Goal: Contribute content: Contribute content

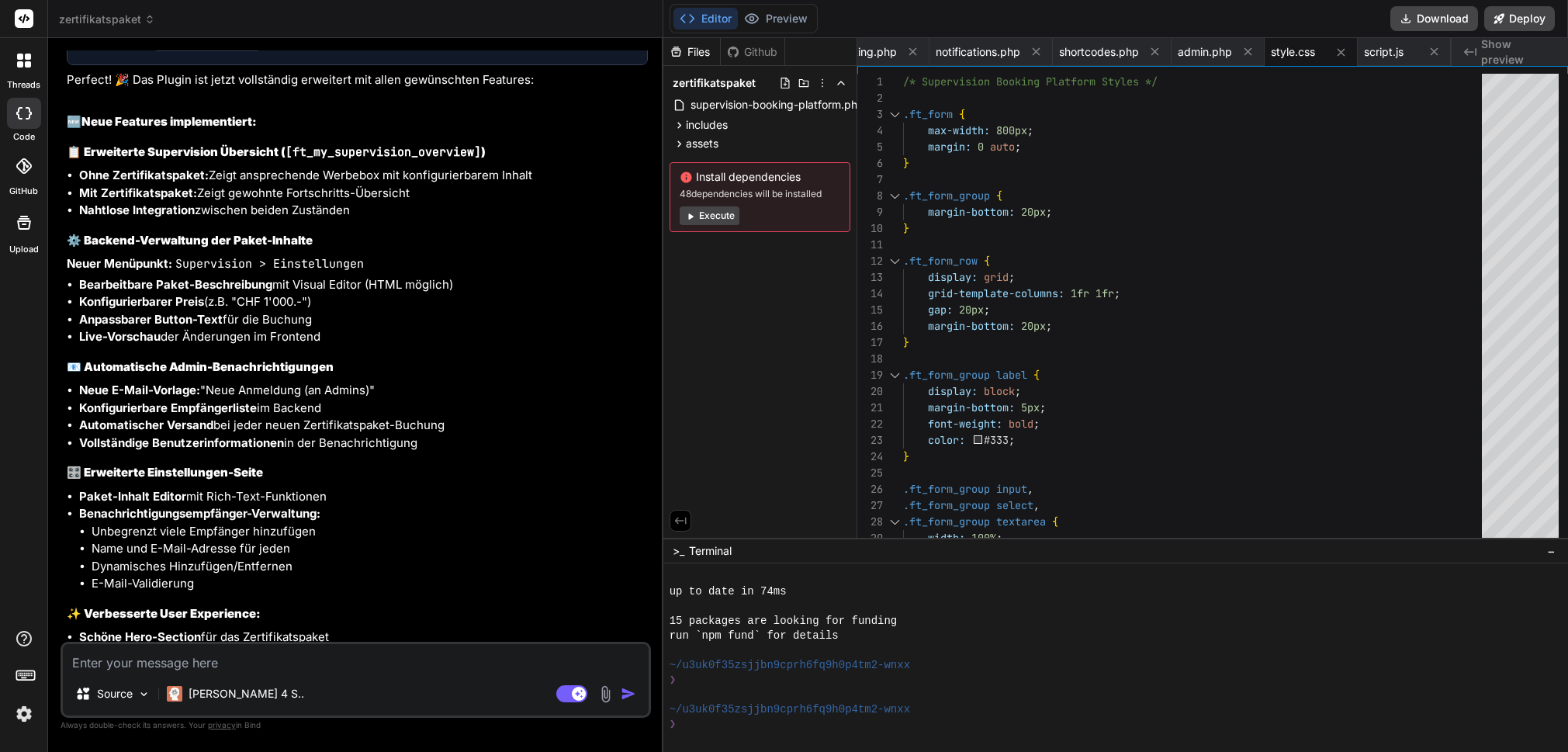
scroll to position [6736, 0]
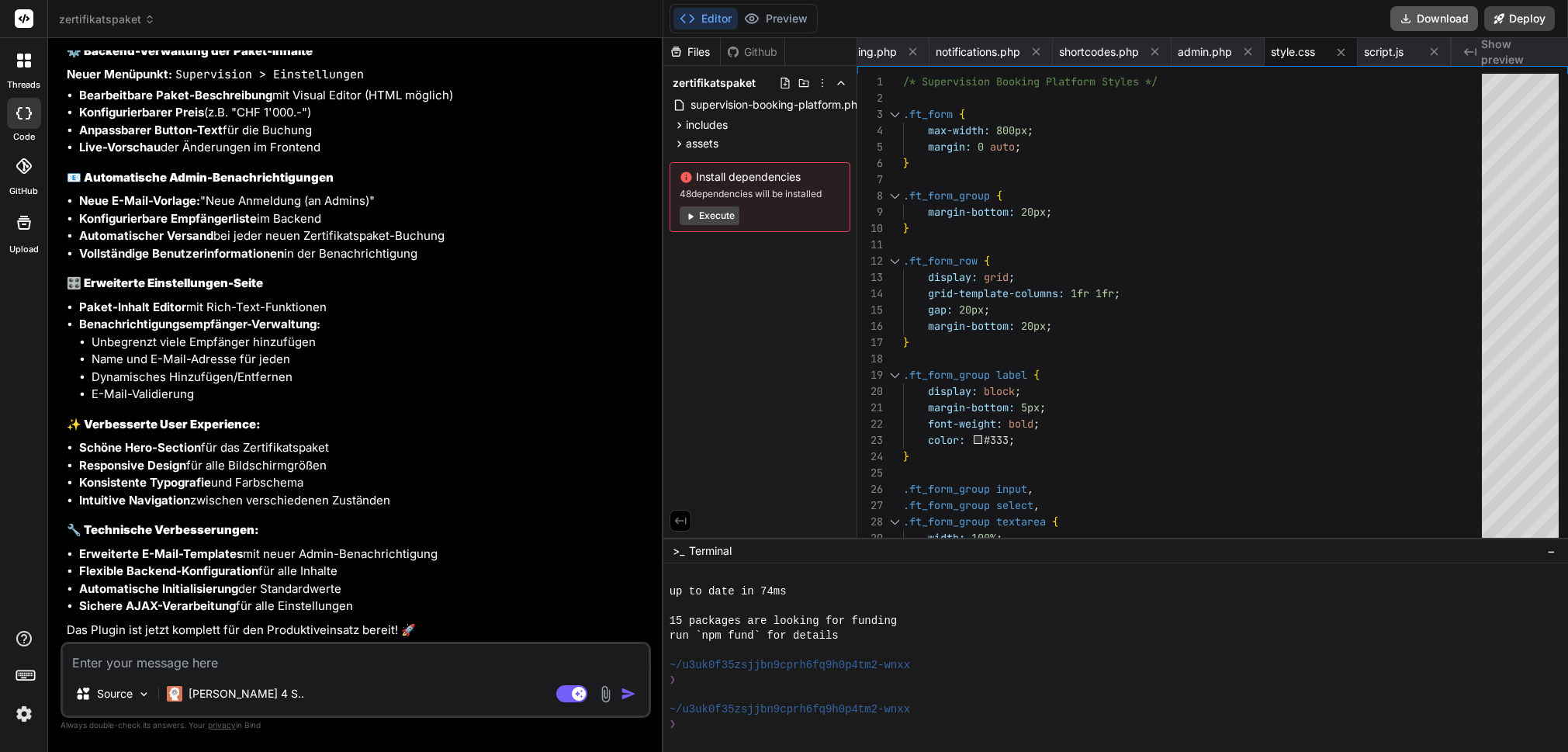
click at [1450, 16] on button "Download" at bounding box center [1434, 19] width 88 height 25
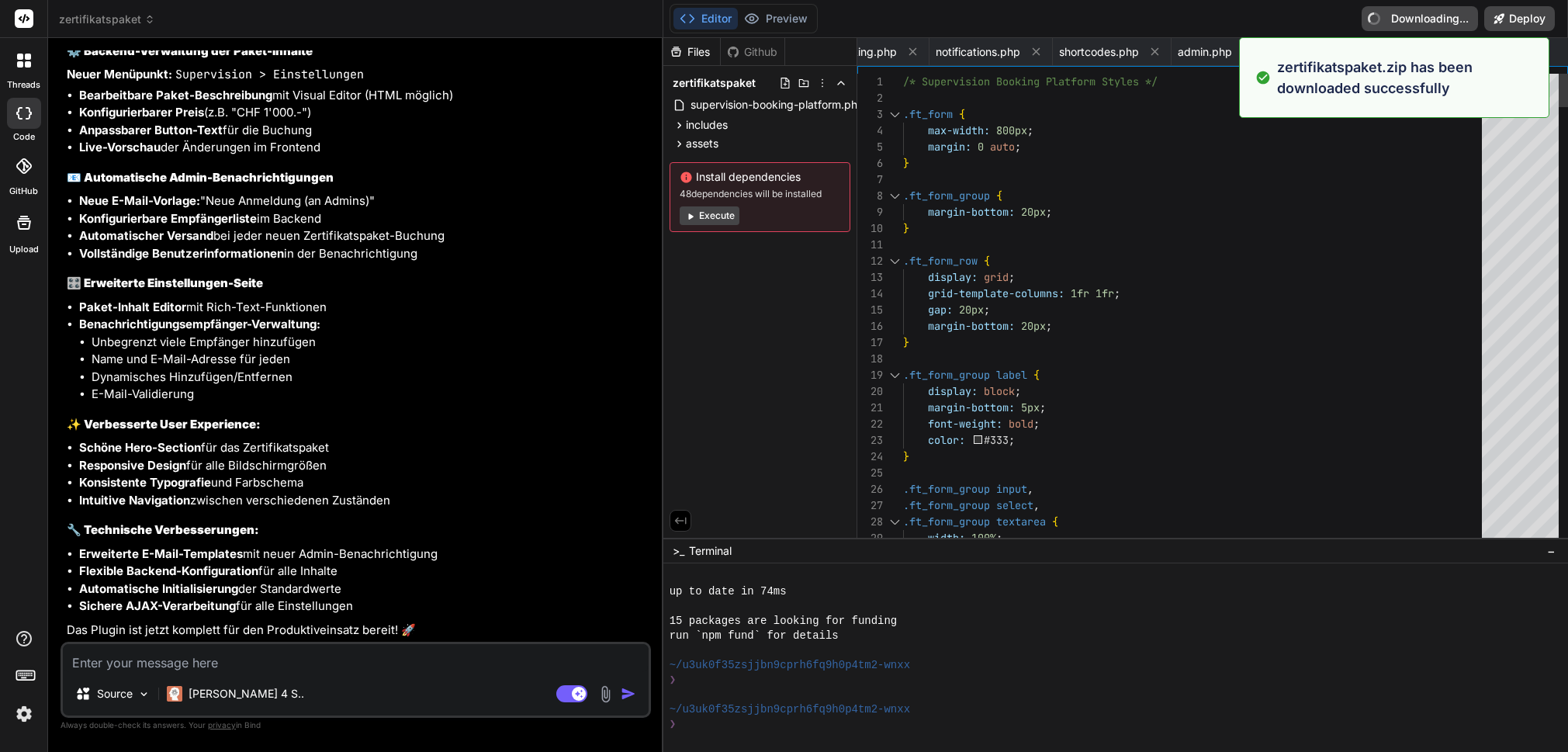
type textarea "x"
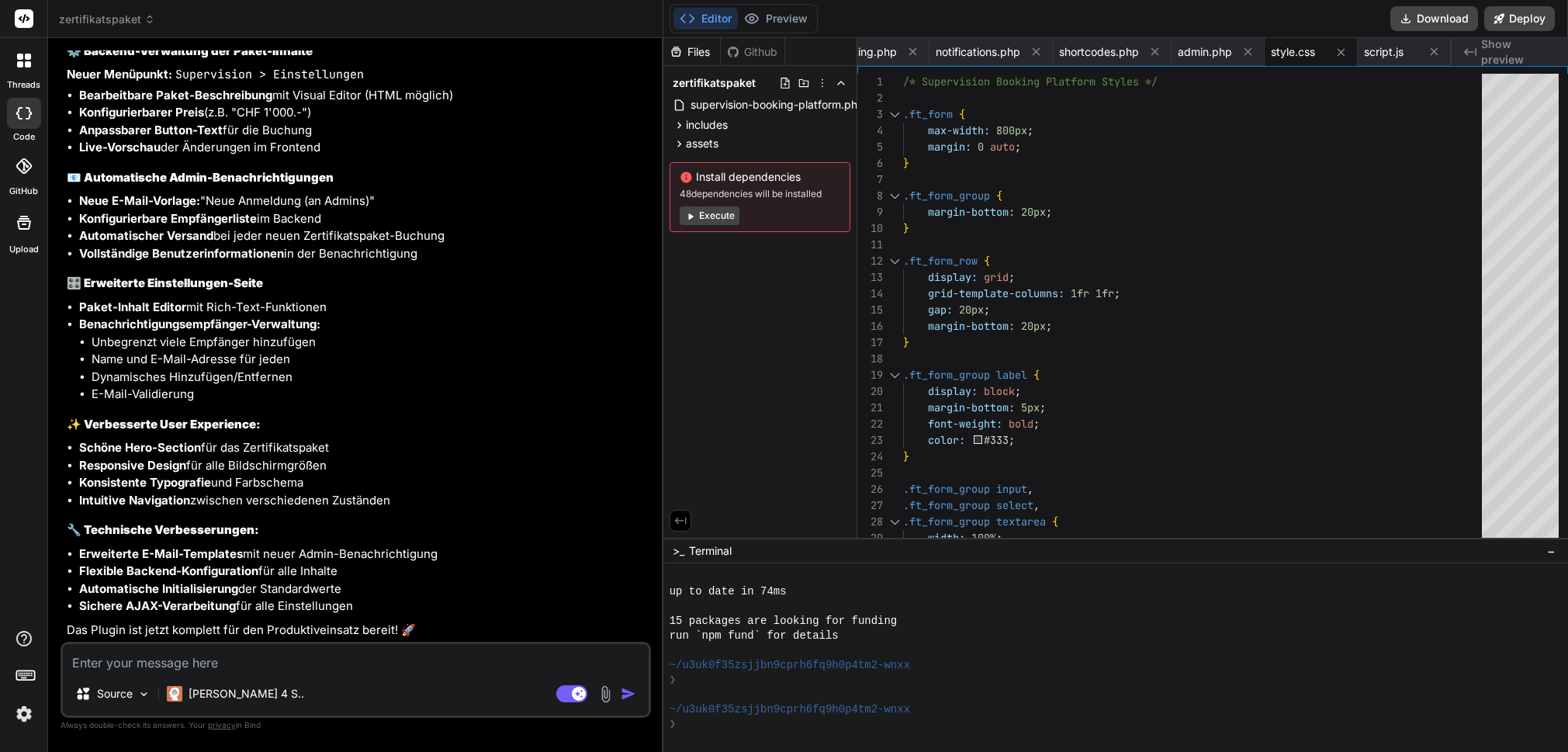
click at [400, 405] on div "Supervision Booking Platform WordPress Plugin Click to open Workbench Create in…" at bounding box center [357, 172] width 581 height 934
click at [459, 363] on li "Name und E-Mail-Adresse für jeden" at bounding box center [370, 360] width 556 height 18
click at [109, 22] on span "zertifikatspaket" at bounding box center [107, 19] width 96 height 16
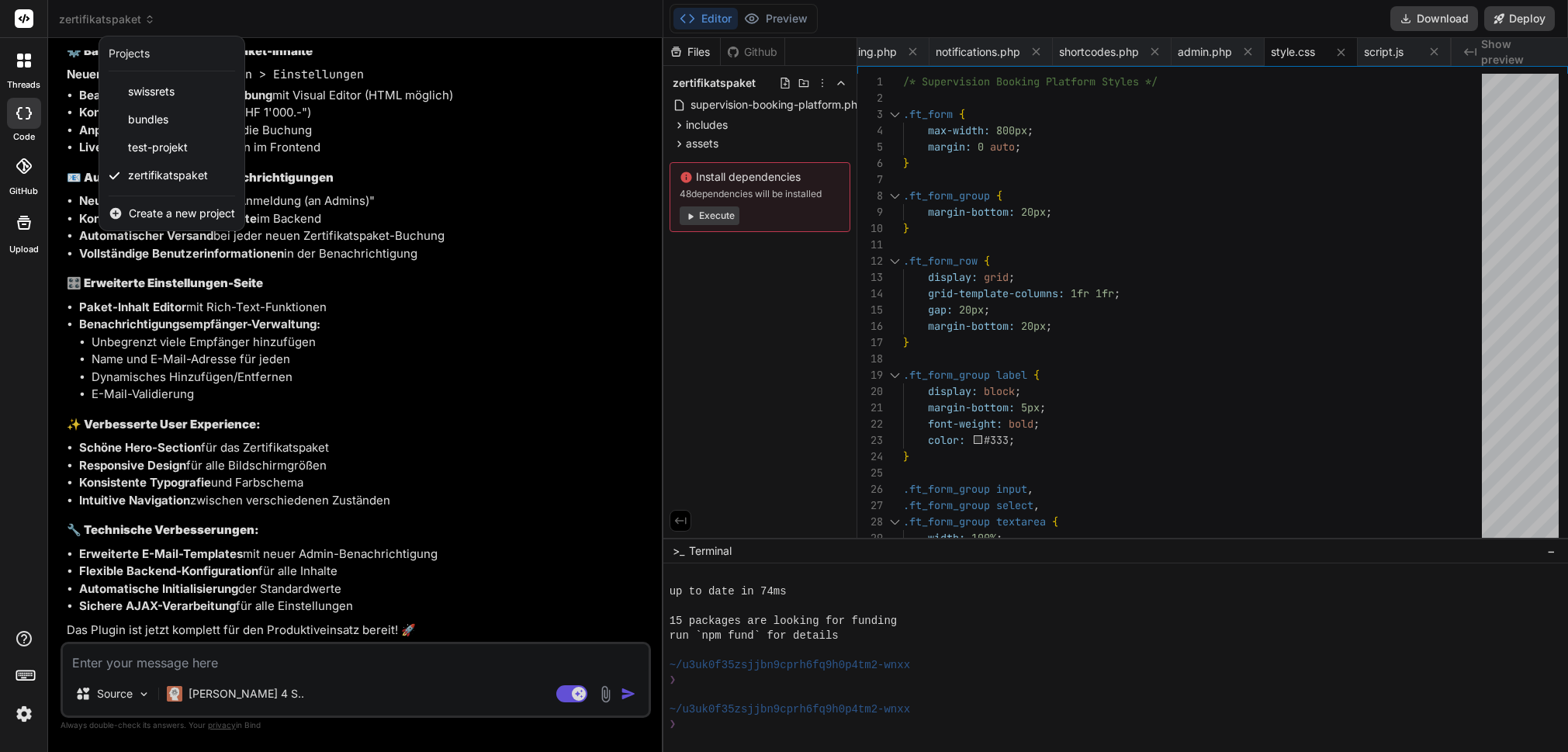
click at [156, 215] on span "Create a new project" at bounding box center [183, 214] width 107 height 16
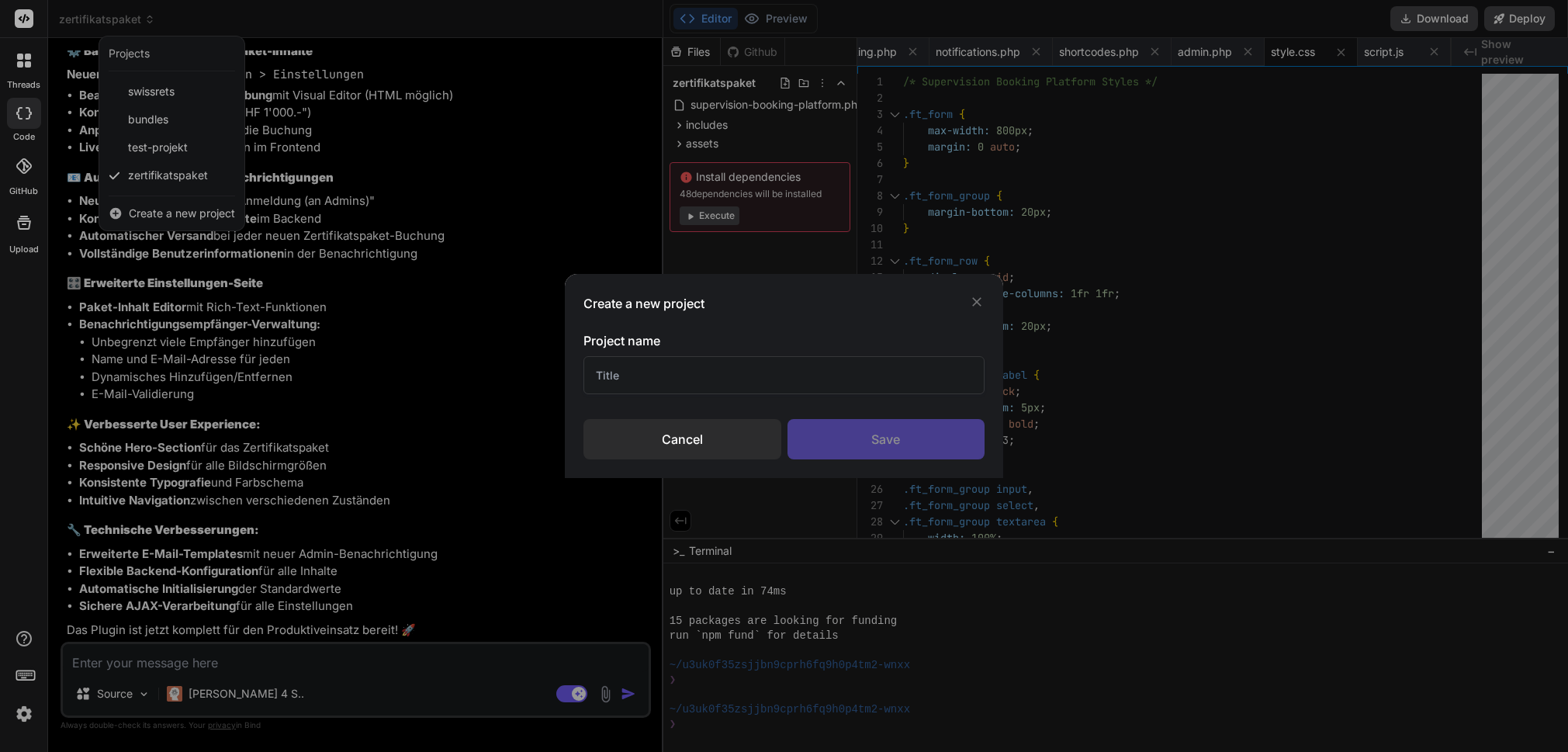
click at [668, 360] on input "text" at bounding box center [784, 375] width 402 height 38
type input "Prodinger Kundenimport"
click at [864, 436] on div "Save" at bounding box center [886, 438] width 198 height 40
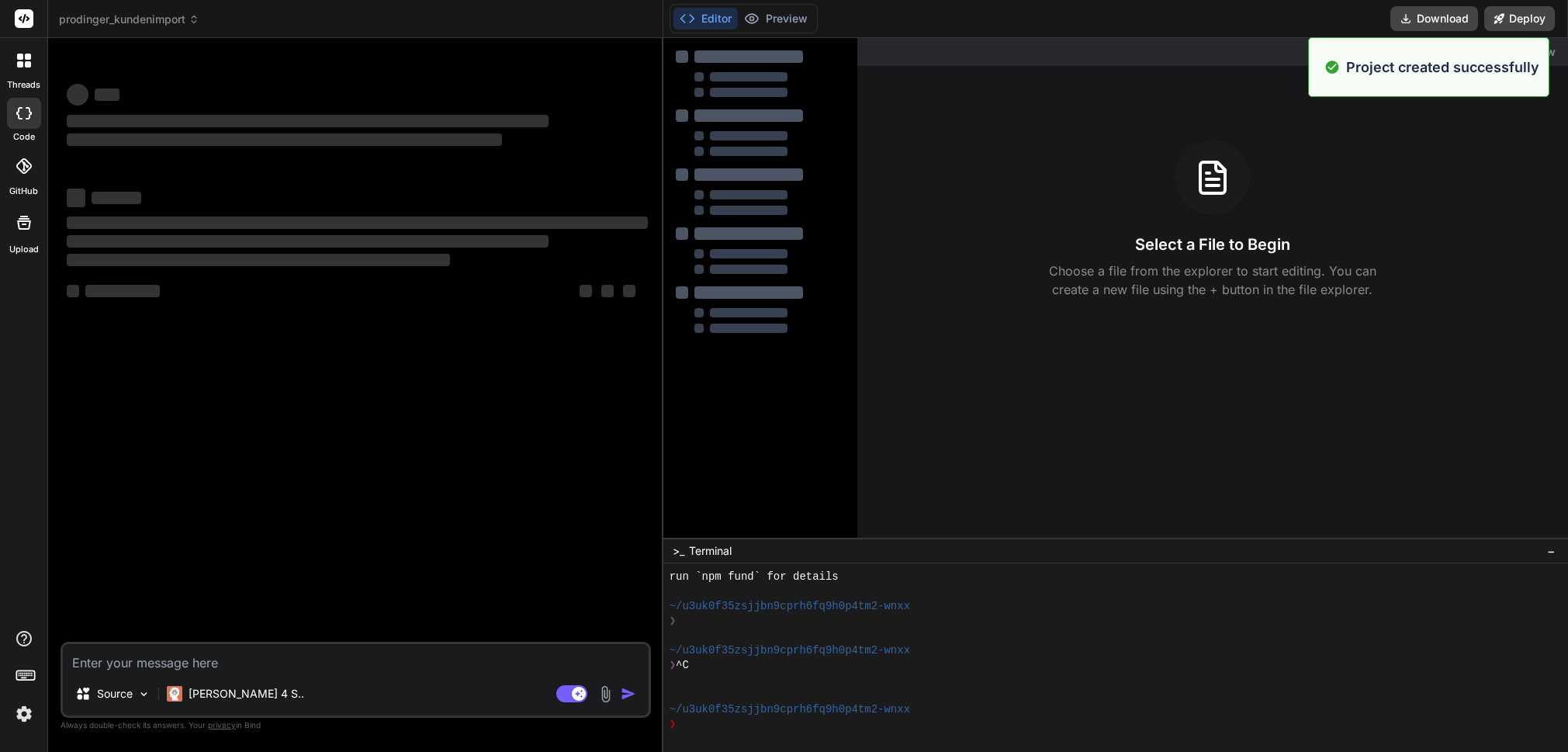
scroll to position [457, 0]
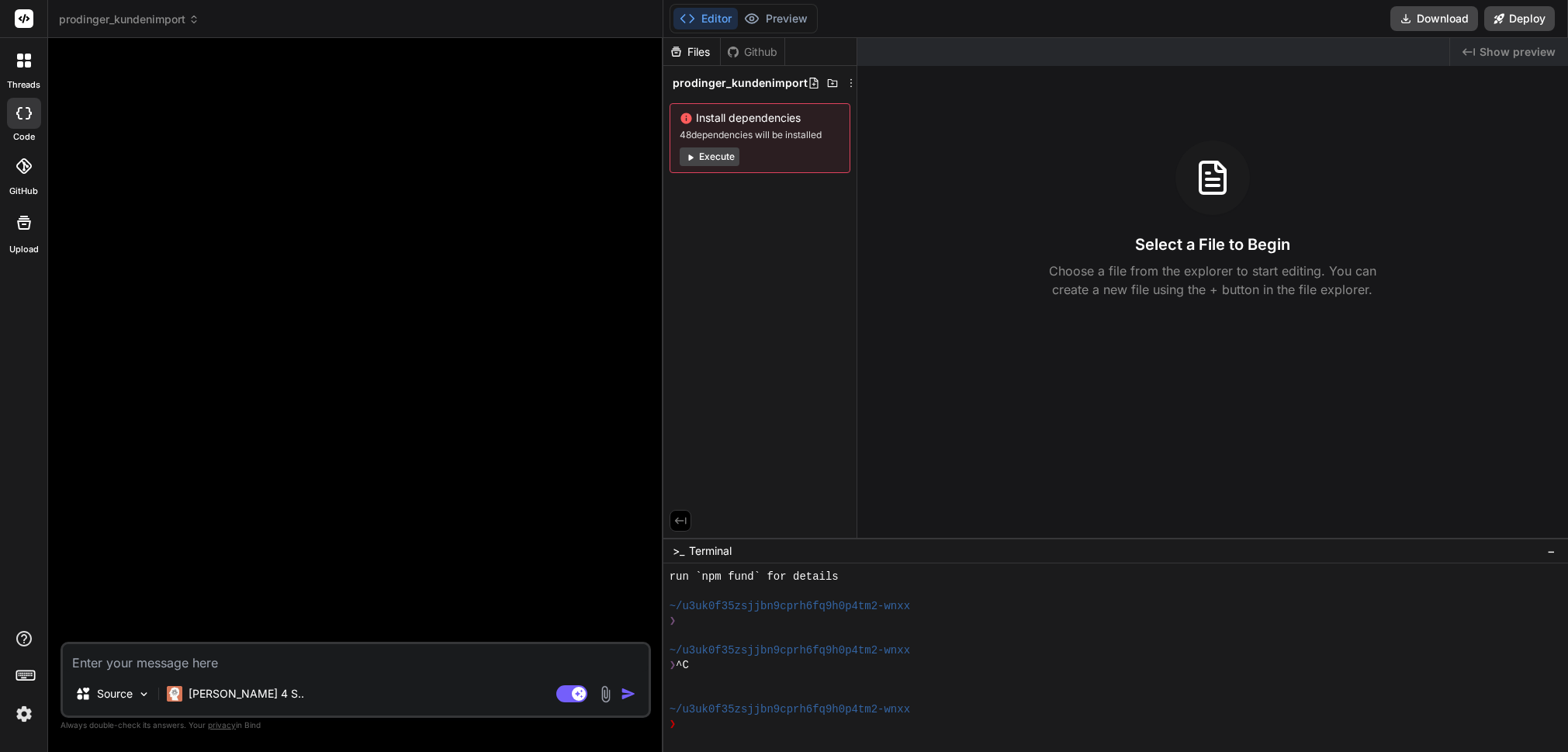
click at [608, 688] on img at bounding box center [605, 694] width 18 height 18
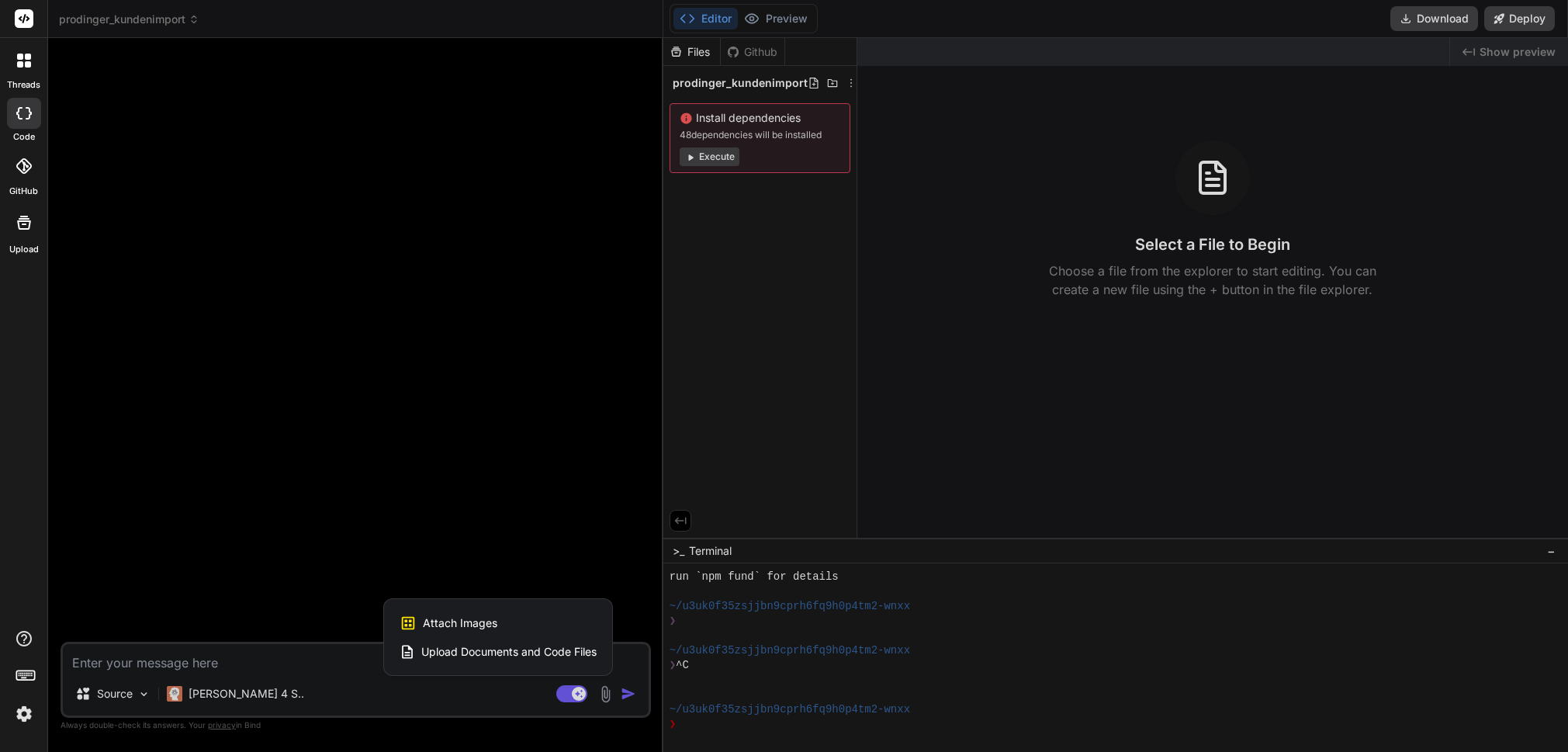
click at [469, 647] on span "Upload Documents and Code Files" at bounding box center [508, 652] width 175 height 16
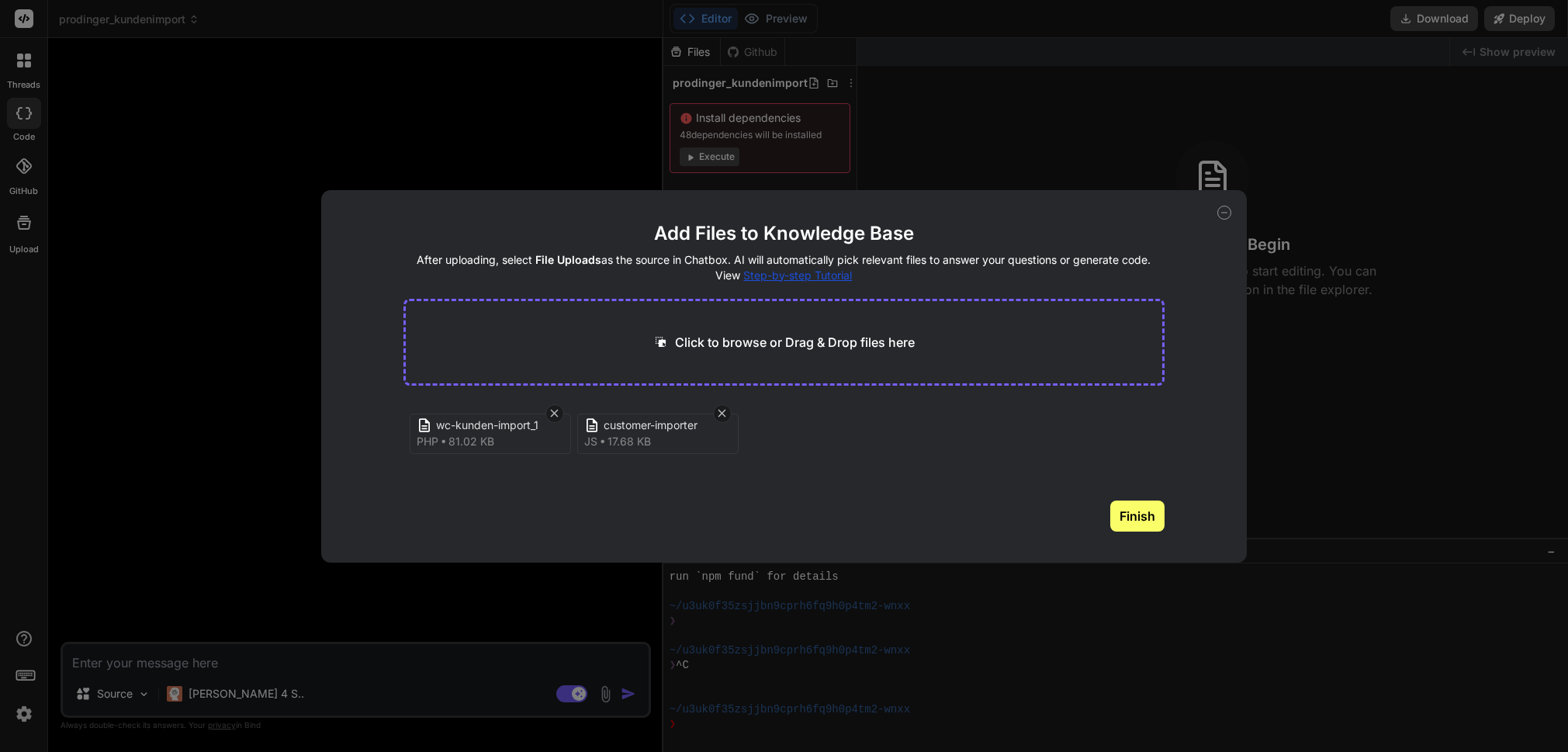
click at [1138, 526] on button "Finish" at bounding box center [1137, 515] width 54 height 31
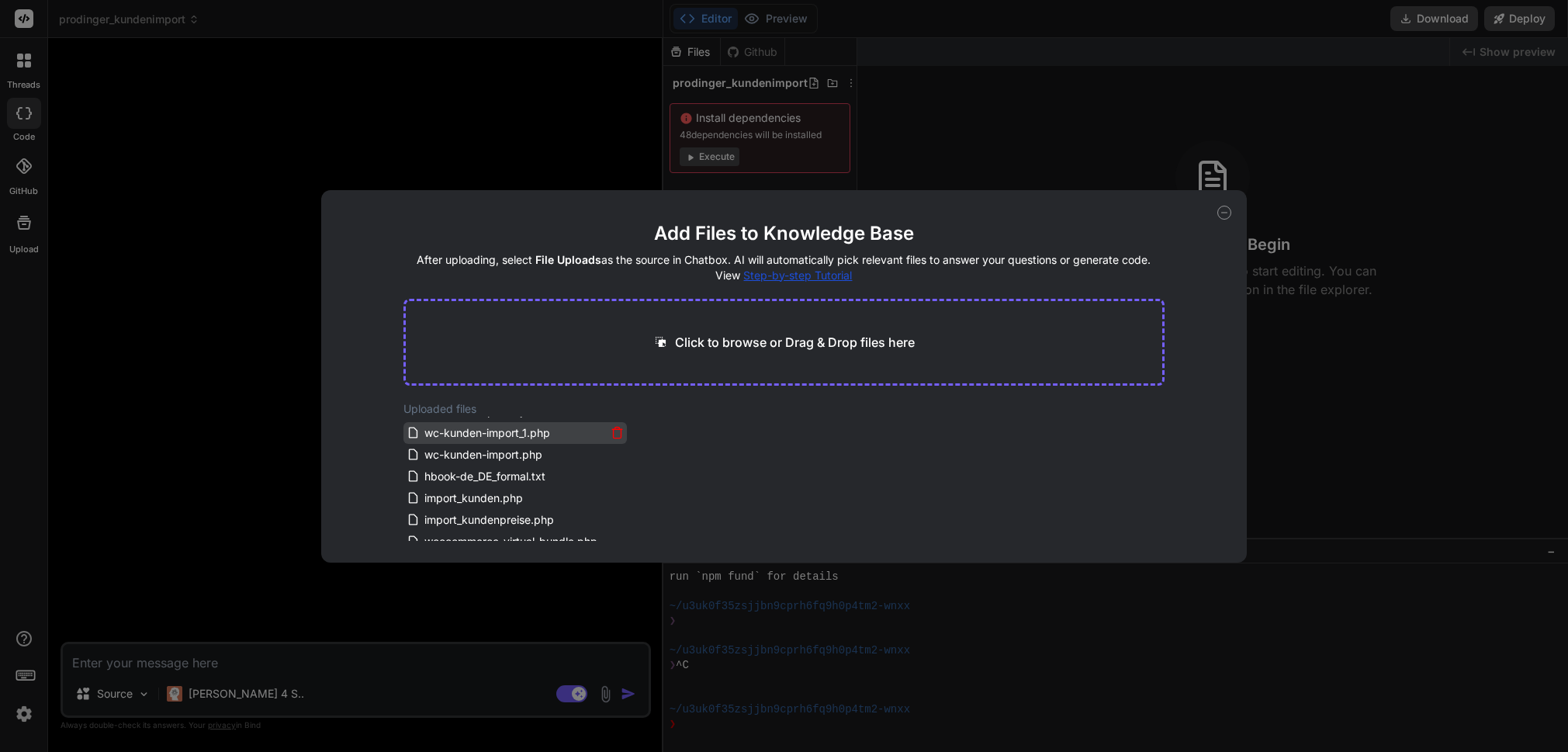
scroll to position [37, 0]
click at [1225, 215] on icon at bounding box center [1224, 213] width 14 height 14
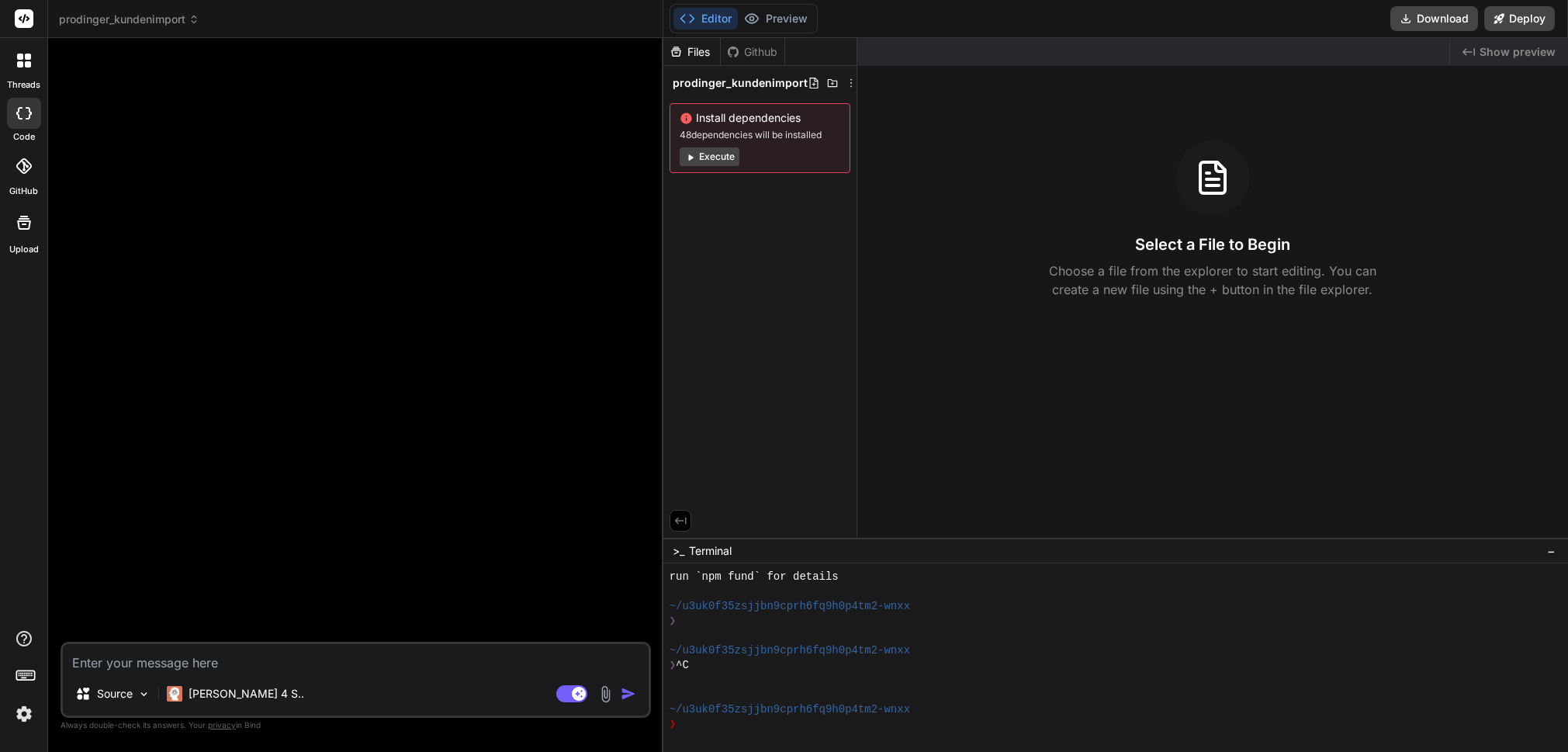
click at [607, 690] on img at bounding box center [605, 694] width 18 height 18
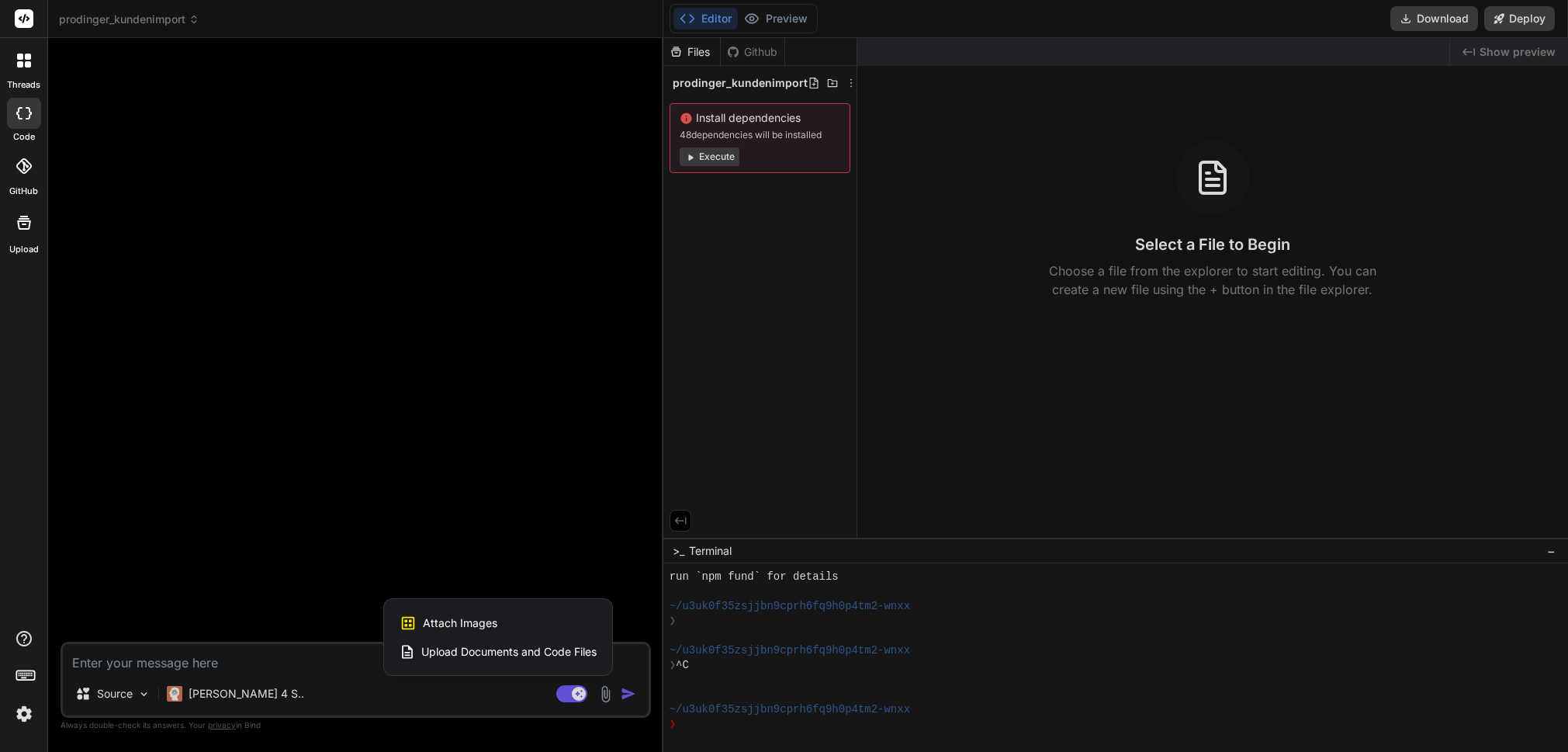
click at [464, 651] on span "Upload Documents and Code Files" at bounding box center [508, 652] width 175 height 16
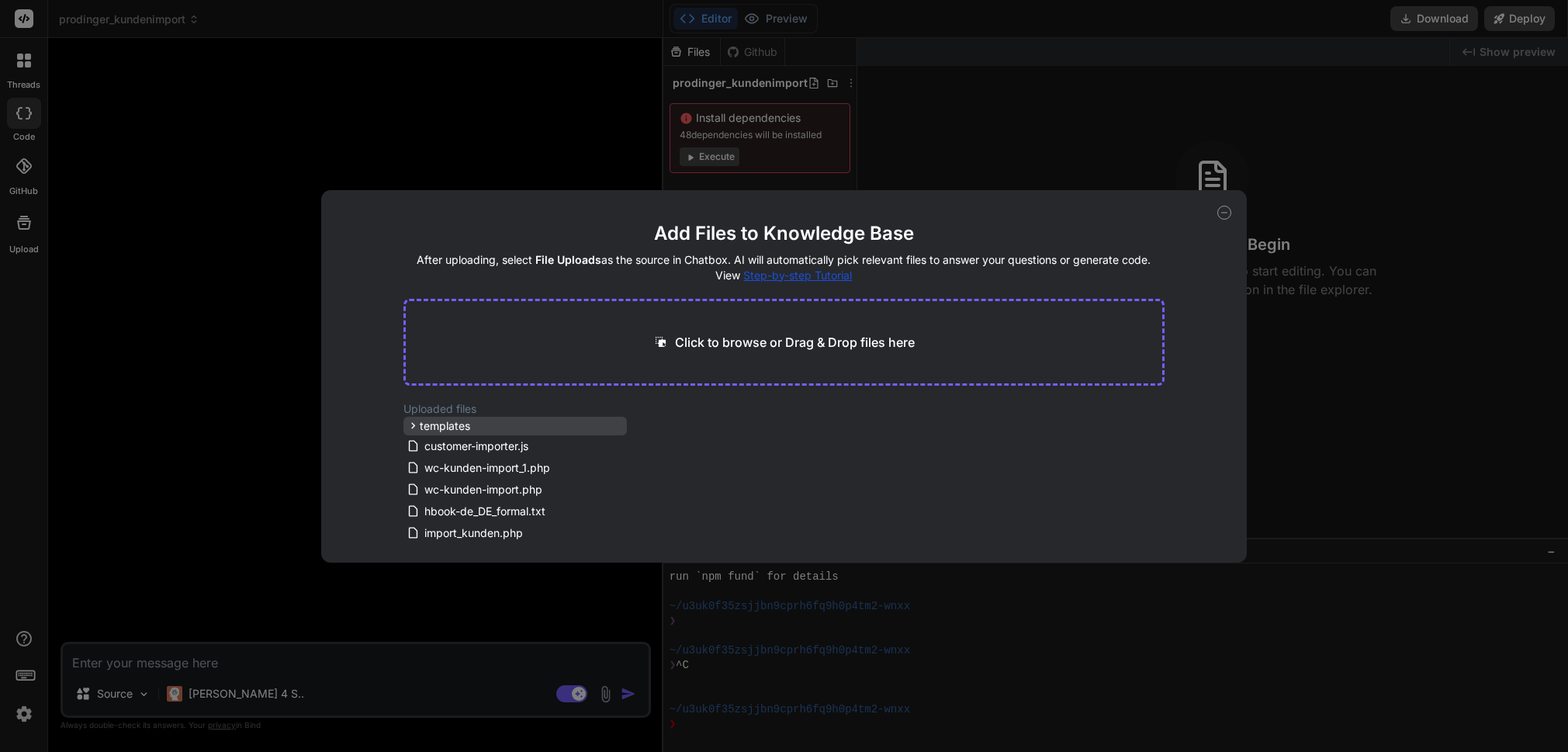
click at [437, 428] on span "templates" at bounding box center [445, 426] width 51 height 16
click at [464, 534] on span "import_kunden.php" at bounding box center [474, 533] width 102 height 19
click at [1226, 216] on icon at bounding box center [1224, 213] width 14 height 14
type textarea "x"
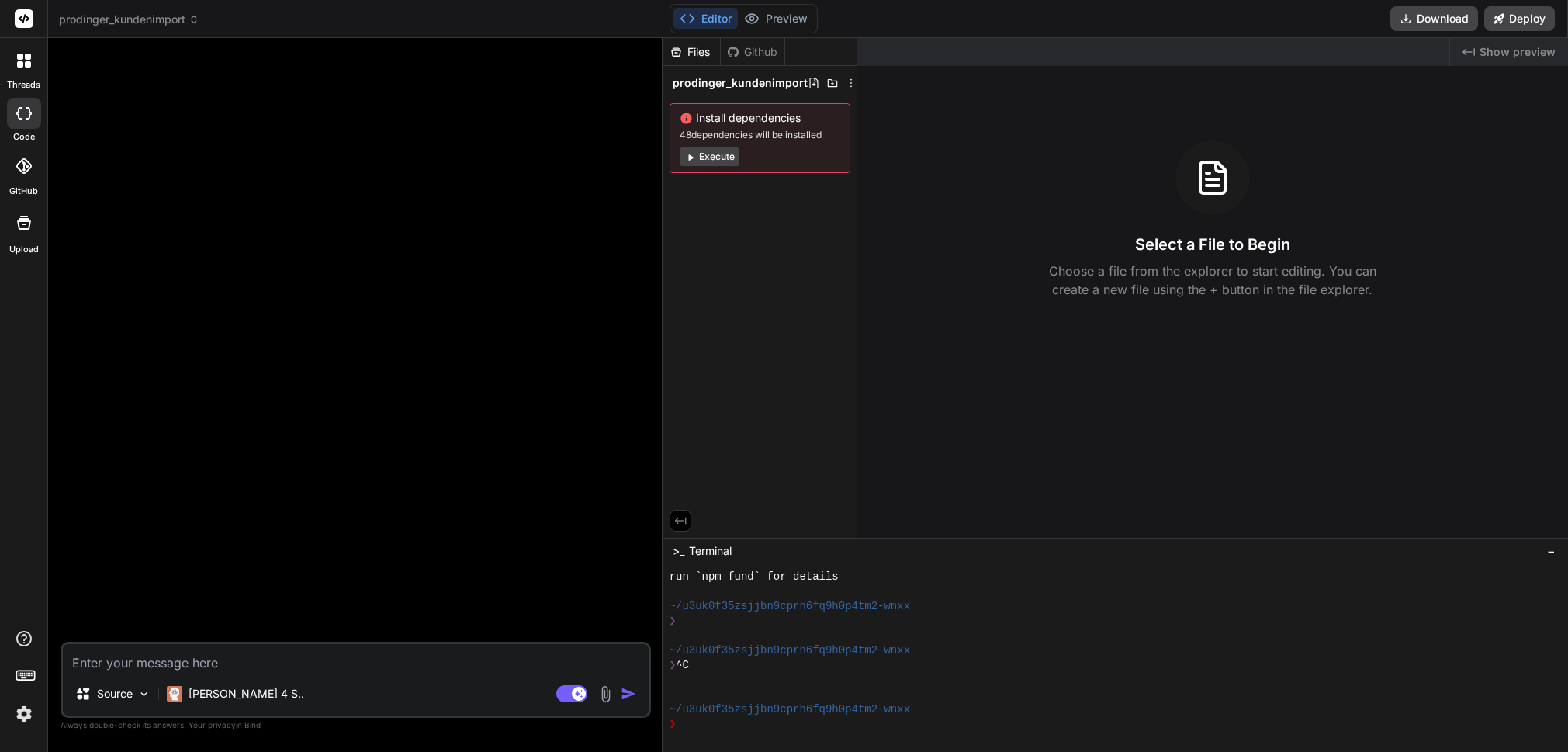
click at [214, 661] on textarea at bounding box center [356, 658] width 586 height 28
type textarea "D"
type textarea "x"
type textarea "Du"
type textarea "x"
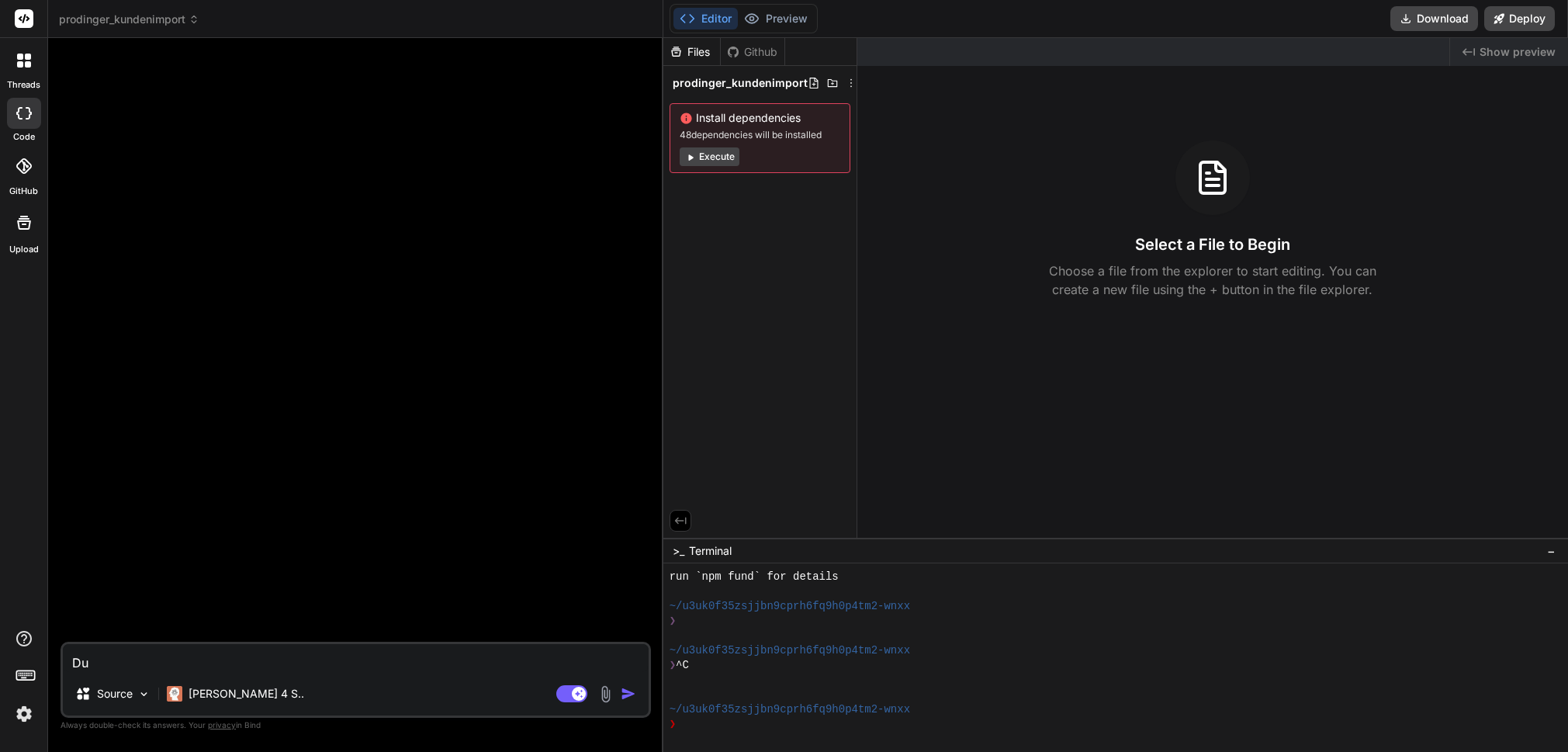
type textarea "Du"
type textarea "x"
type textarea "Du b"
type textarea "x"
type textarea "Du bi"
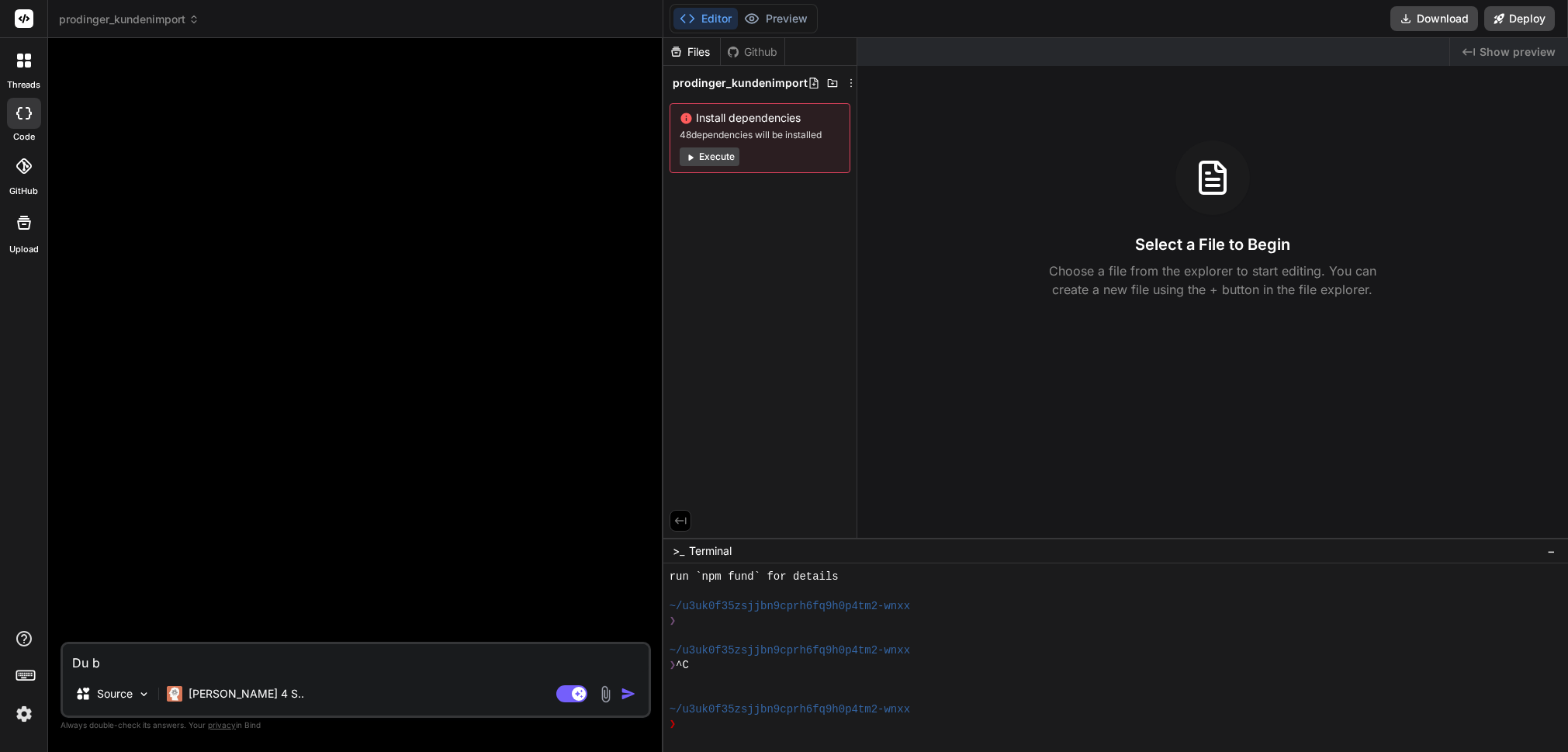
type textarea "x"
type textarea "Du bis"
type textarea "x"
type textarea "Du bist"
type textarea "x"
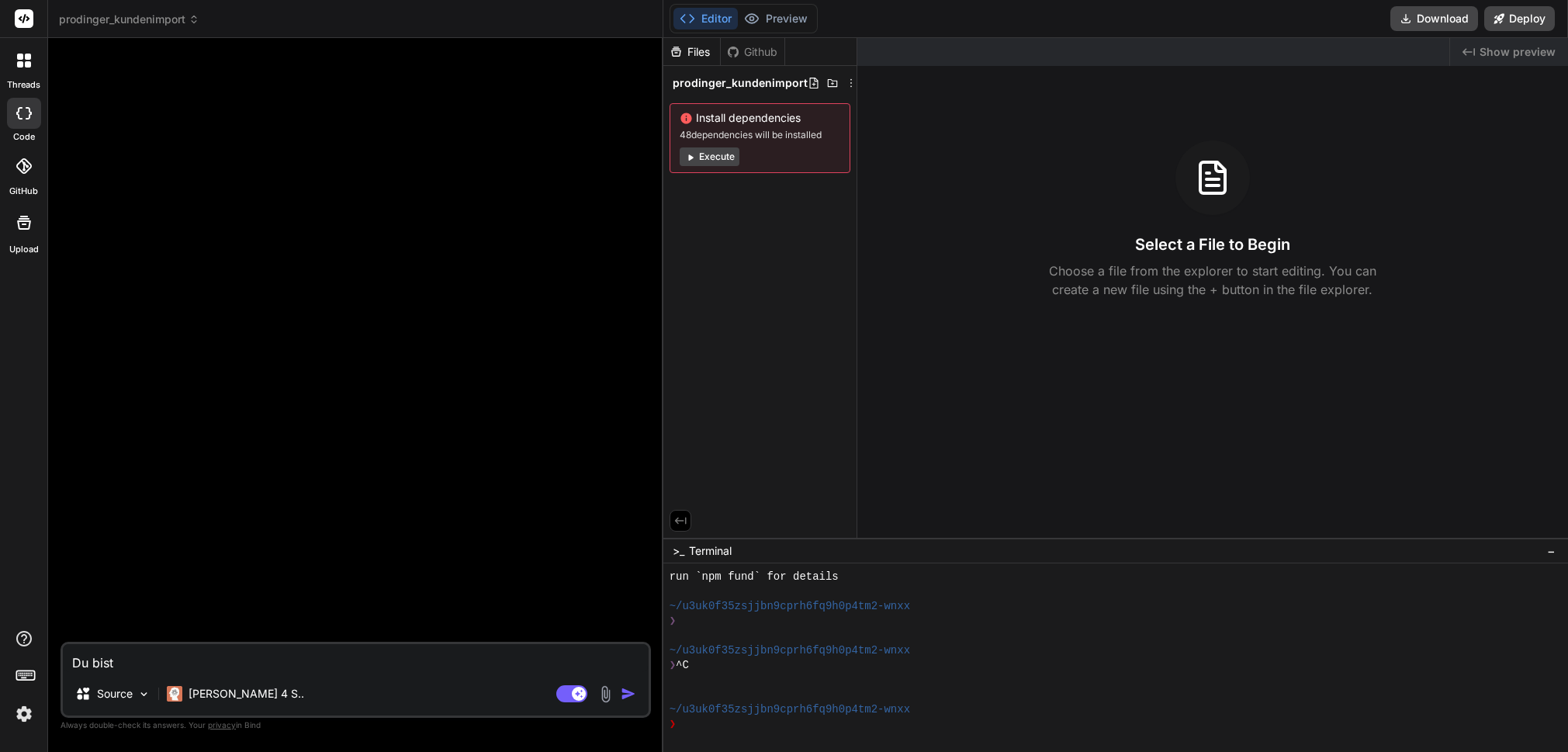
type textarea "Du bist"
type textarea "x"
type textarea "Du bist W"
type textarea "x"
type textarea "Du bist Wo"
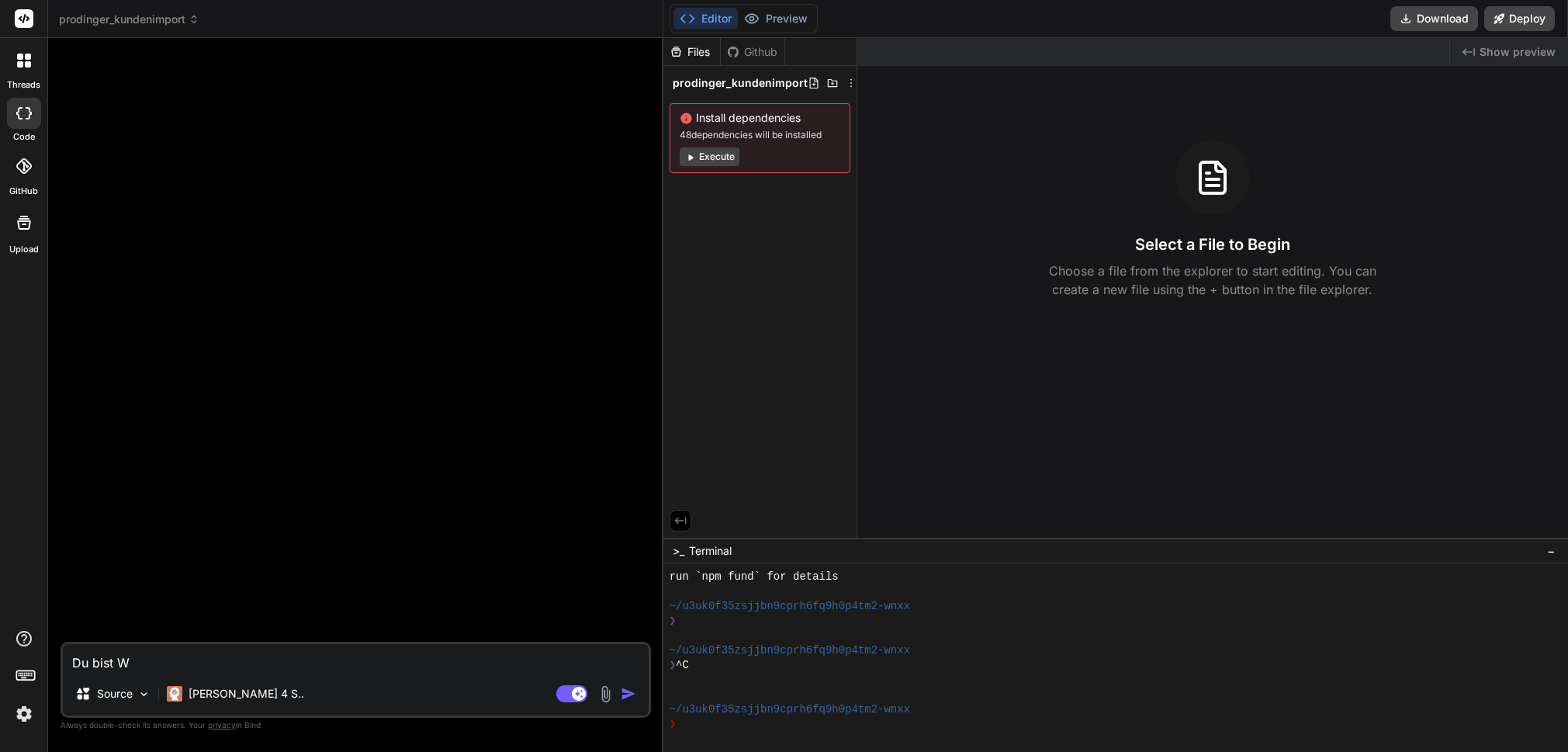
type textarea "x"
type textarea "Du bist Wor"
type textarea "x"
type textarea "Du bist Word"
type textarea "x"
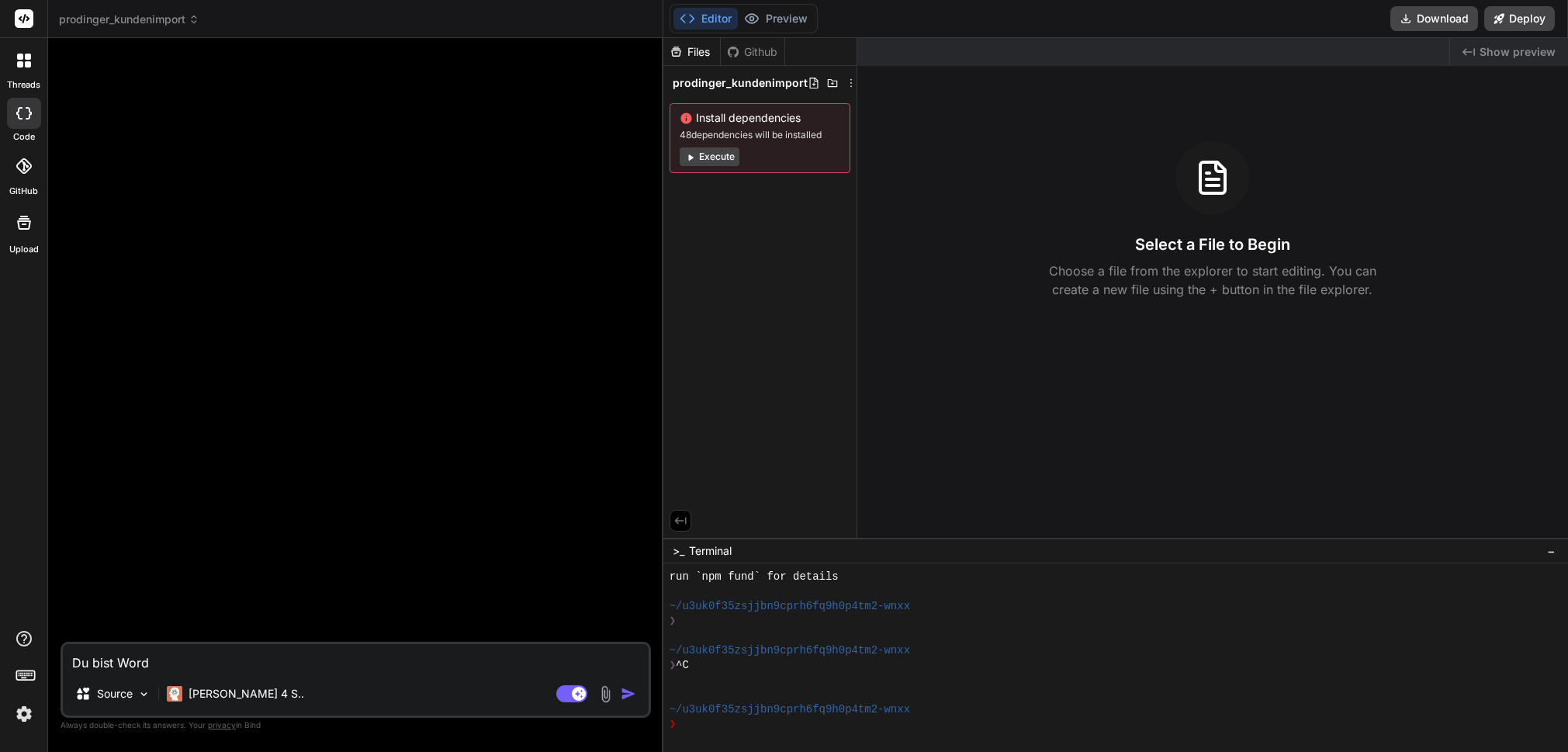
type textarea "Du bist WordP"
type textarea "x"
type textarea "Du bist WordPr"
type textarea "x"
type textarea "Du bist WordPre"
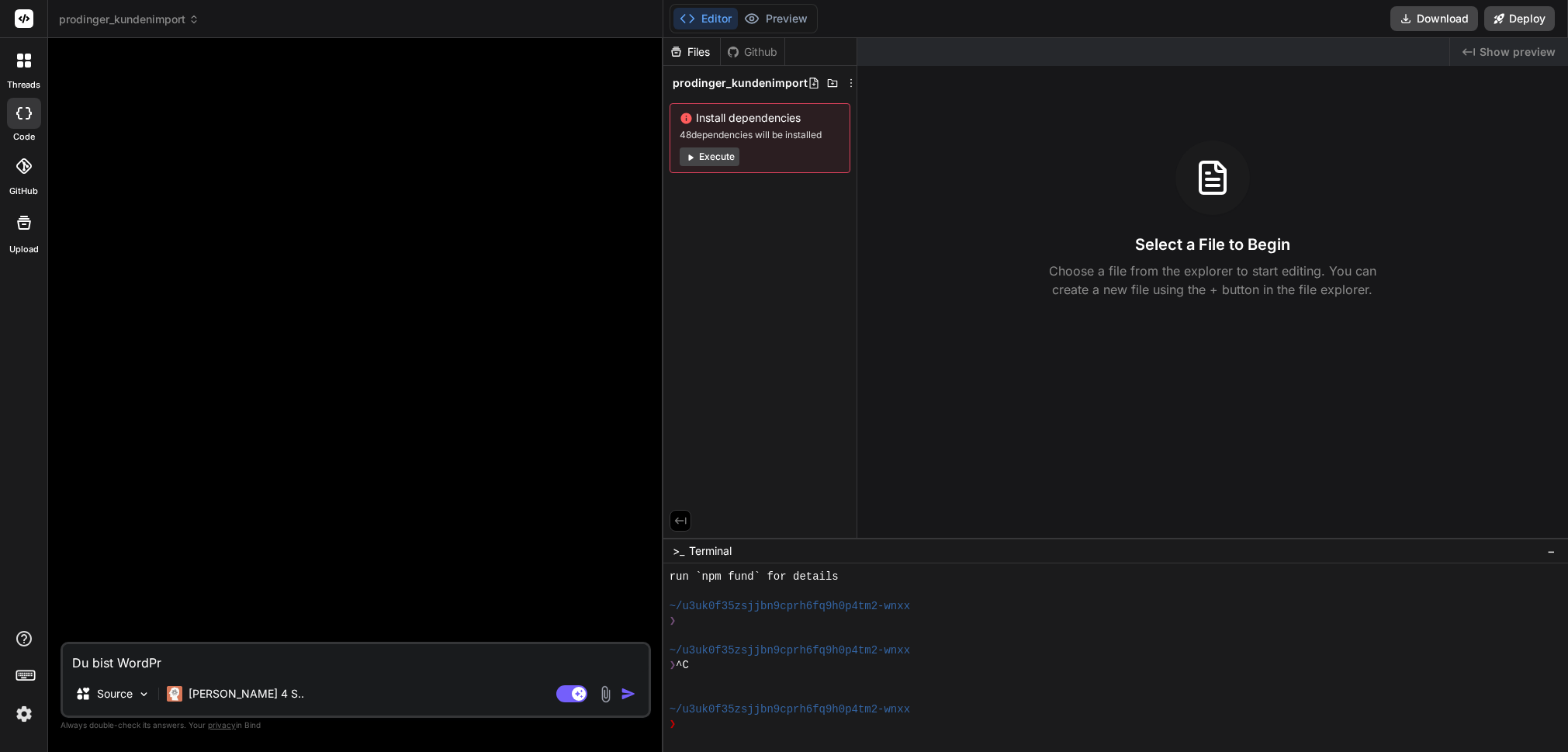
type textarea "x"
type textarea "Du bist WordPres"
type textarea "x"
type textarea "Du bist WordPress"
type textarea "x"
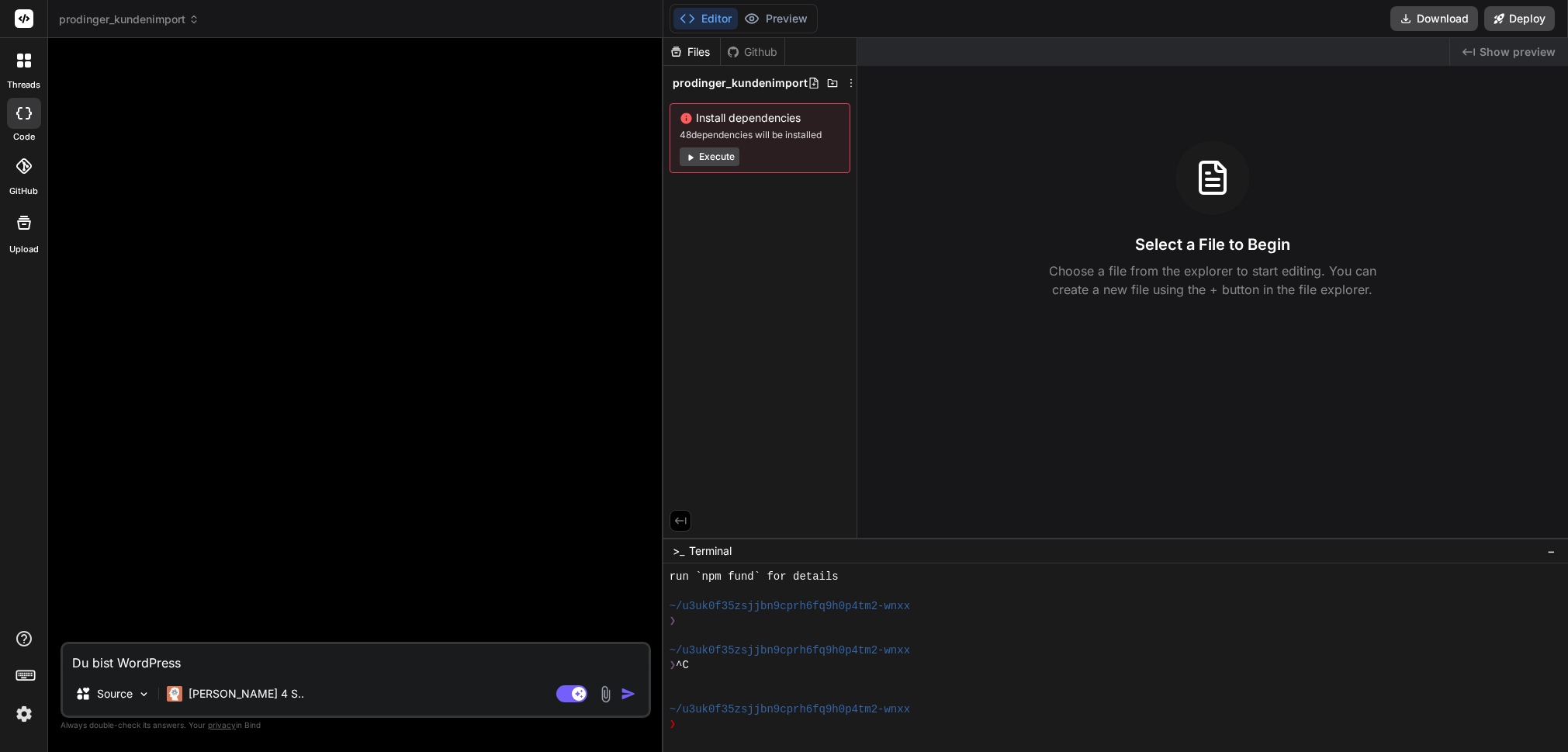
type textarea "Du bist WordPress-"
type textarea "x"
type textarea "Du bist WordPress-P"
type textarea "x"
type textarea "Du bist WordPress-Pr"
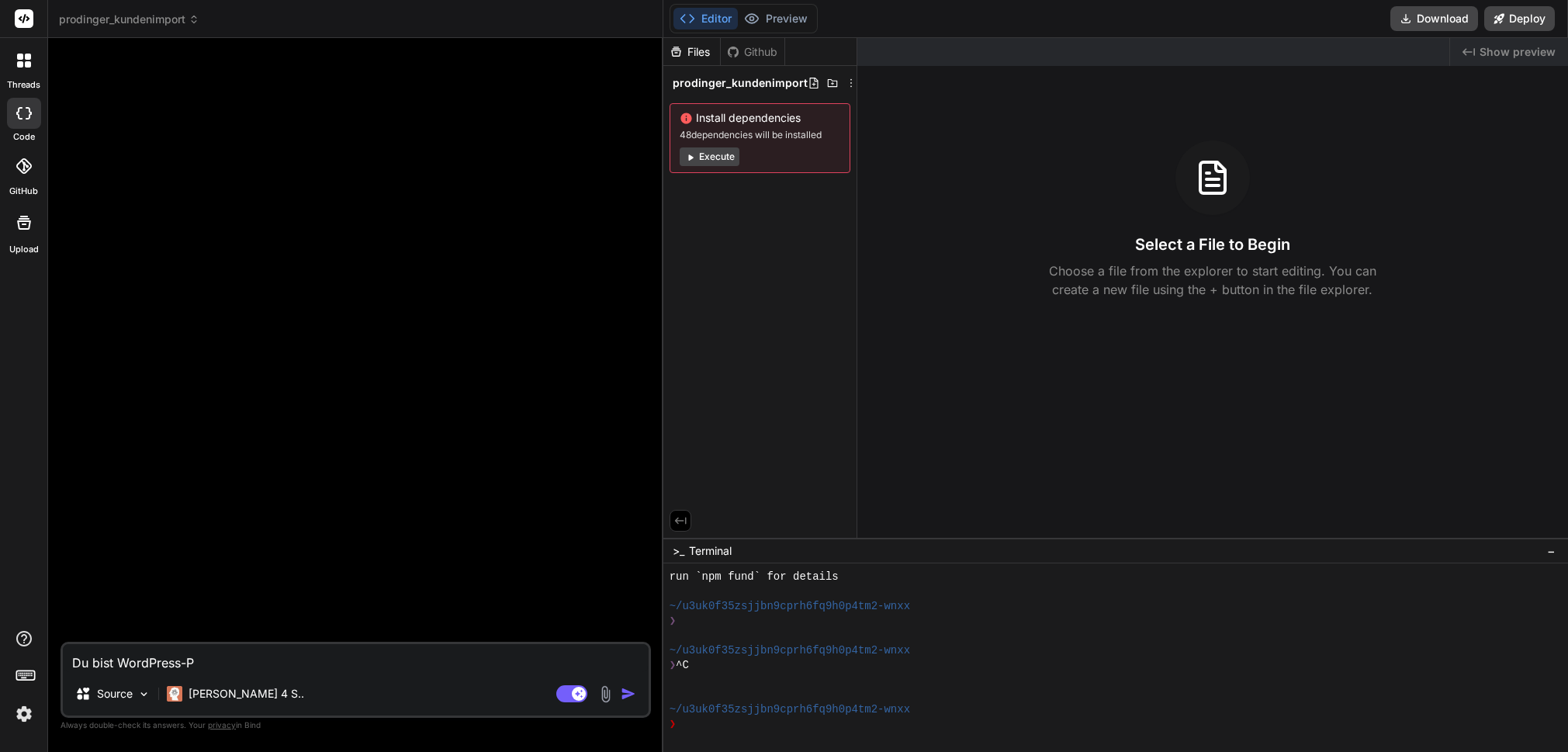
type textarea "x"
type textarea "Du bist WordPress-Pro"
type textarea "x"
type textarea "Du bist WordPress-Prof"
type textarea "x"
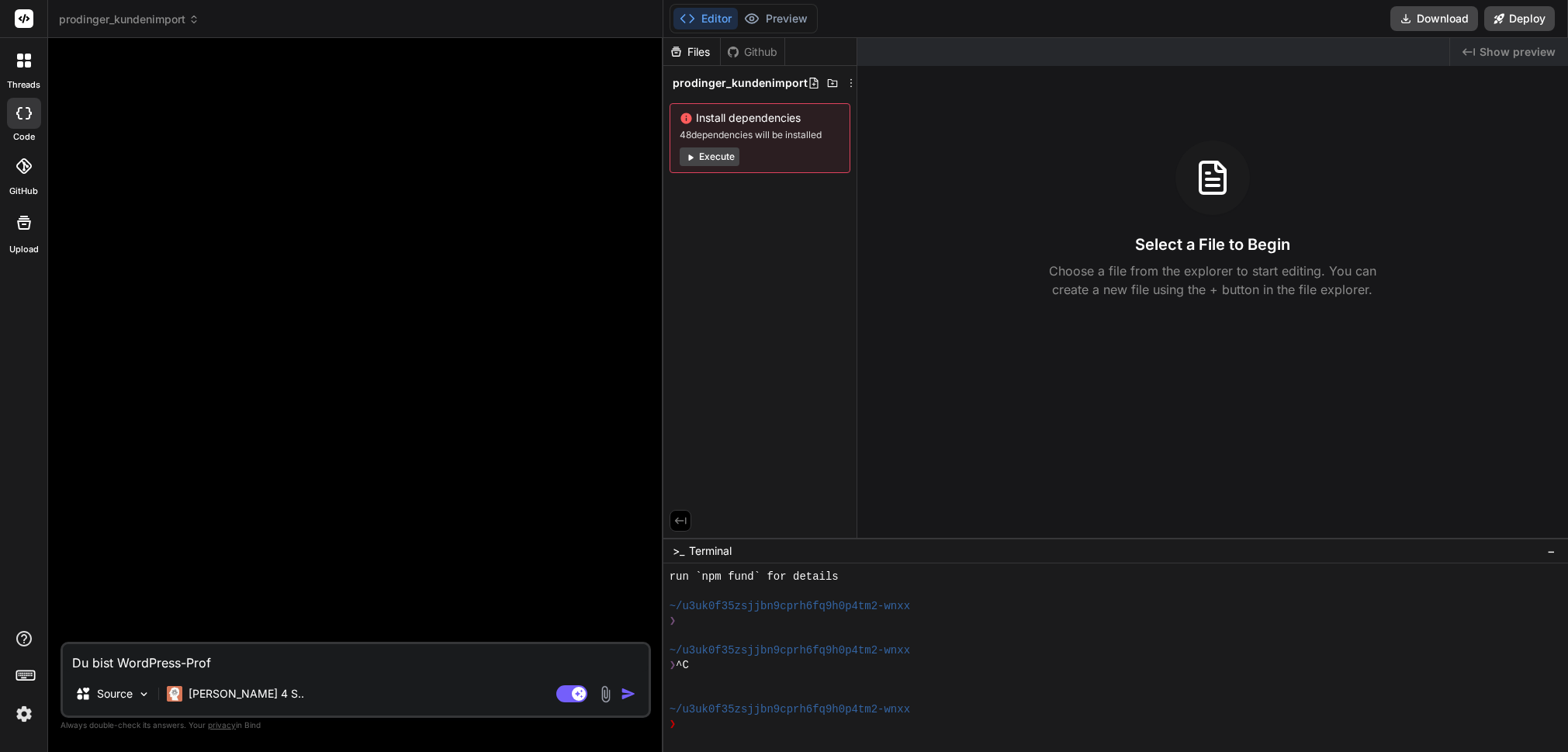
type textarea "Du bist WordPress-Profi"
type textarea "x"
click at [205, 659] on textarea "Du bist WordPress-Profi" at bounding box center [356, 658] width 586 height 28
type textarea "Du bist WordPress-E"
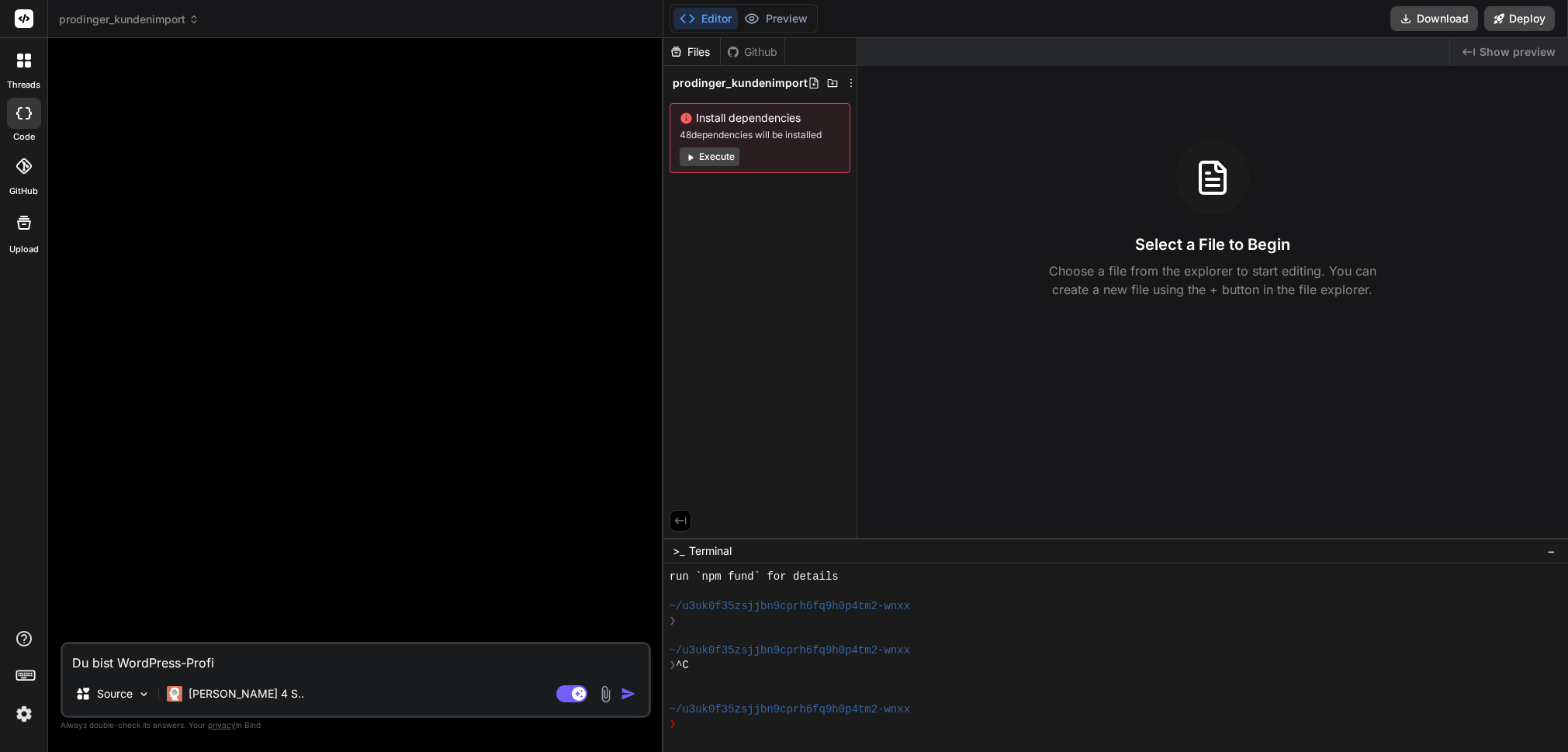
type textarea "x"
type textarea "Du bist WordPress-En"
type textarea "x"
type textarea "Du bist WordPress-Ent"
type textarea "x"
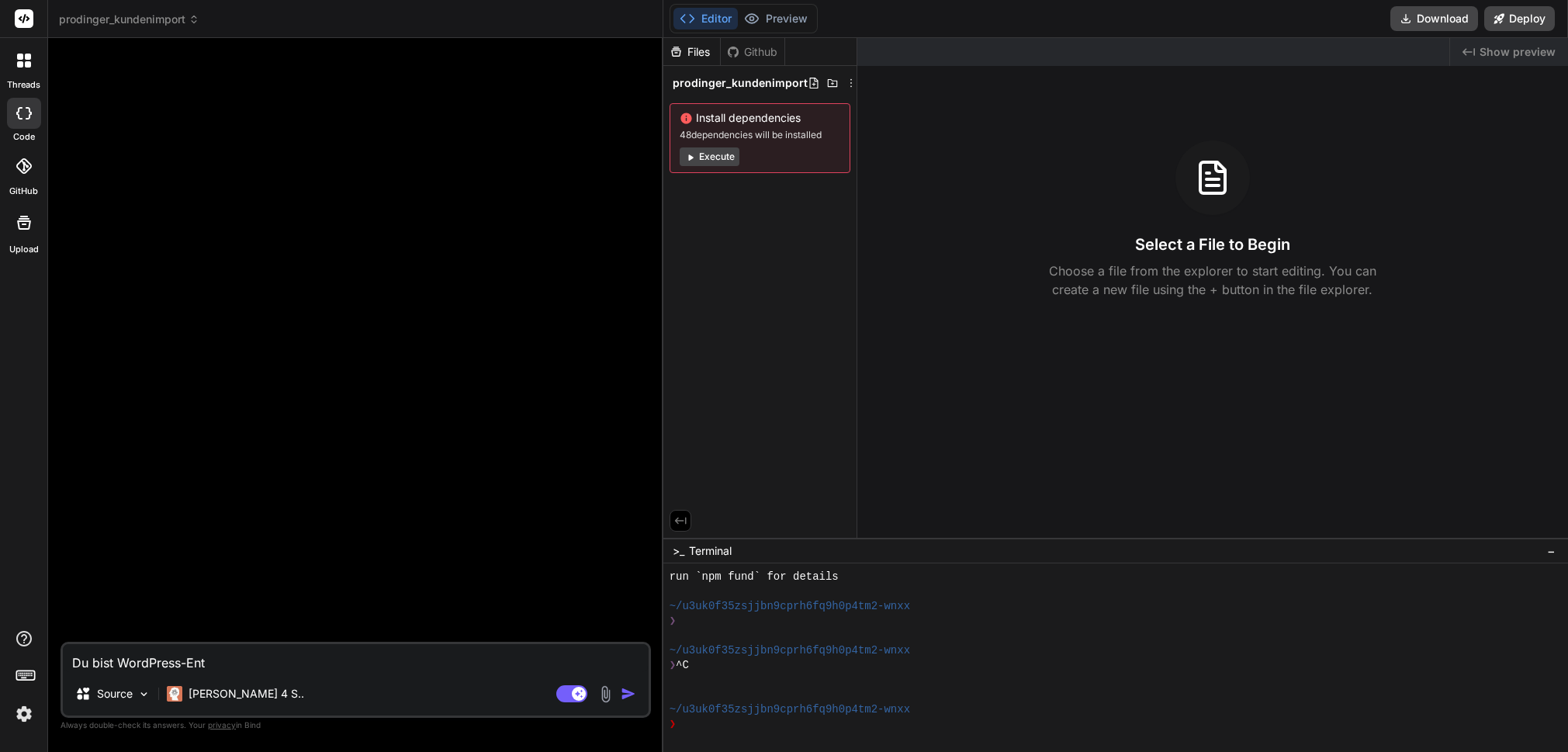
type textarea "Du bist WordPress-Entw"
type textarea "x"
type textarea "Du bist WordPress-Entwi"
type textarea "x"
type textarea "Du bist WordPress-Entwic"
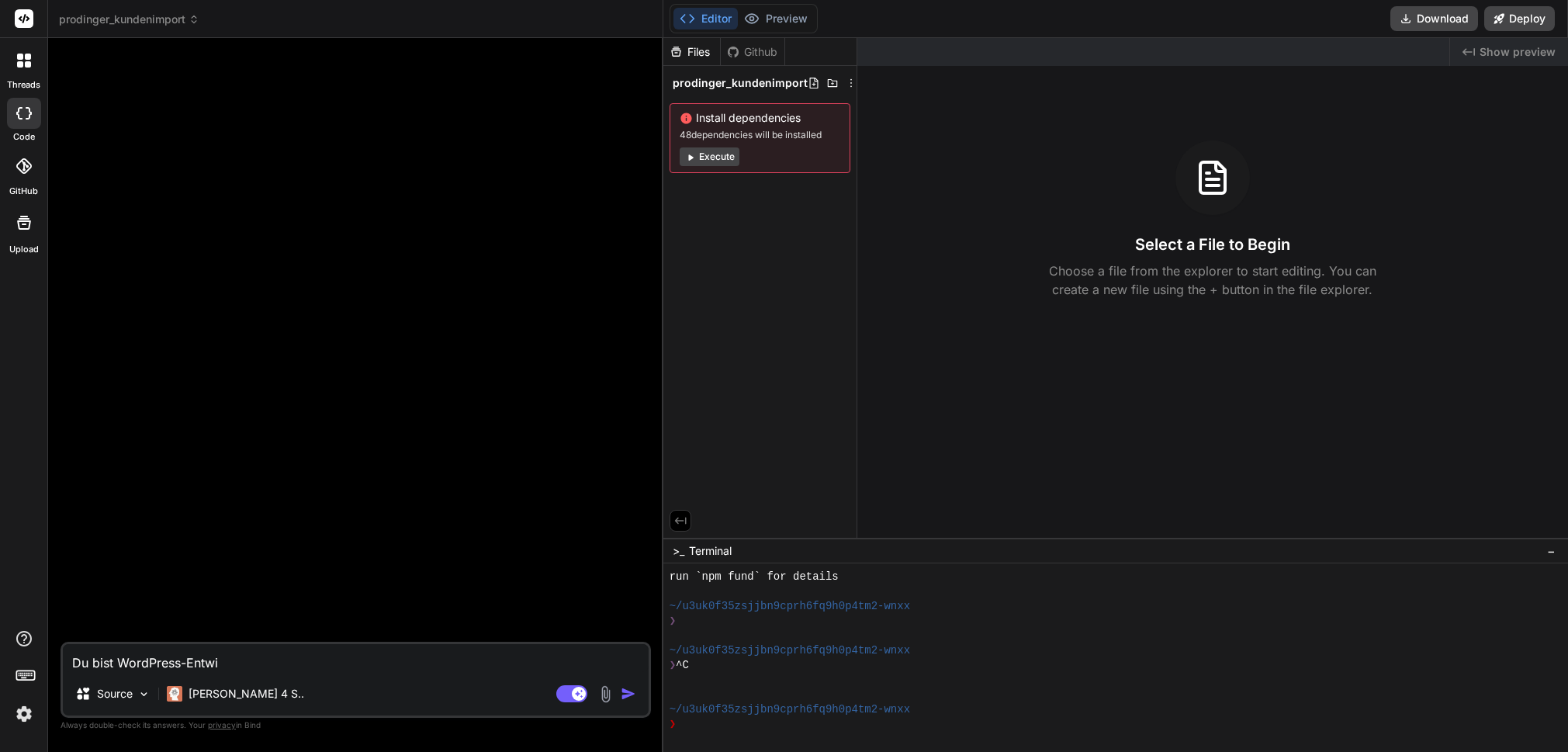
type textarea "x"
type textarea "Du bist WordPress-Entwick"
type textarea "x"
type textarea "Du bist WordPress-Entwickl"
type textarea "x"
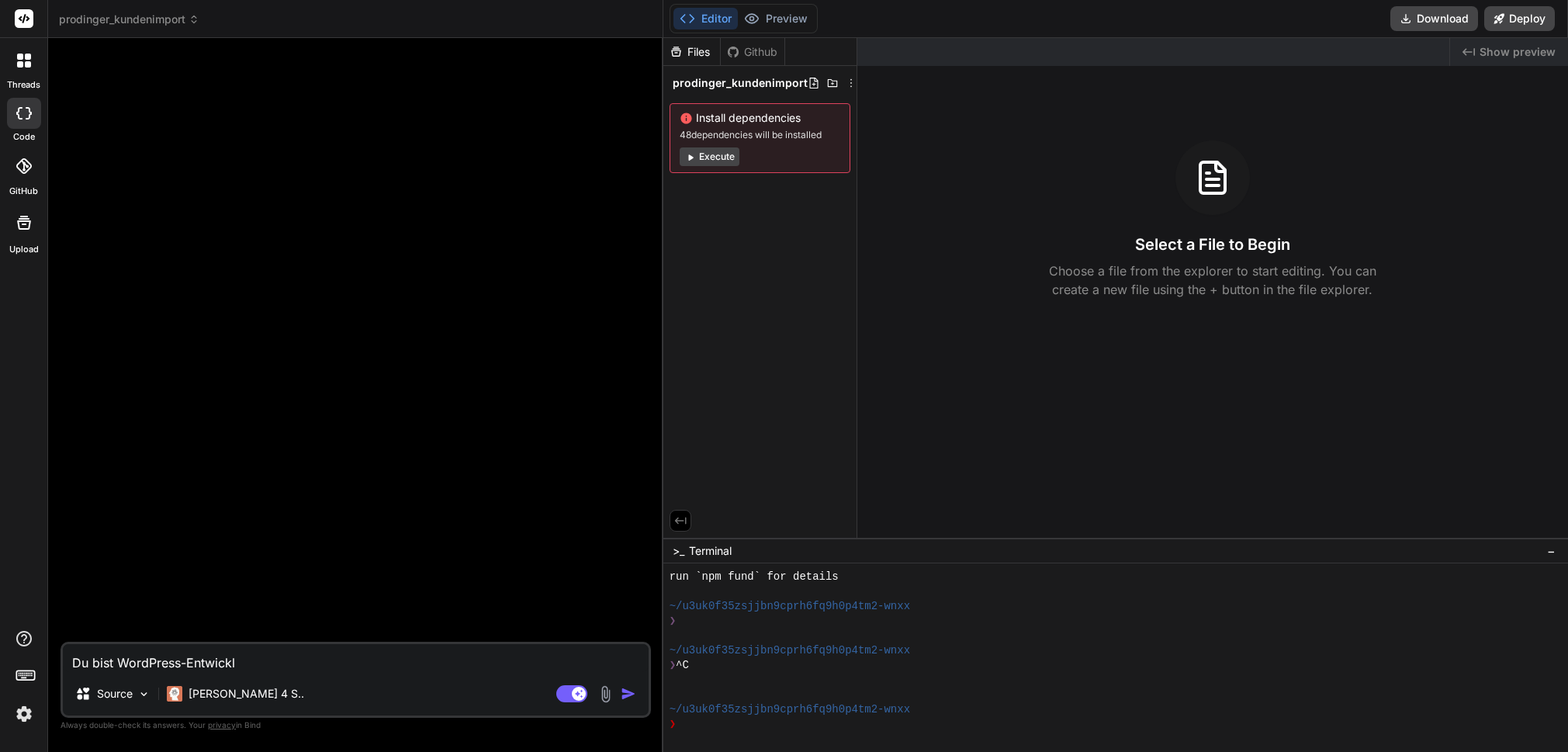
type textarea "Du bist WordPress-Entwickle"
type textarea "x"
type textarea "Du bist WordPress-Entwickler"
type textarea "x"
type textarea "Du bist WordPress-Entwickler."
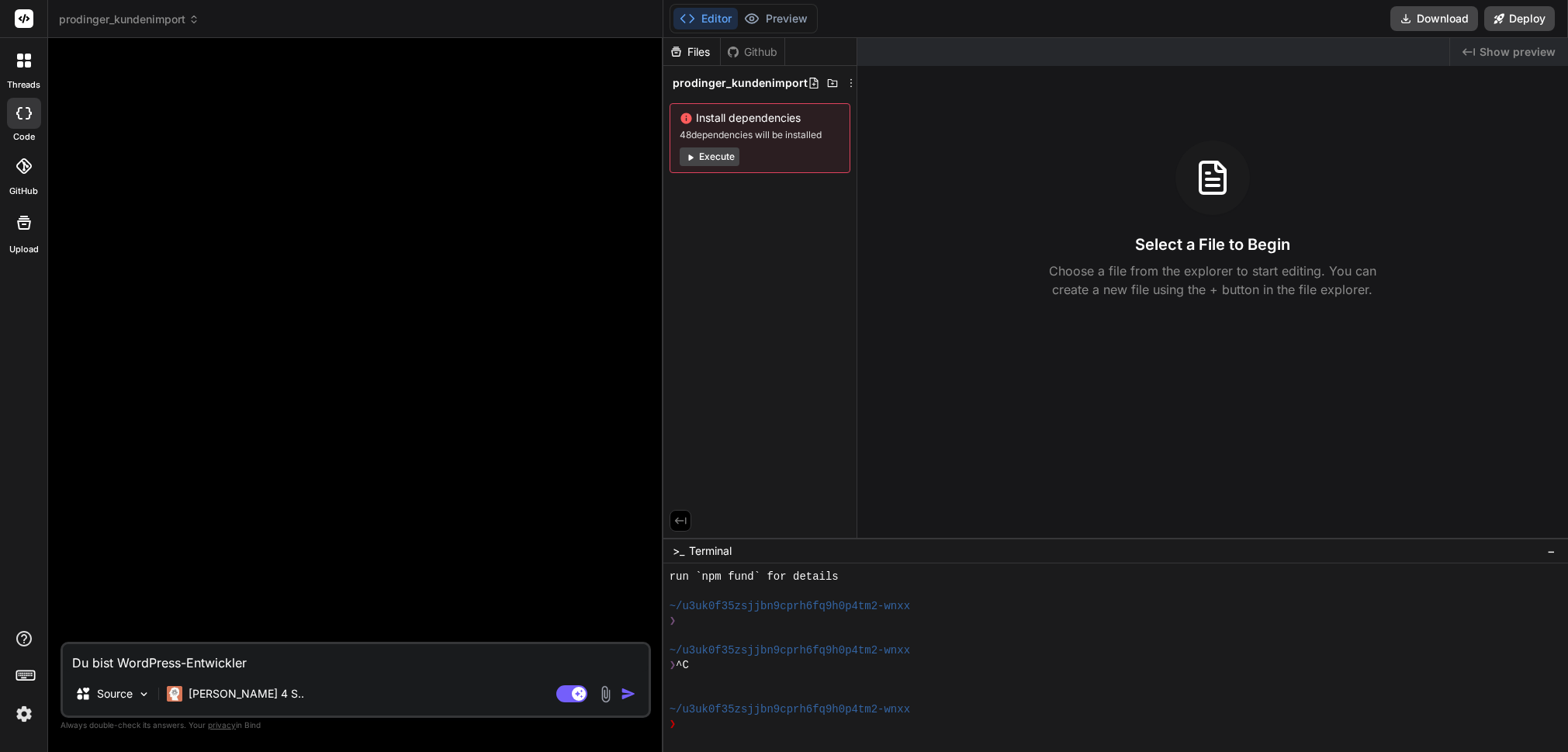
type textarea "x"
type textarea "Du bist WordPress-Entwickler."
type textarea "x"
type textarea "Du bist WordPress-Entwickler. I"
type textarea "x"
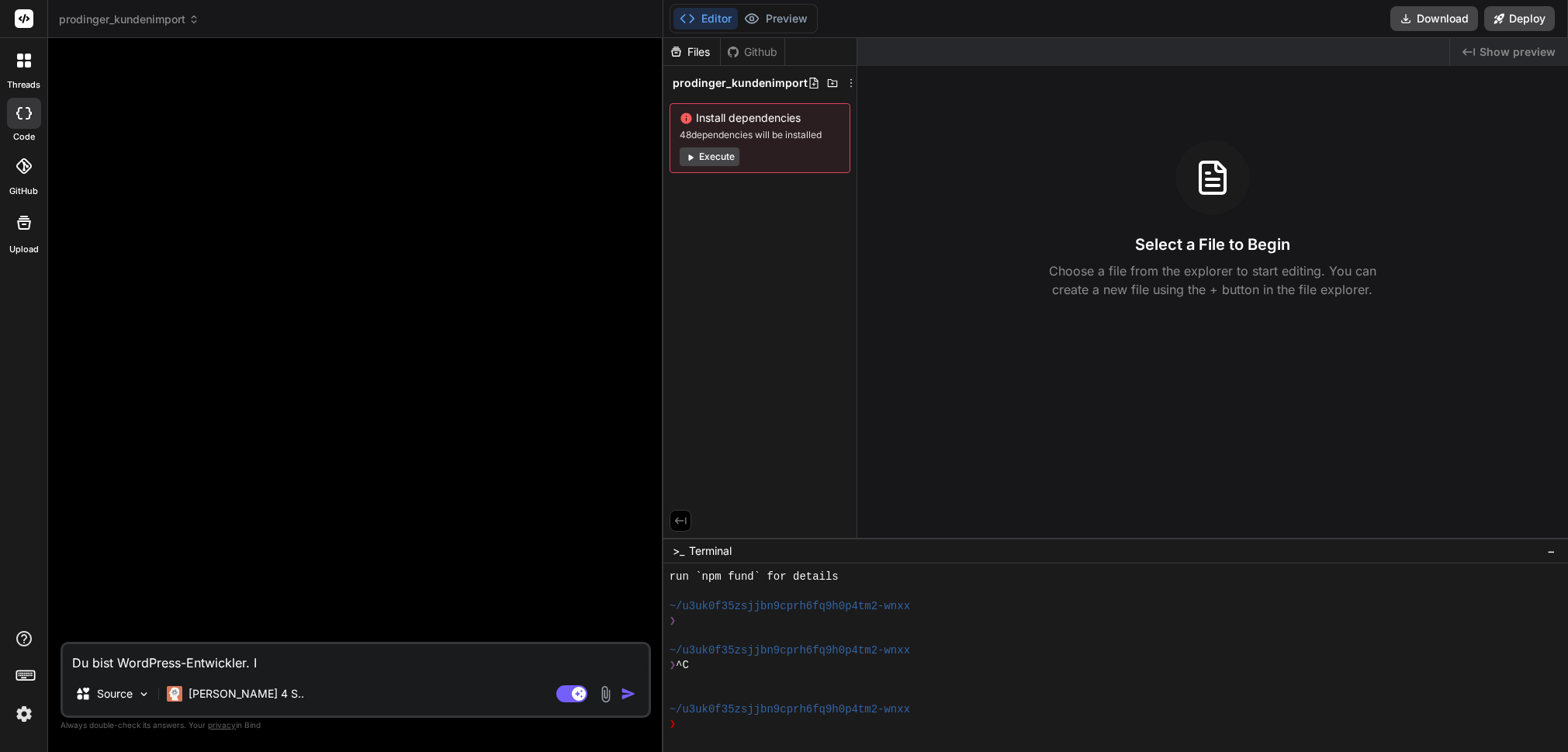
type textarea "Du bist WordPress-Entwickler. Ic"
type textarea "x"
type textarea "Du bist WordPress-Entwickler. Ich"
type textarea "x"
type textarea "Du bist WordPress-Entwickler. Ich"
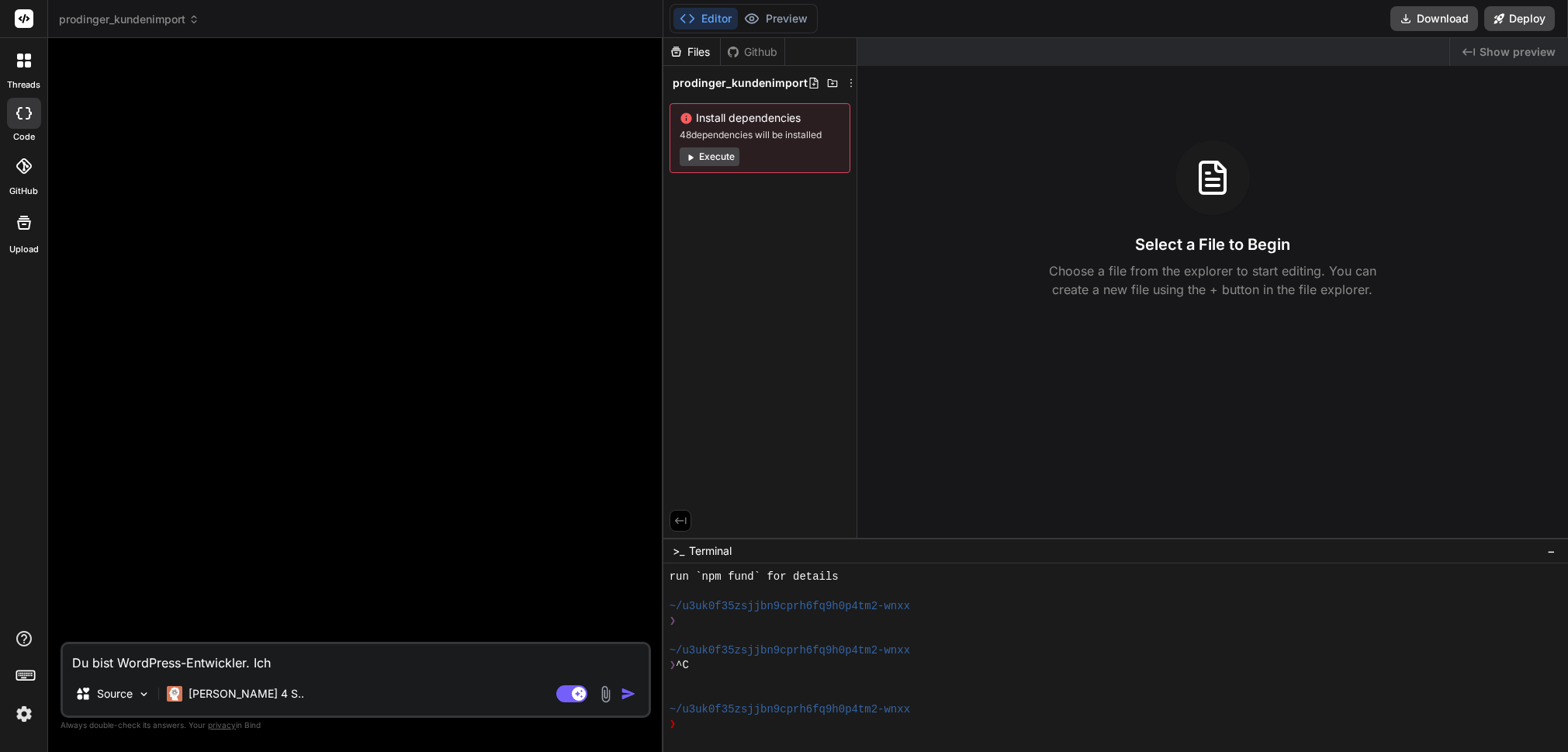
type textarea "x"
type textarea "Du bist WordPress-Entwickler. Ich ü"
type textarea "x"
type textarea "Du bist WordPress-Entwickler. Ich üb"
type textarea "x"
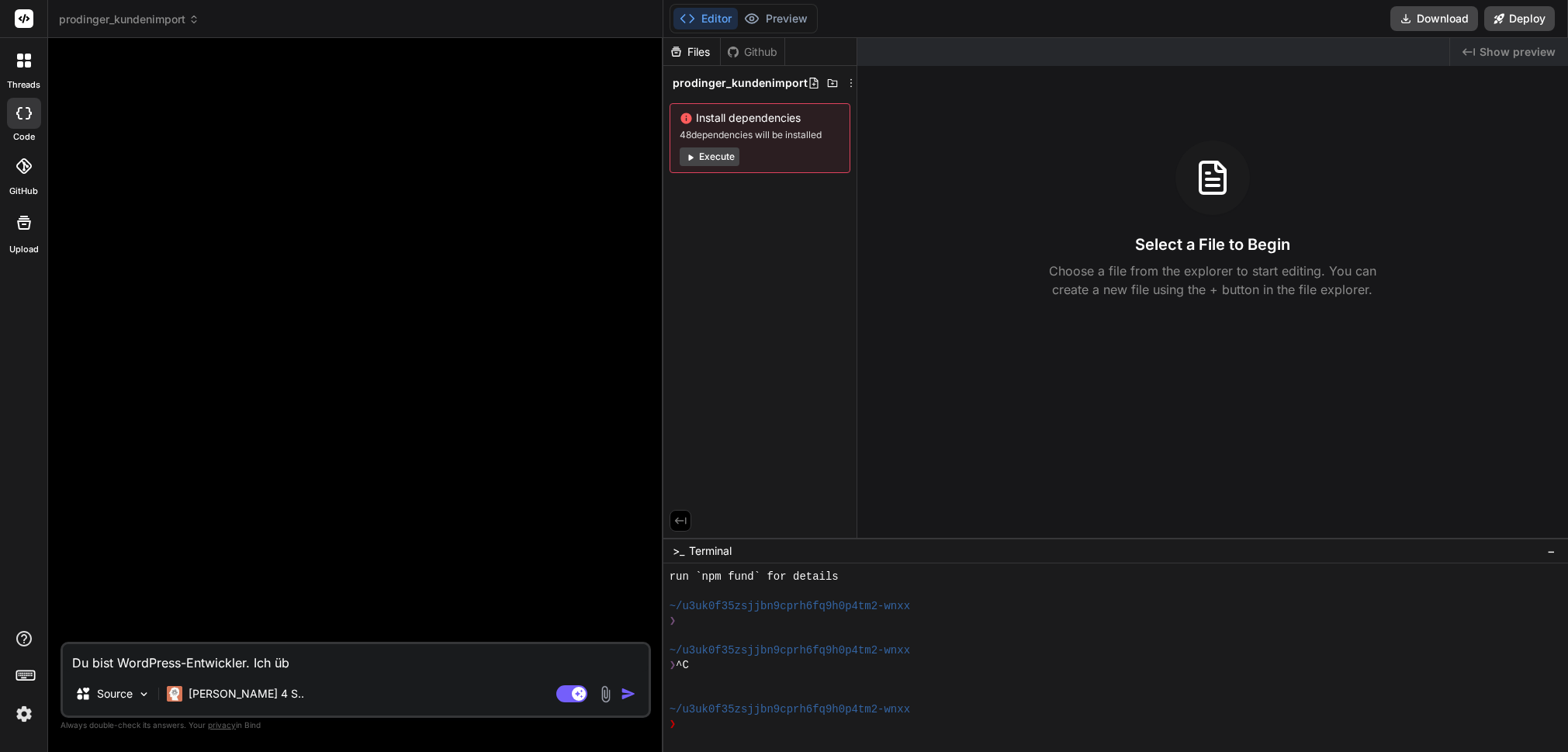
type textarea "Du bist WordPress-Entwickler. Ich übe"
type textarea "x"
type textarea "Du bist WordPress-Entwickler. Ich über"
type textarea "x"
type textarea "Du bist WordPress-Entwickler. Ich überg"
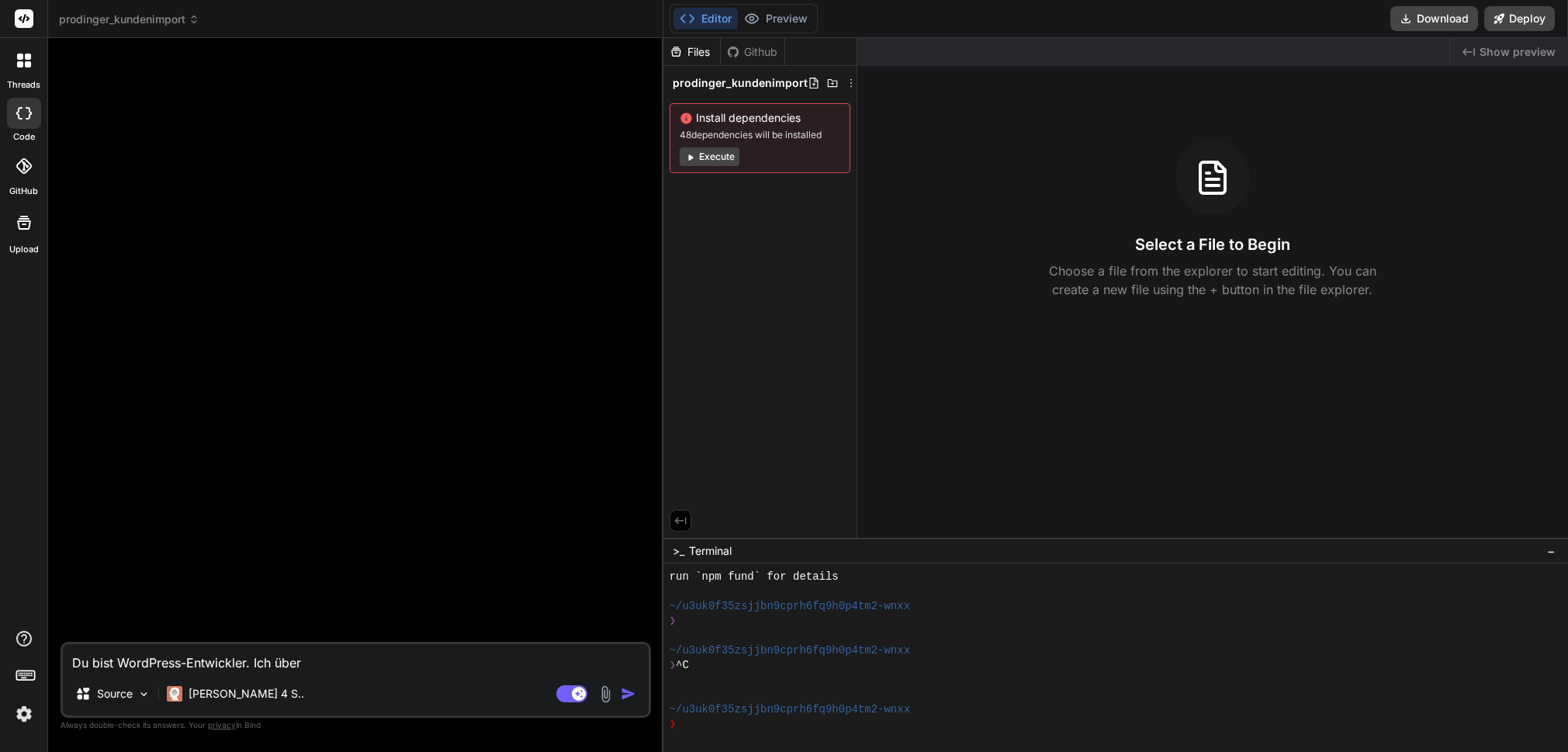
type textarea "x"
type textarea "Du bist WordPress-Entwickler. Ich überge"
type textarea "x"
type textarea "Du bist WordPress-Entwickler. Ich übergee"
type textarea "x"
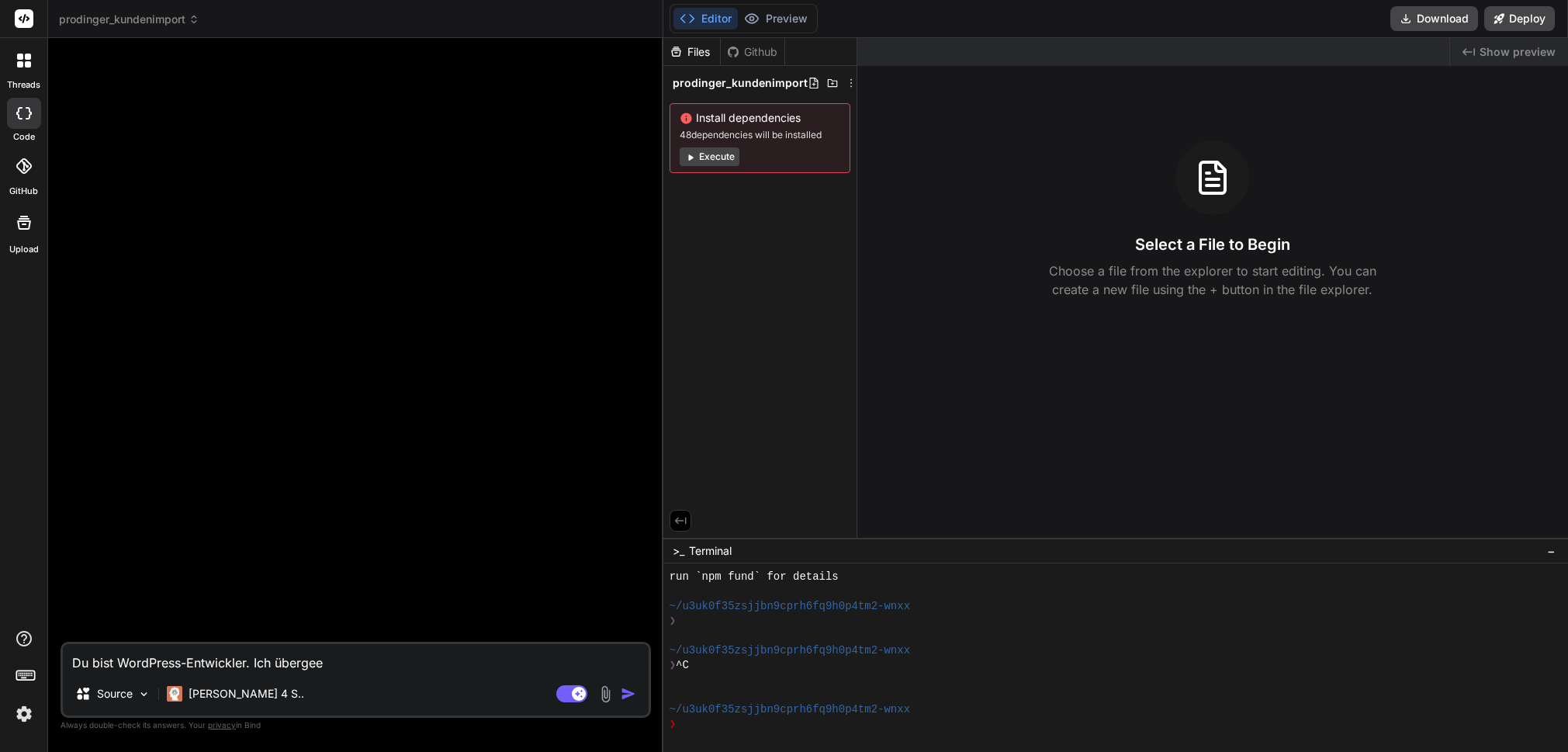
type textarea "Du bist WordPress-Entwickler. Ich überge"
type textarea "x"
type textarea "Du bist WordPress-Entwickler. Ich übergeb"
type textarea "x"
type textarea "Du bist WordPress-Entwickler. Ich übergebe"
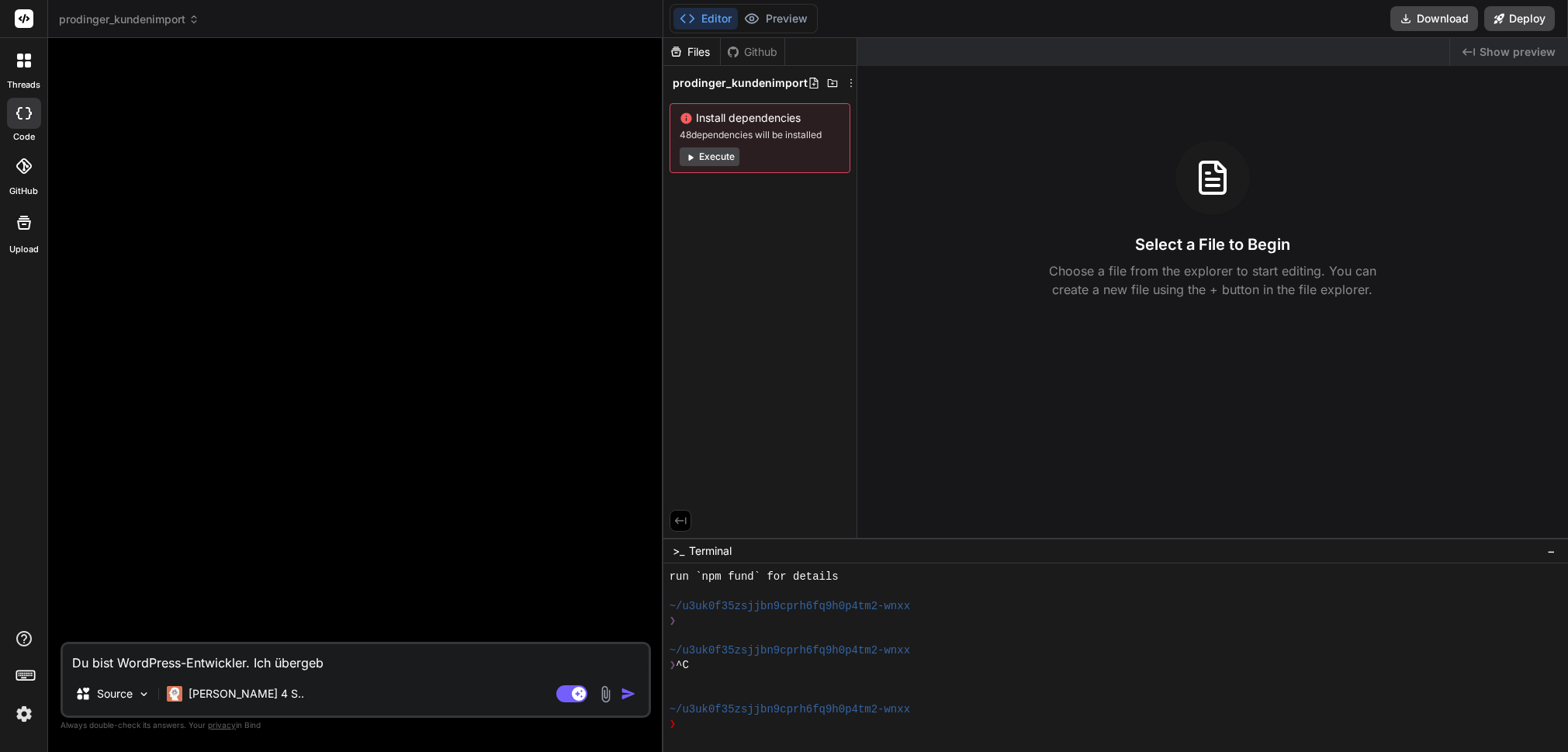
type textarea "x"
type textarea "Du bist WordPress-Entwickler. Ich übergebe"
type textarea "x"
type textarea "Du bist WordPress-Entwickler. Ich übergebe d"
type textarea "x"
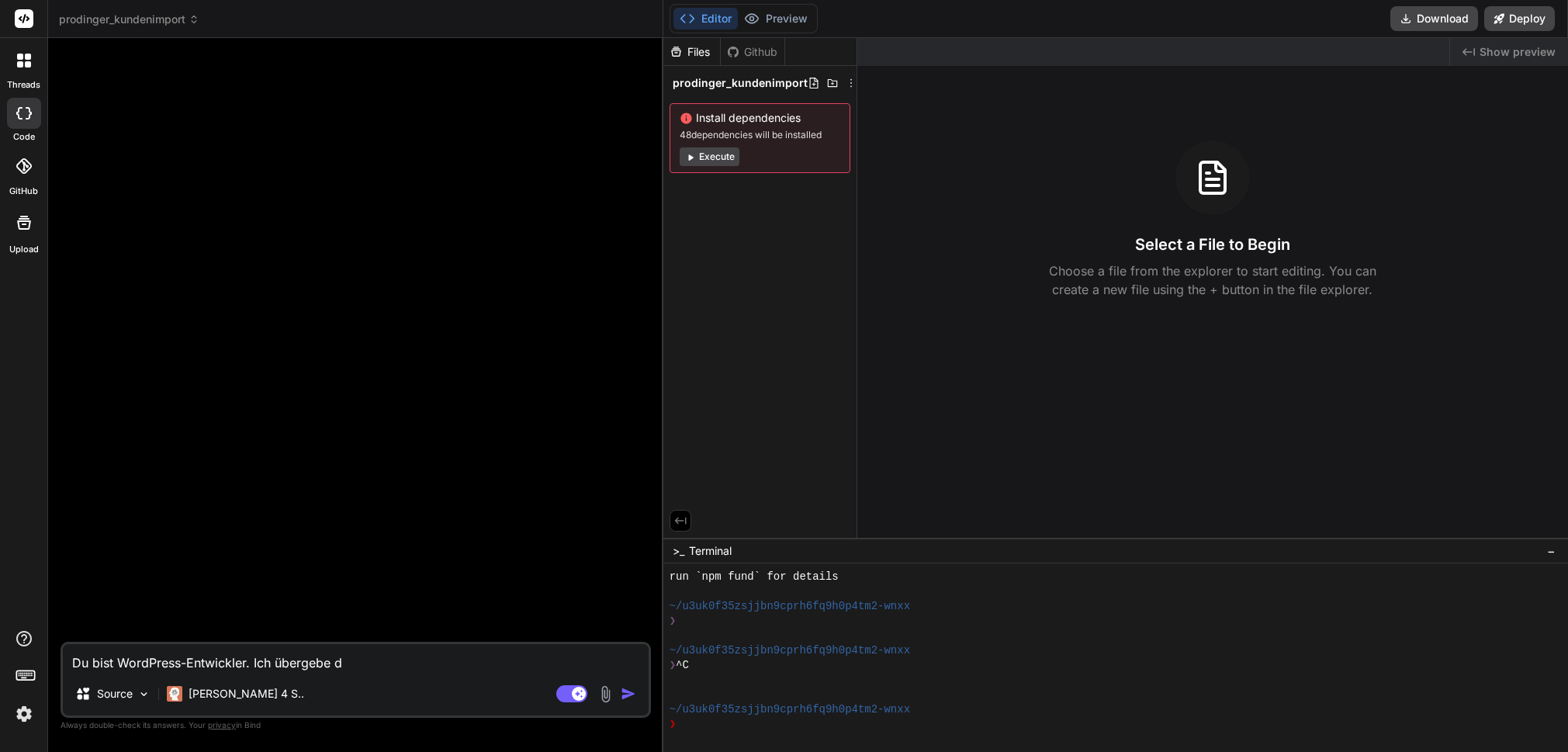
type textarea "Du bist WordPress-Entwickler. Ich übergebe di"
type textarea "x"
type textarea "Du bist WordPress-Entwickler. Ich übergebe dir"
type textarea "x"
type textarea "Du bist WordPress-Entwickler. Ich übergebe dir"
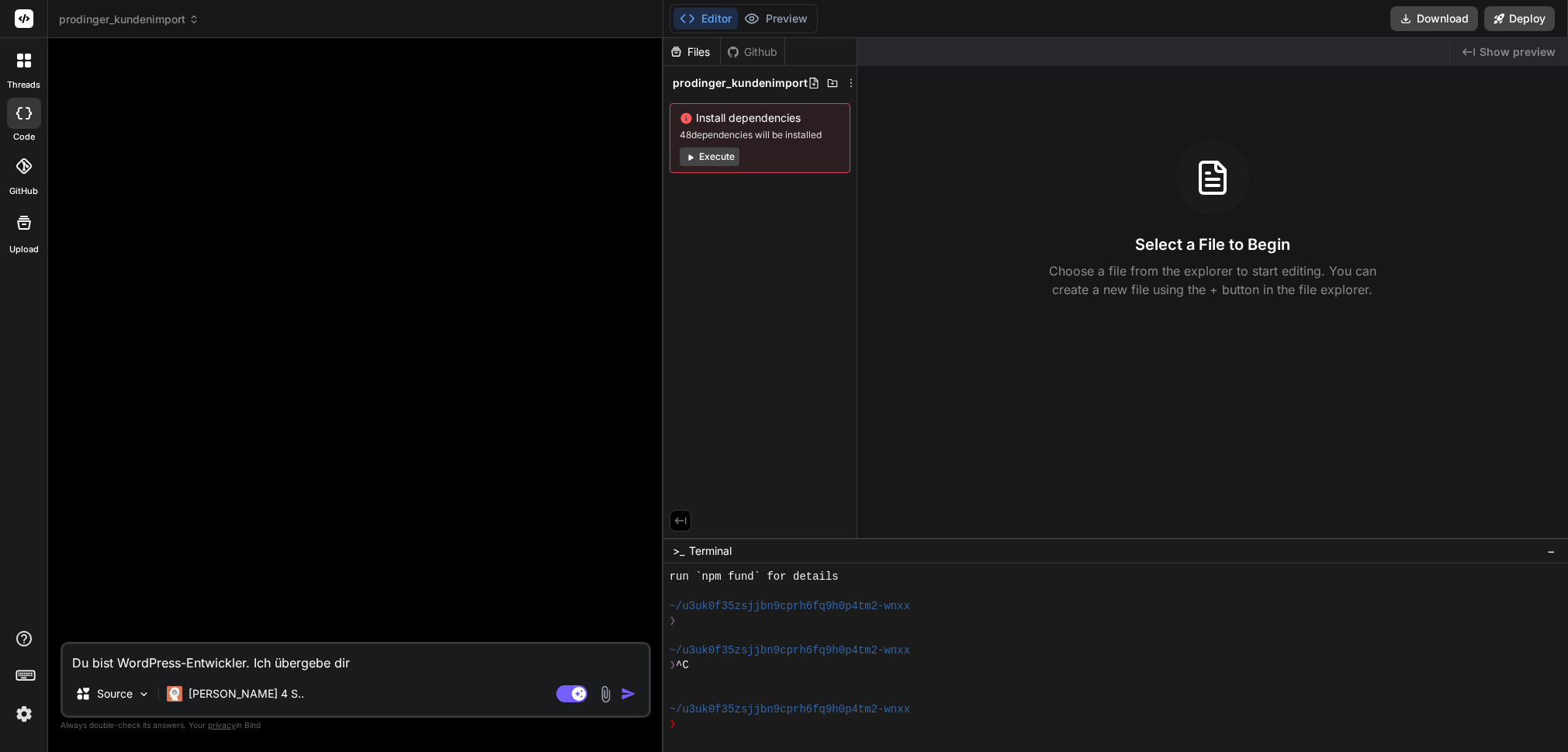
type textarea "x"
type textarea "Du bist WordPress-Entwickler. Ich übergebe dir m"
type textarea "x"
type textarea "Du bist WordPress-Entwickler. Ich übergebe dir me"
type textarea "x"
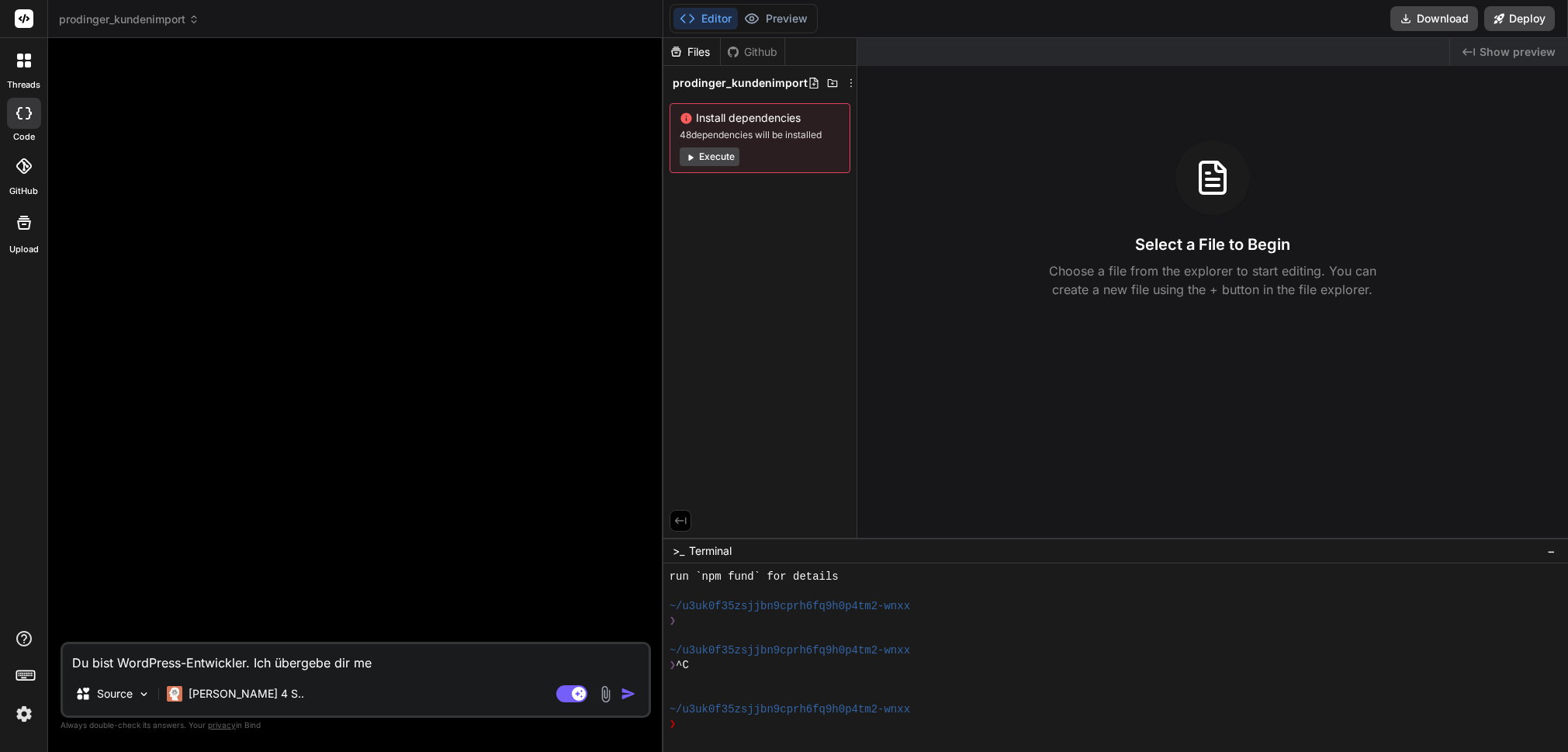
type textarea "Du bist WordPress-Entwickler. Ich übergebe dir mei"
type textarea "x"
type textarea "Du bist WordPress-Entwickler. Ich übergebe dir mein"
type textarea "x"
type textarea "Du bist WordPress-Entwickler. Ich übergebe dir meine"
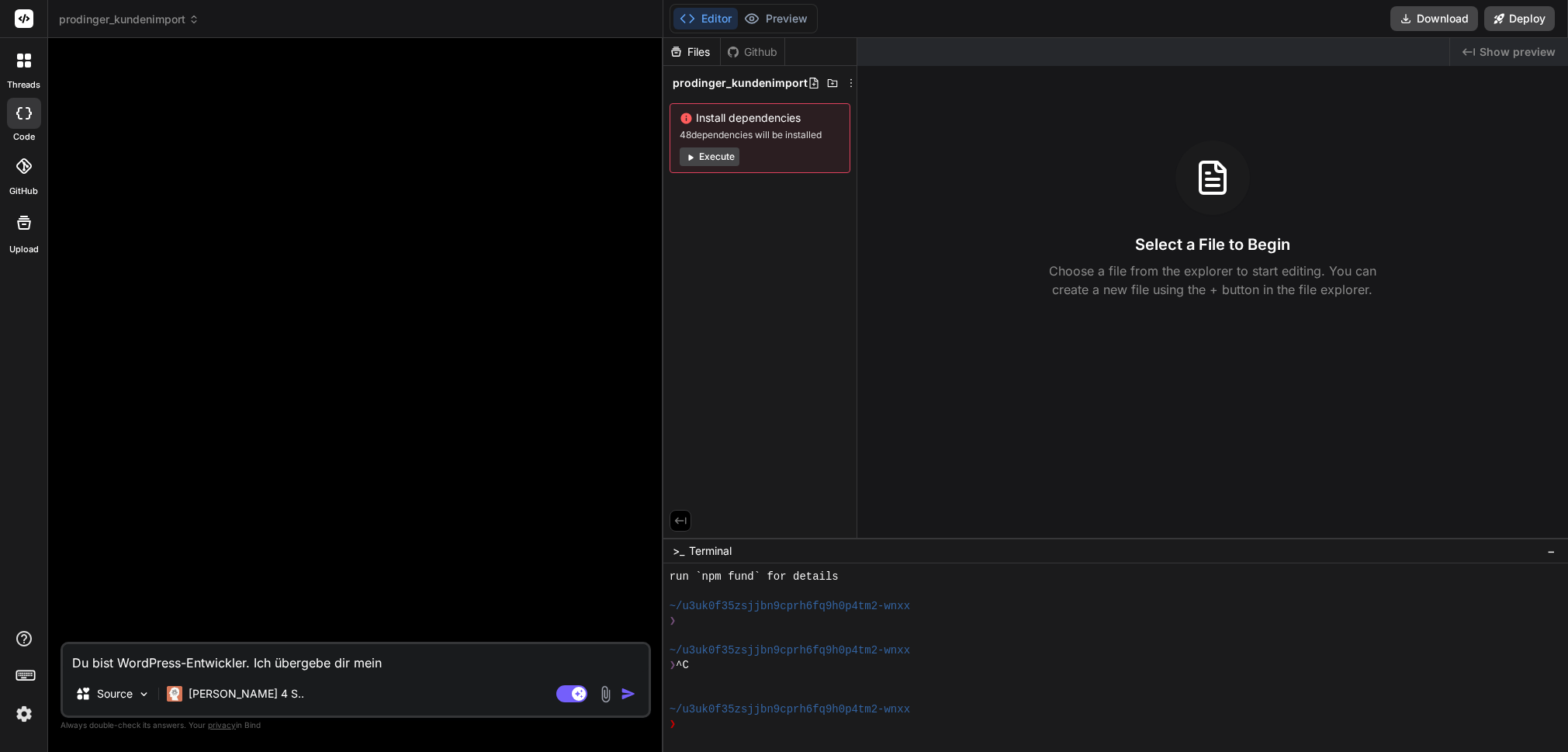
type textarea "x"
type textarea "Du bist WordPress-Entwickler. Ich übergebe dir meine"
type textarea "x"
type textarea "Du bist WordPress-Entwickler. Ich übergebe dir meine P"
type textarea "x"
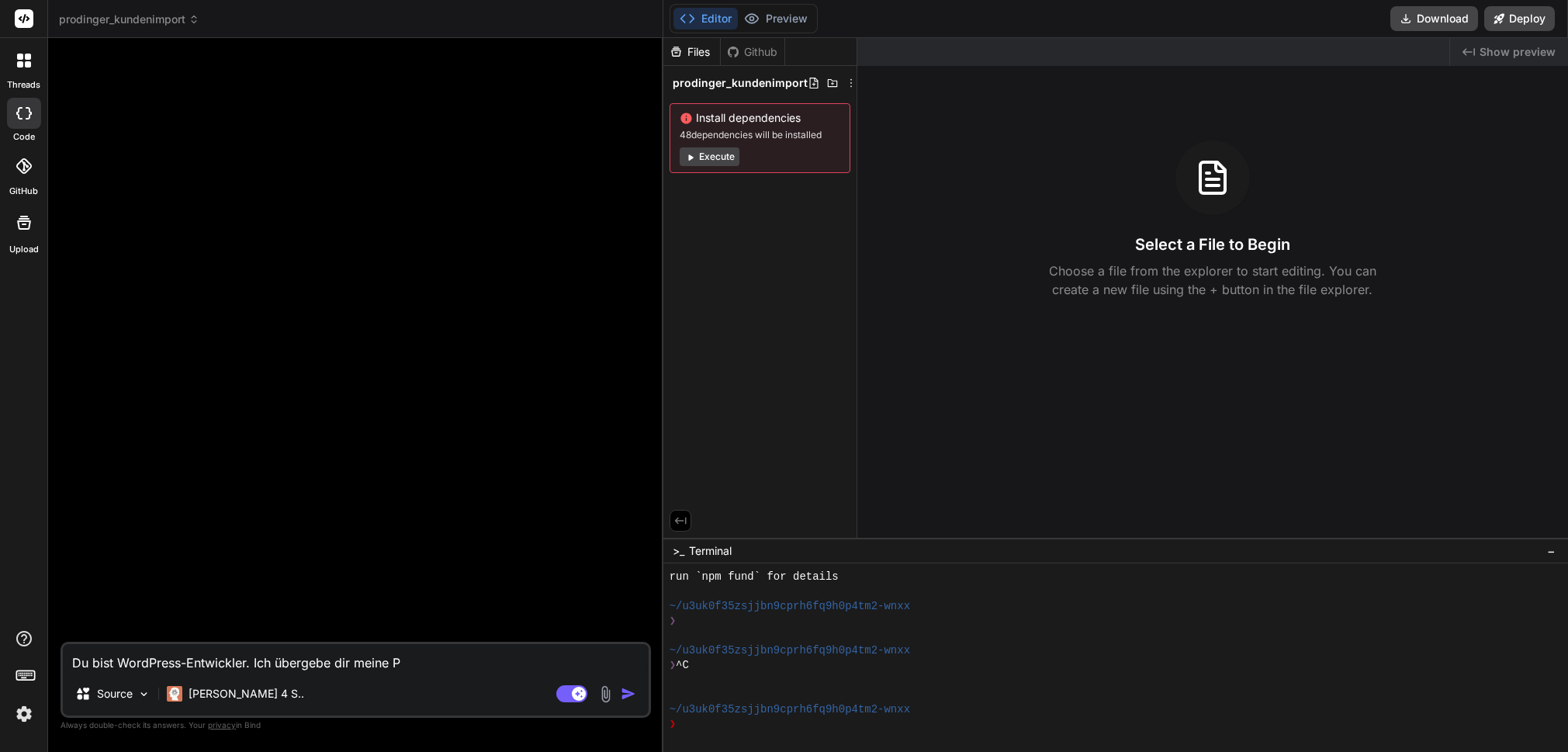
type textarea "Du bist WordPress-Entwickler. Ich übergebe dir meine Pl"
type textarea "x"
type textarea "Du bist WordPress-Entwickler. Ich übergebe dir meine Plu"
type textarea "x"
type textarea "Du bist WordPress-Entwickler. Ich übergebe dir meine Plug"
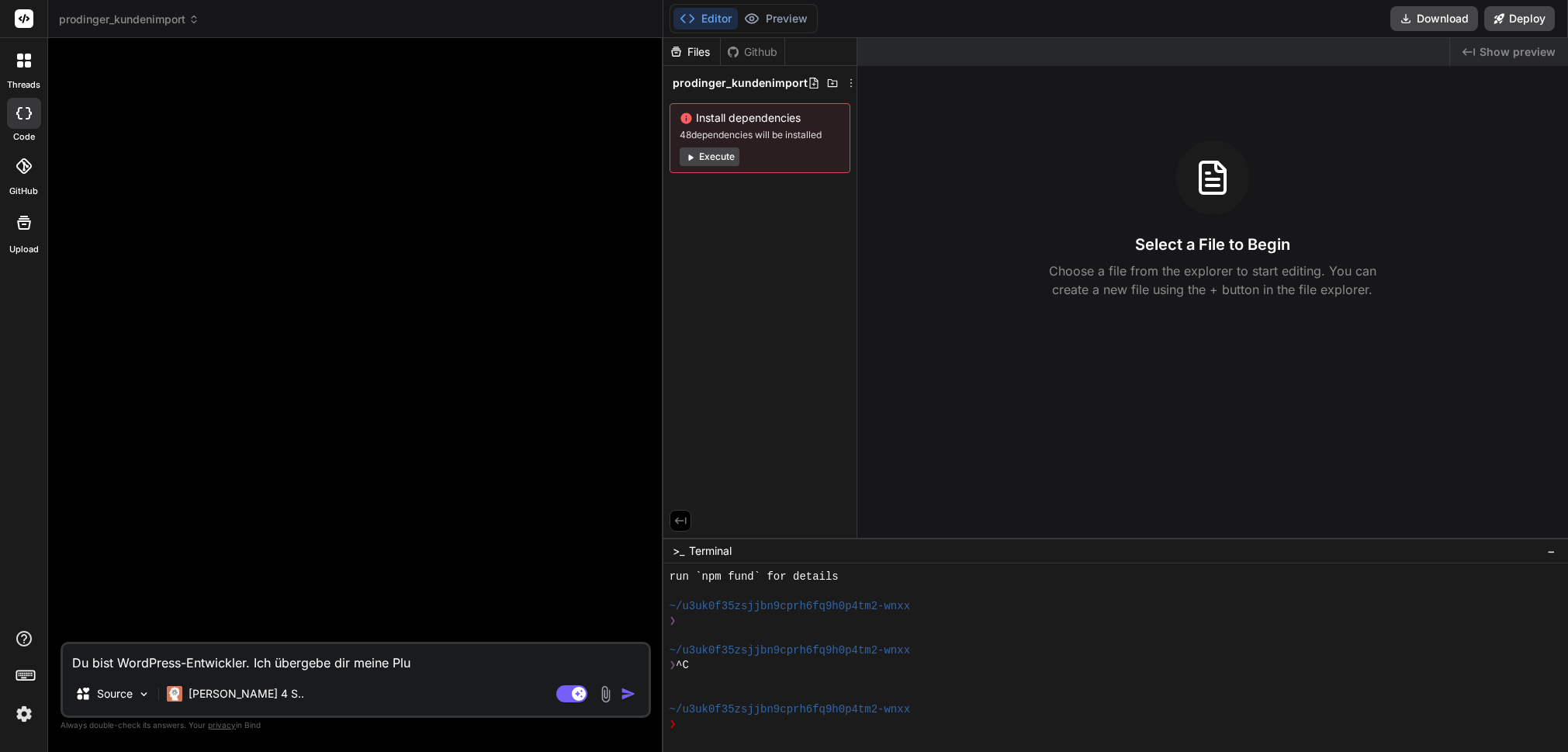
type textarea "x"
type textarea "Du bist WordPress-Entwickler. Ich übergebe dir meine Plugi"
type textarea "x"
type textarea "Du bist WordPress-Entwickler. Ich übergebe dir meine Plugin"
type textarea "x"
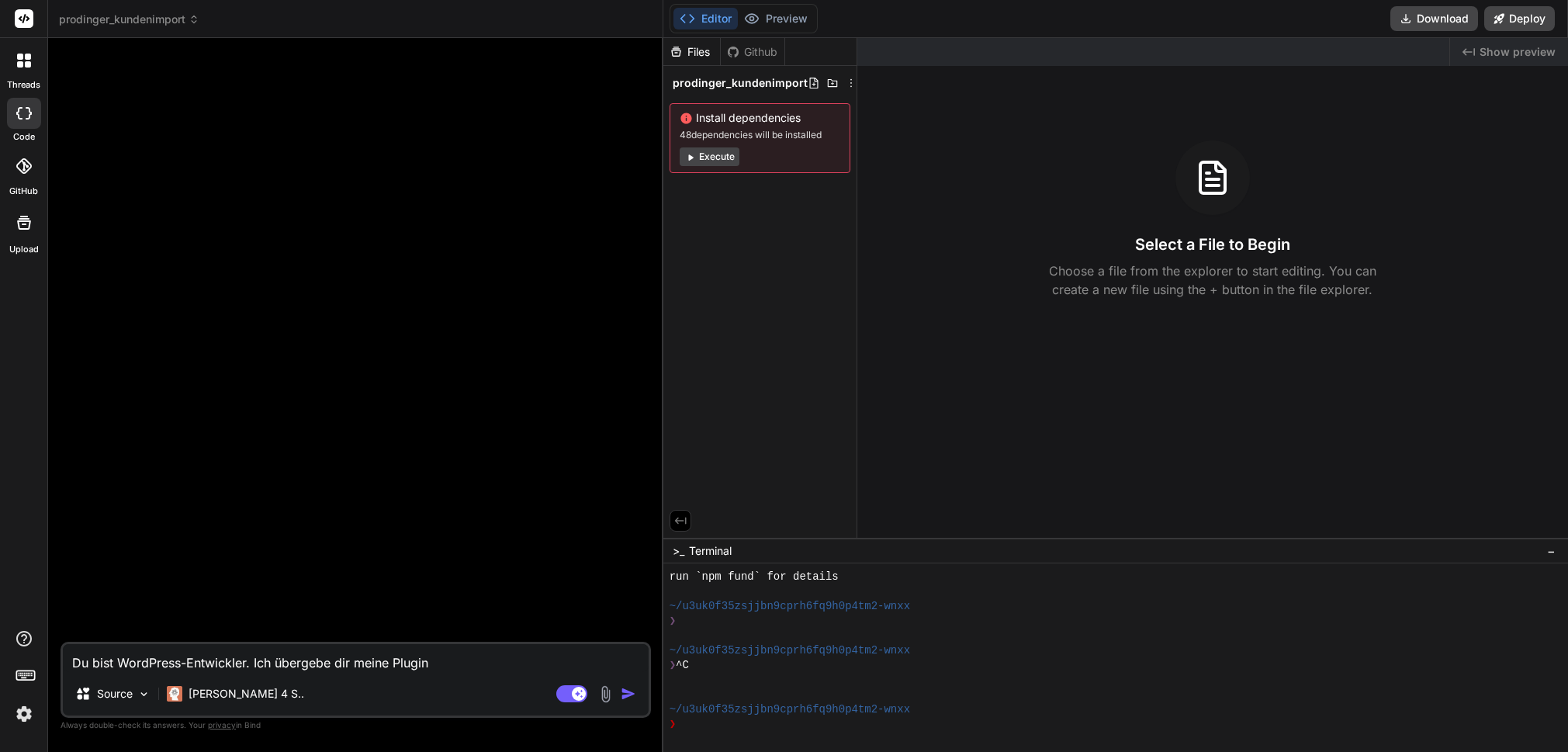
type textarea "Du bist WordPress-Entwickler. Ich übergebe dir meine Plugin-"
type textarea "x"
type textarea "Du bist WordPress-Entwickler. Ich übergebe dir meine Plugin-D"
type textarea "x"
type textarea "Du bist WordPress-Entwickler. Ich übergebe dir meine Plugin-Da"
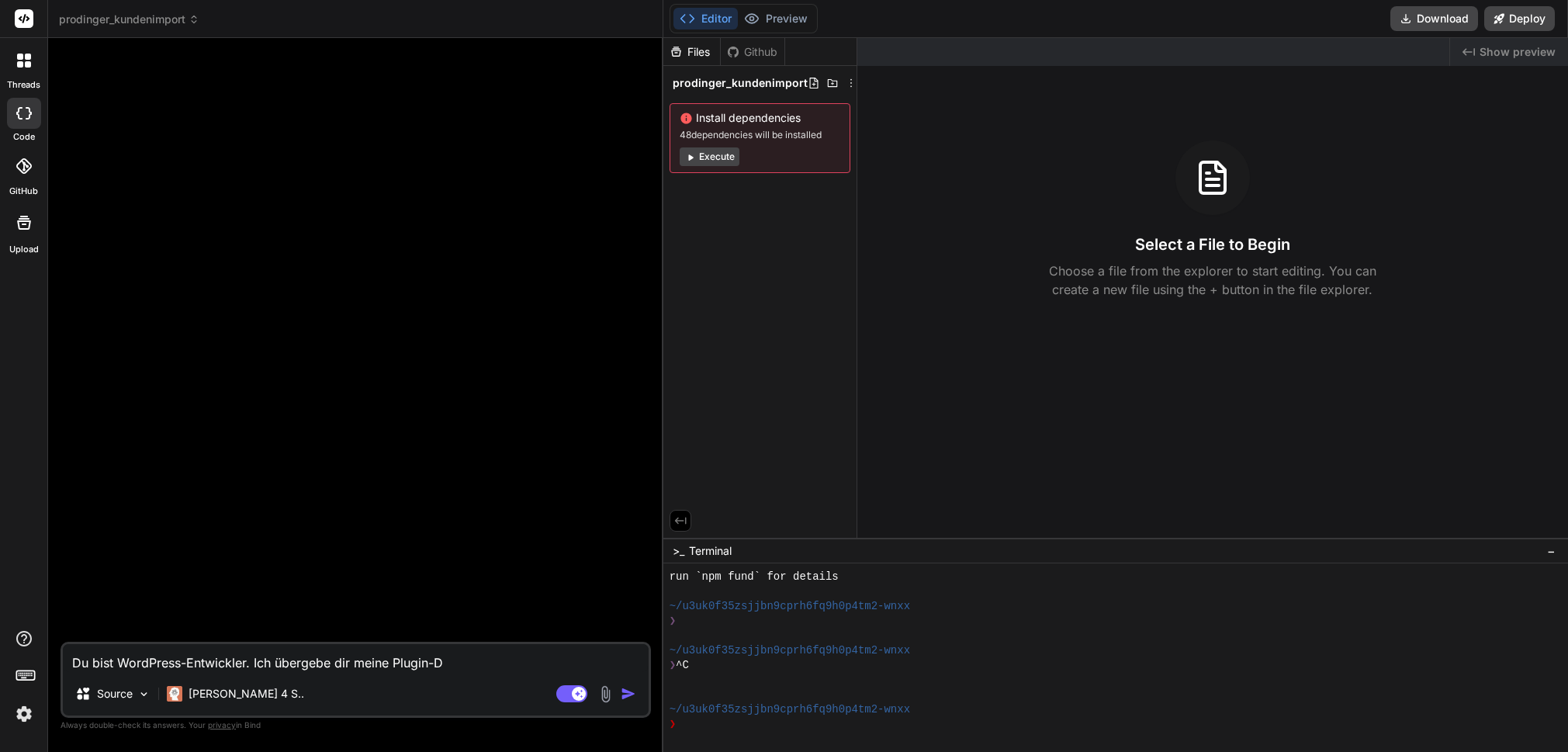
type textarea "x"
type textarea "Du bist WordPress-Entwickler. Ich übergebe dir meine Plugin-Dat"
type textarea "x"
type textarea "Du bist WordPress-Entwickler. Ich übergebe dir meine Plugin-Date"
type textarea "x"
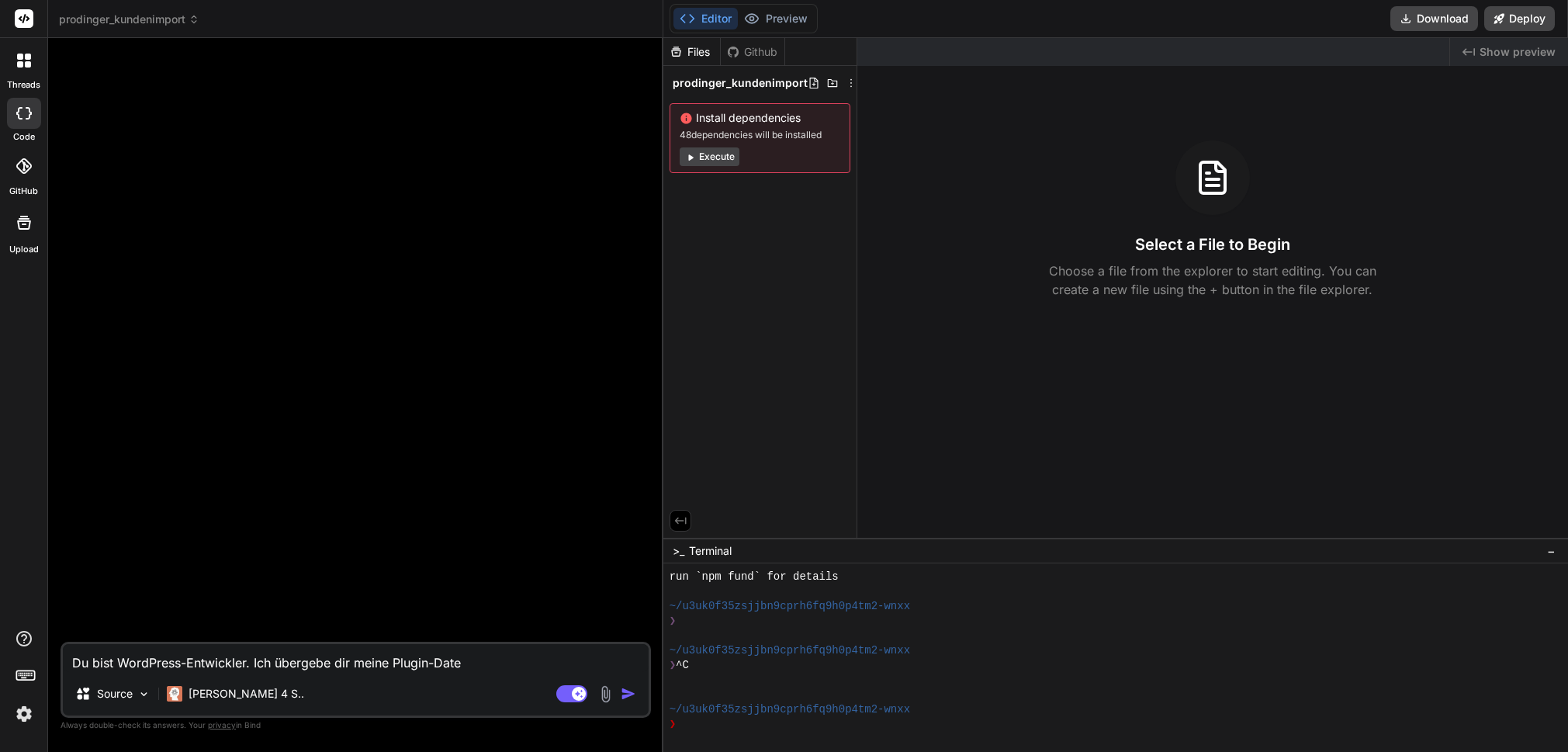
type textarea "Du bist WordPress-Entwickler. Ich übergebe dir meine Plugin-Datei"
type textarea "x"
type textarea "Du bist WordPress-Entwickler. Ich übergebe dir meine Plugin-Datein"
type textarea "x"
type textarea "Du bist WordPress-Entwickler. Ich übergebe dir meine Plugin-Datei"
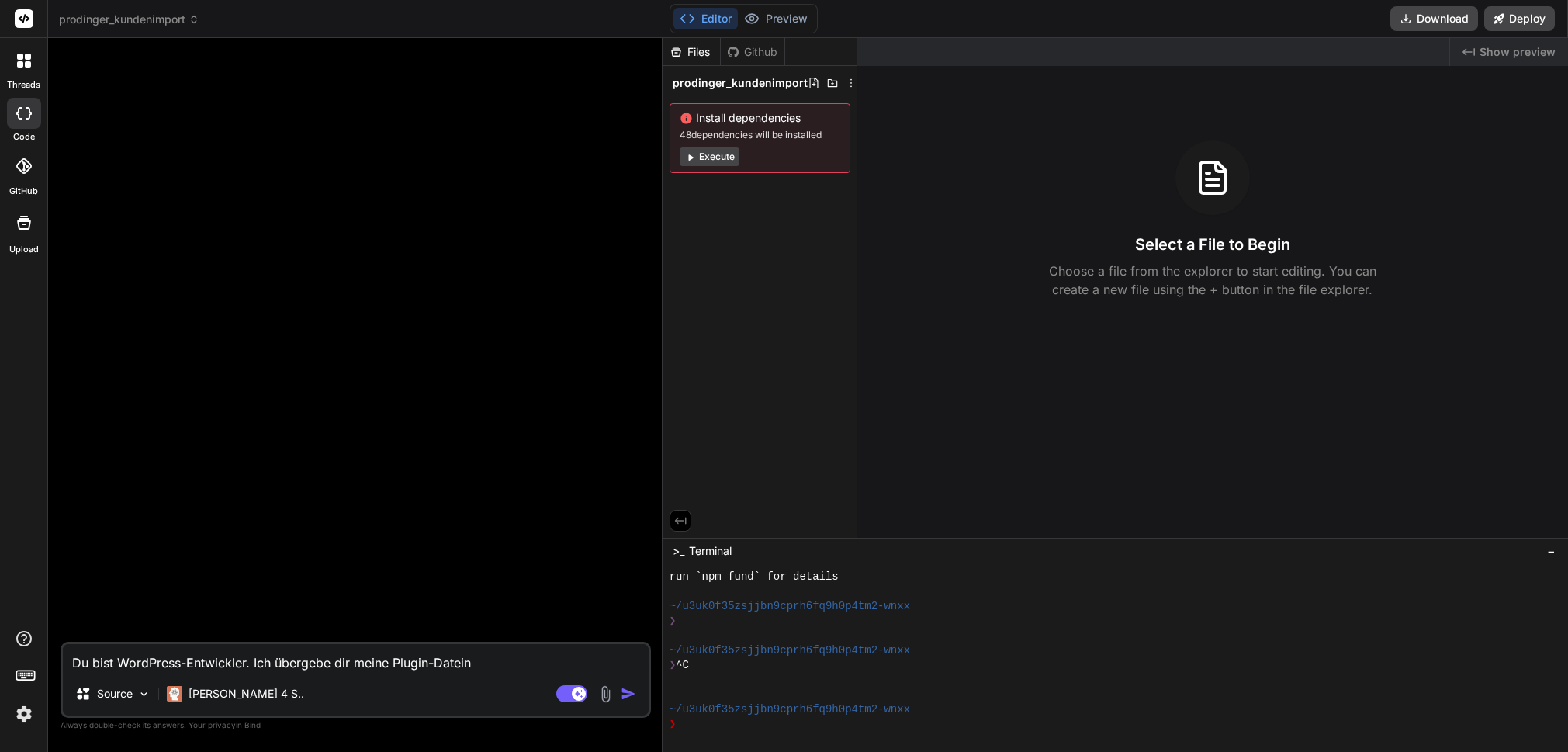
type textarea "x"
type textarea "Du bist WordPress-Entwickler. Ich übergebe dir meine Plugin-Dateie"
type textarea "x"
type textarea "Du bist WordPress-Entwickler. Ich übergebe dir meine Plugin-Dateien"
type textarea "x"
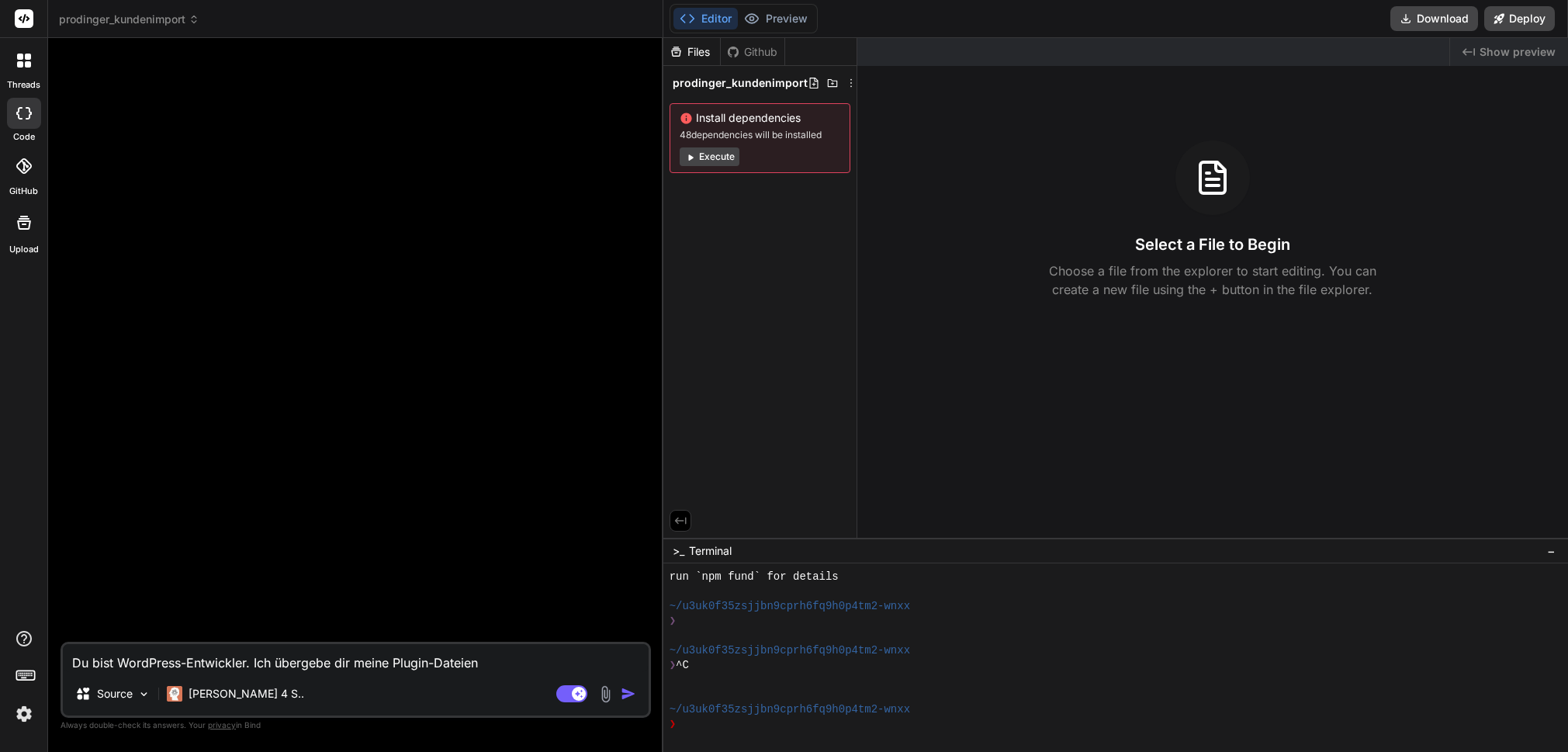
type textarea "Du bist WordPress-Entwickler. Ich übergebe dir meine Plugin-Dateien"
type textarea "x"
type textarea "Du bist WordPress-Entwickler. Ich übergebe dir meine Plugin-Dateien u"
type textarea "x"
type textarea "Du bist WordPress-Entwickler. Ich übergebe dir meine Plugin-Dateien un"
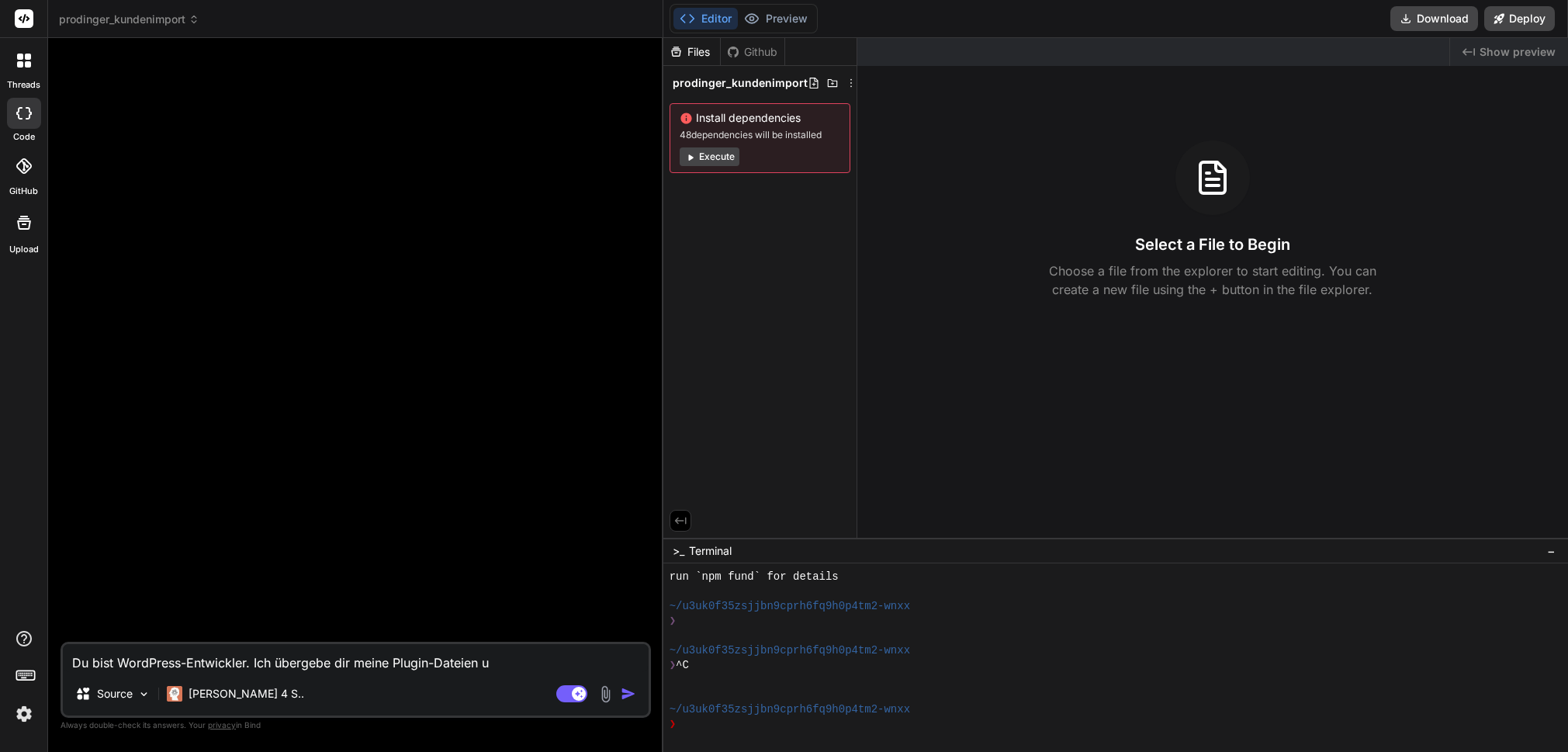
type textarea "x"
type textarea "Du bist WordPress-Entwickler. Ich übergebe dir meine Plugin-Dateien und"
type textarea "x"
type textarea "Du bist WordPress-Entwickler. Ich übergebe dir meine Plugin-Dateien und"
type textarea "x"
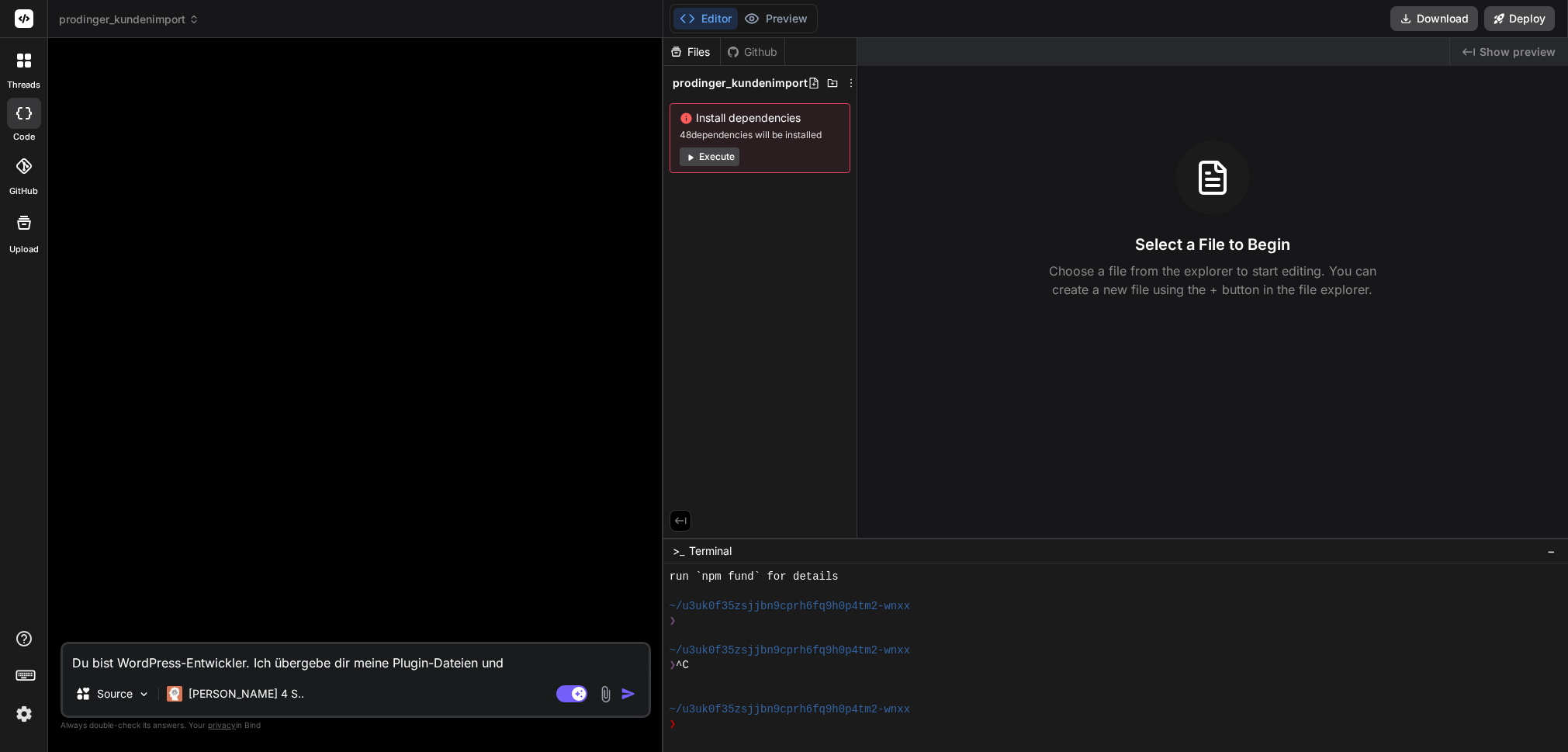
type textarea "Du bist WordPress-Entwickler. Ich übergebe dir meine Plugin-Dateien und w"
type textarea "x"
type textarea "Du bist WordPress-Entwickler. Ich übergebe dir meine Plugin-Dateien und wi"
type textarea "x"
type textarea "Du bist WordPress-Entwickler. Ich übergebe dir meine Plugin-Dateien und wir"
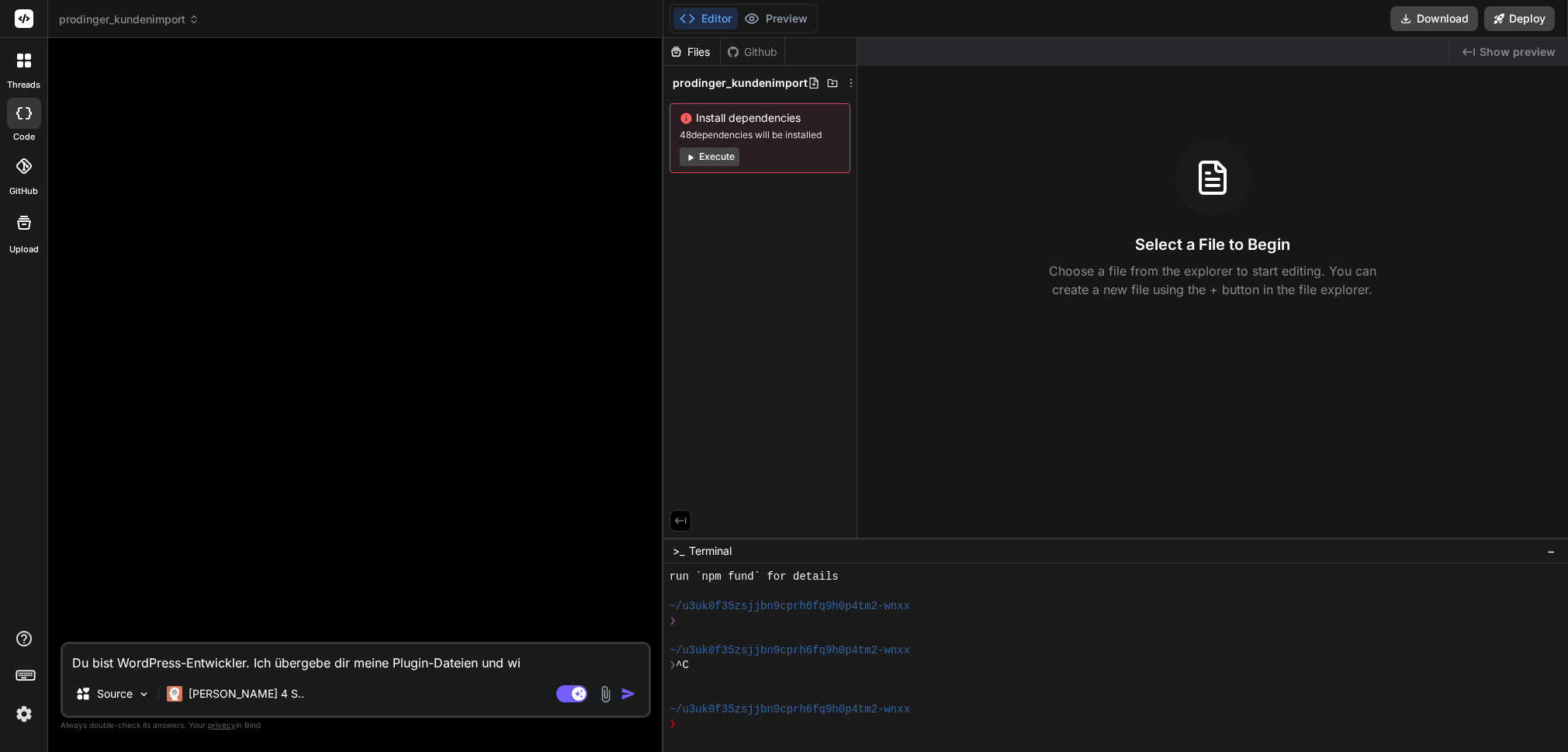
type textarea "x"
type textarea "Du bist WordPress-Entwickler. Ich übergebe dir meine Plugin-Dateien und wir"
type textarea "x"
type textarea "Du bist WordPress-Entwickler. Ich übergebe dir meine Plugin-Dateien und wir o"
type textarea "x"
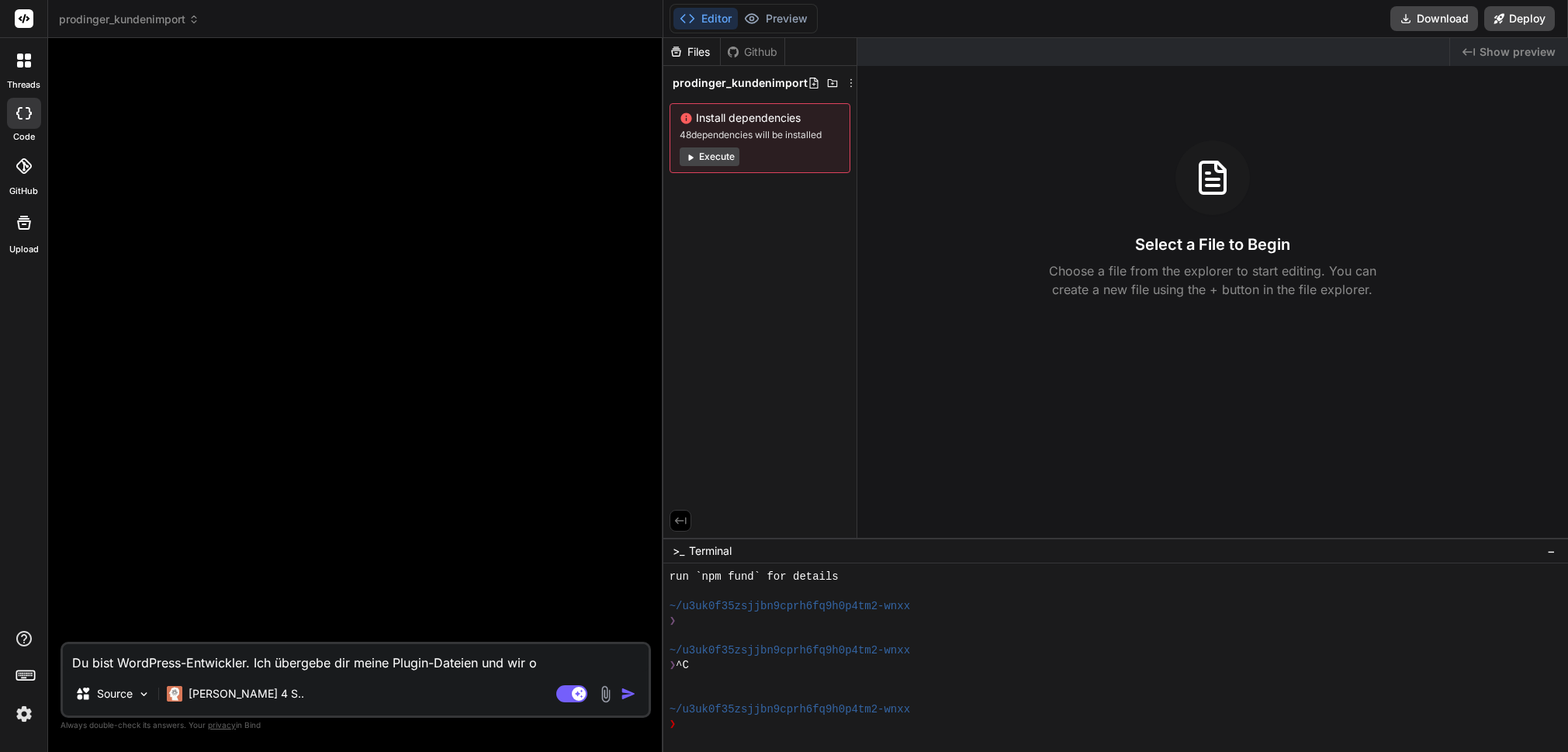
type textarea "Du bist WordPress-Entwickler. Ich übergebe dir meine Plugin-Dateien und wir op"
type textarea "x"
type textarea "Du bist WordPress-Entwickler. Ich übergebe dir meine Plugin-Dateien und wir opt"
type textarea "x"
type textarea "Du bist WordPress-Entwickler. Ich übergebe dir meine Plugin-Dateien und wir opti"
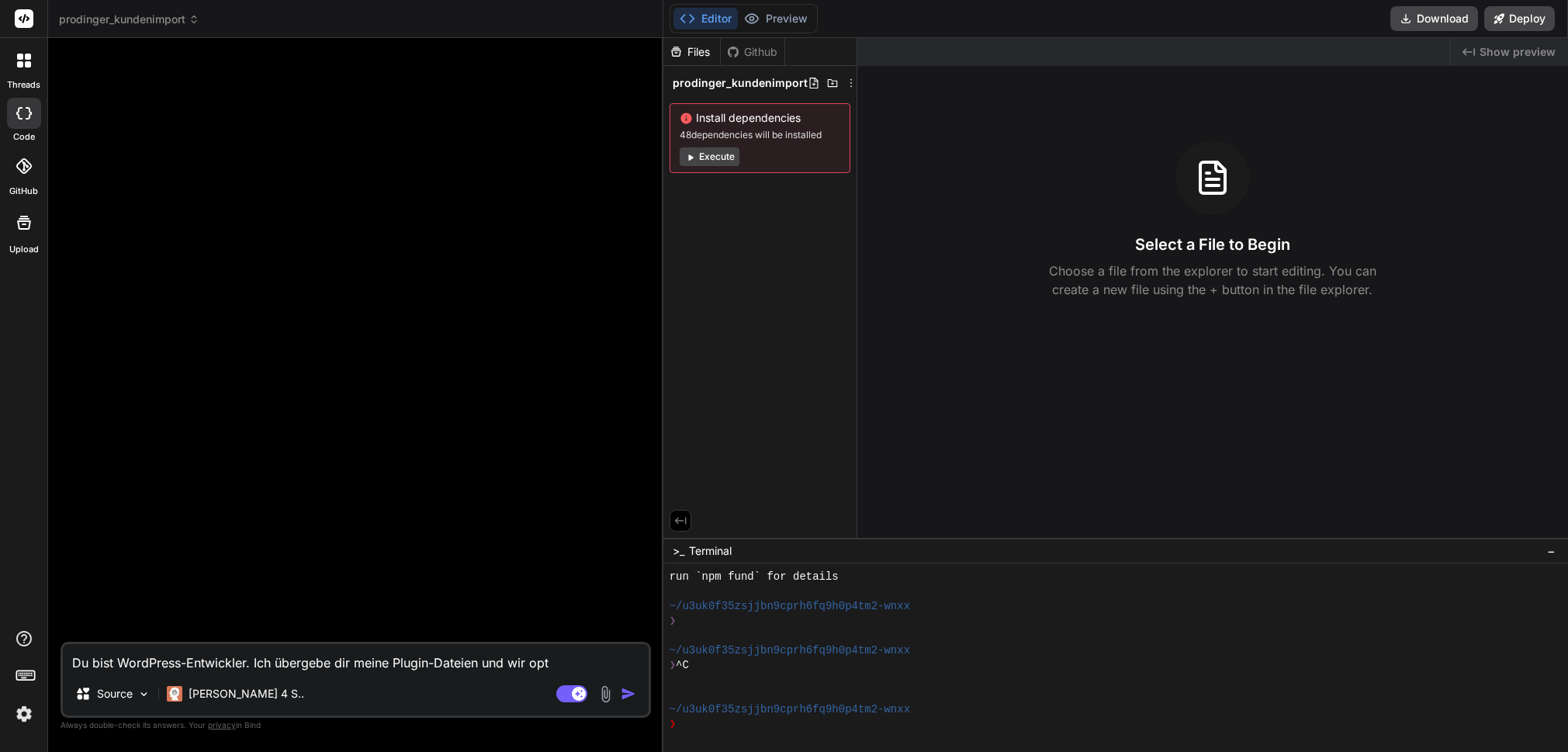
type textarea "x"
type textarea "Du bist WordPress-Entwickler. Ich übergebe dir meine Plugin-Dateien und wir opt…"
type textarea "x"
type textarea "Du bist WordPress-Entwickler. Ich übergebe dir meine Plugin-Dateien und wir opt…"
type textarea "x"
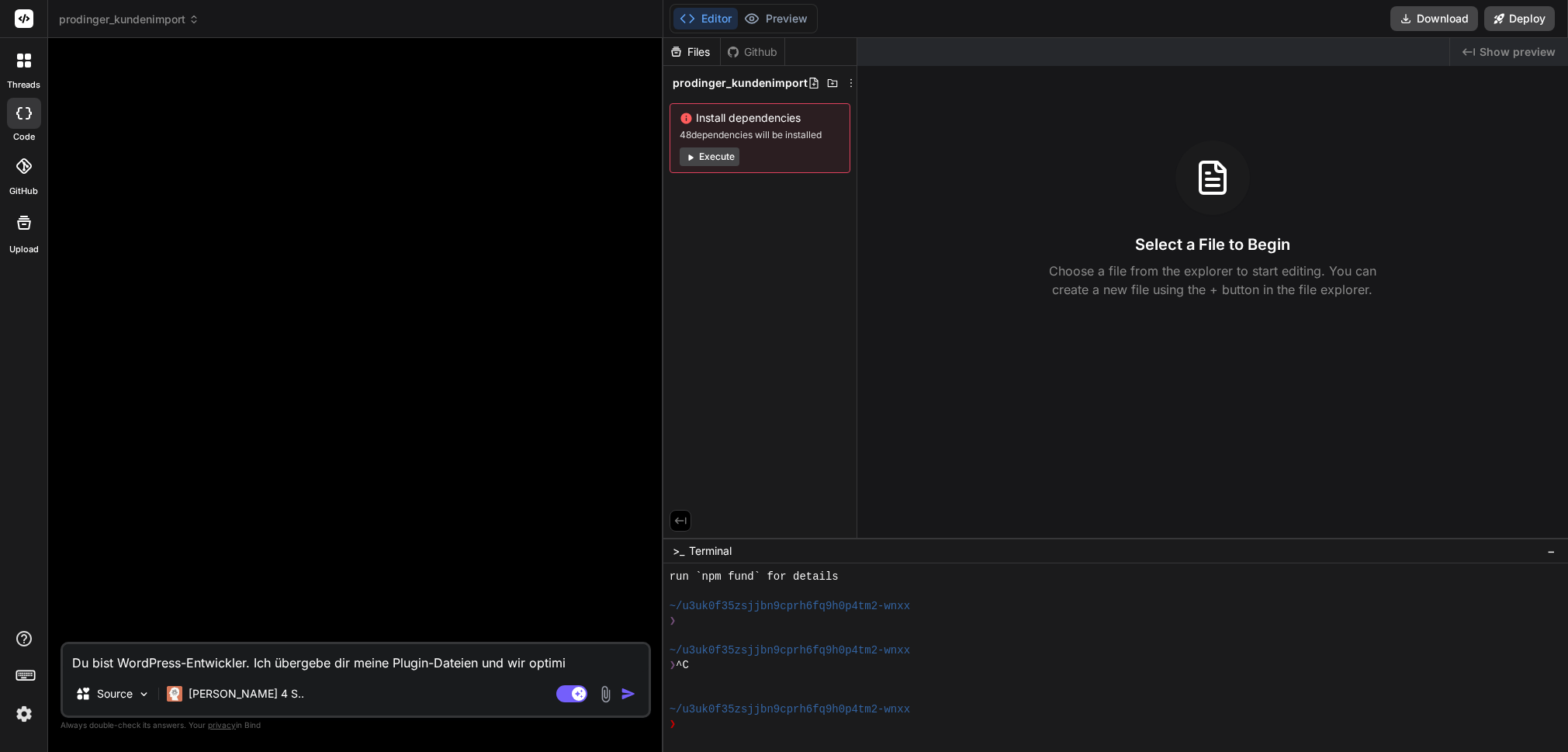
type textarea "Du bist WordPress-Entwickler. Ich übergebe dir meine Plugin-Dateien und wir opt…"
type textarea "x"
type textarea "Du bist WordPress-Entwickler. Ich übergebe dir meine Plugin-Dateien und wir opt…"
type textarea "x"
type textarea "Du bist WordPress-Entwickler. Ich übergebe dir meine Plugin-Dateien und wir opt…"
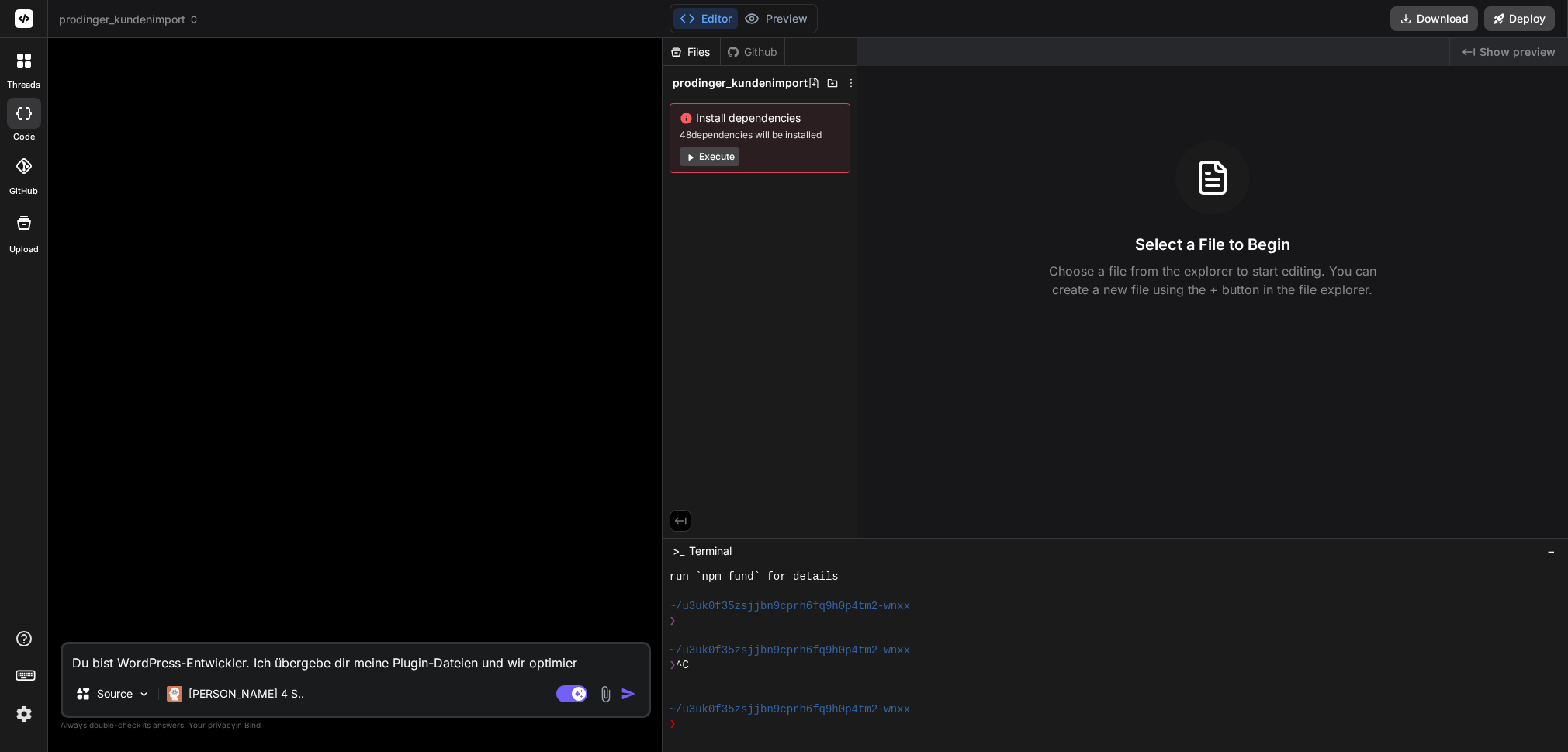
type textarea "x"
type textarea "Du bist WordPress-Entwickler. Ich übergebe dir meine Plugin-Dateien und wir opt…"
type textarea "x"
type textarea "Du bist WordPress-Entwickler. Ich übergebe dir meine Plugin-Dateien und wir opt…"
type textarea "x"
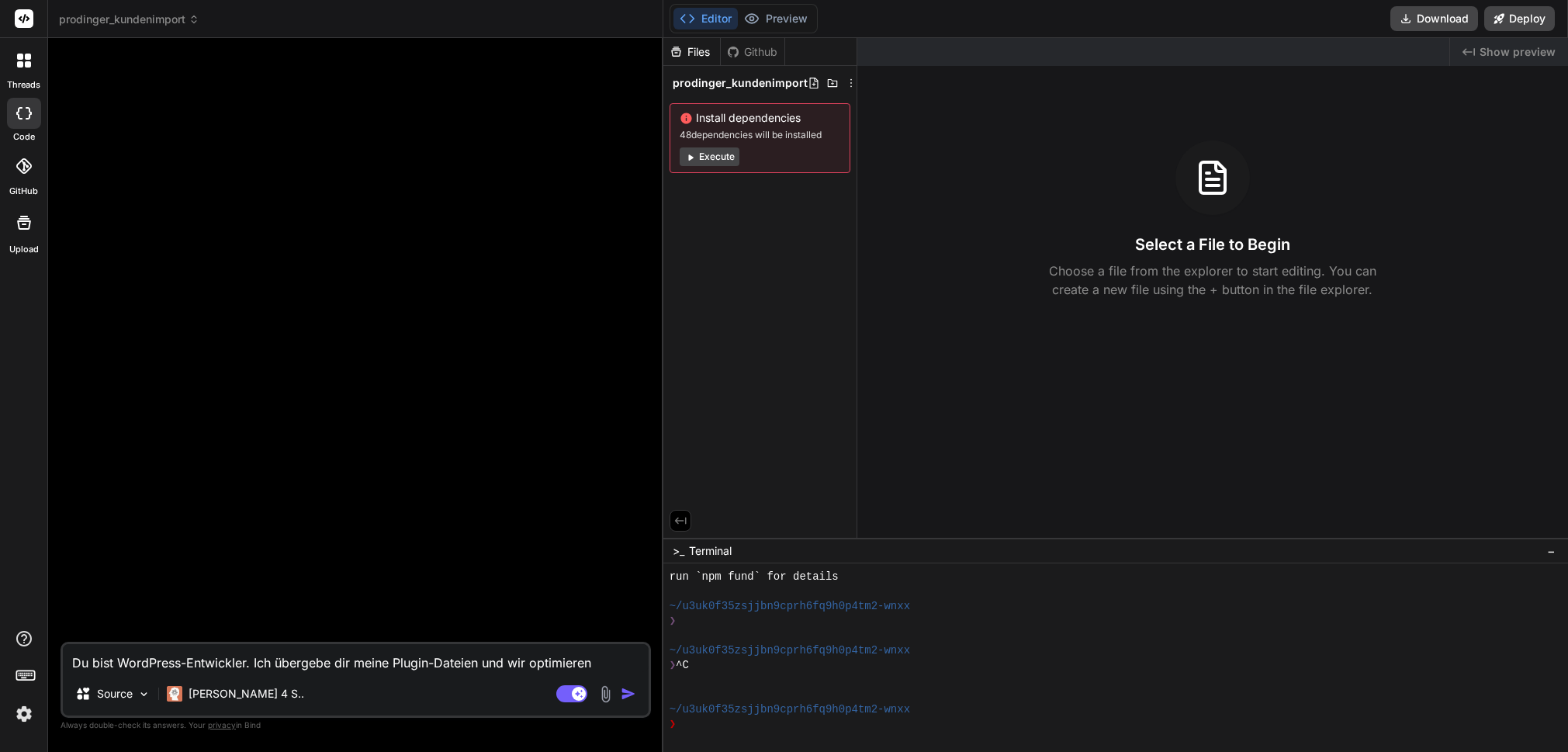
type textarea "Du bist WordPress-Entwickler. Ich übergebe dir meine Plugin-Dateien und wir opt…"
type textarea "x"
type textarea "Du bist WordPress-Entwickler. Ich übergebe dir meine Plugin-Dateien und wir opt…"
type textarea "x"
type textarea "Du bist WordPress-Entwickler. Ich übergebe dir meine Plugin-Dateien und wir opt…"
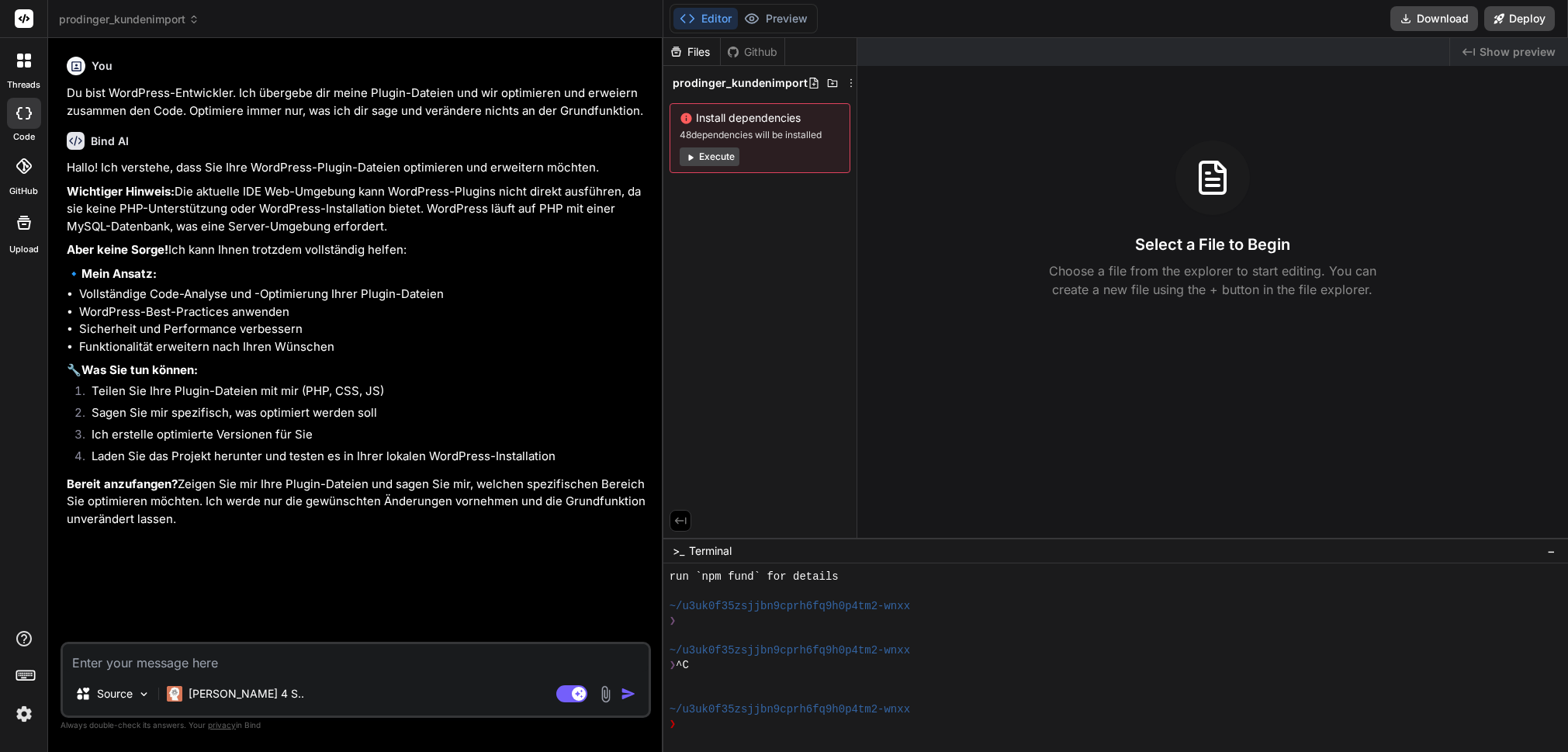
click at [167, 656] on textarea at bounding box center [356, 658] width 586 height 28
paste textarea "wc-kunden-import.php"
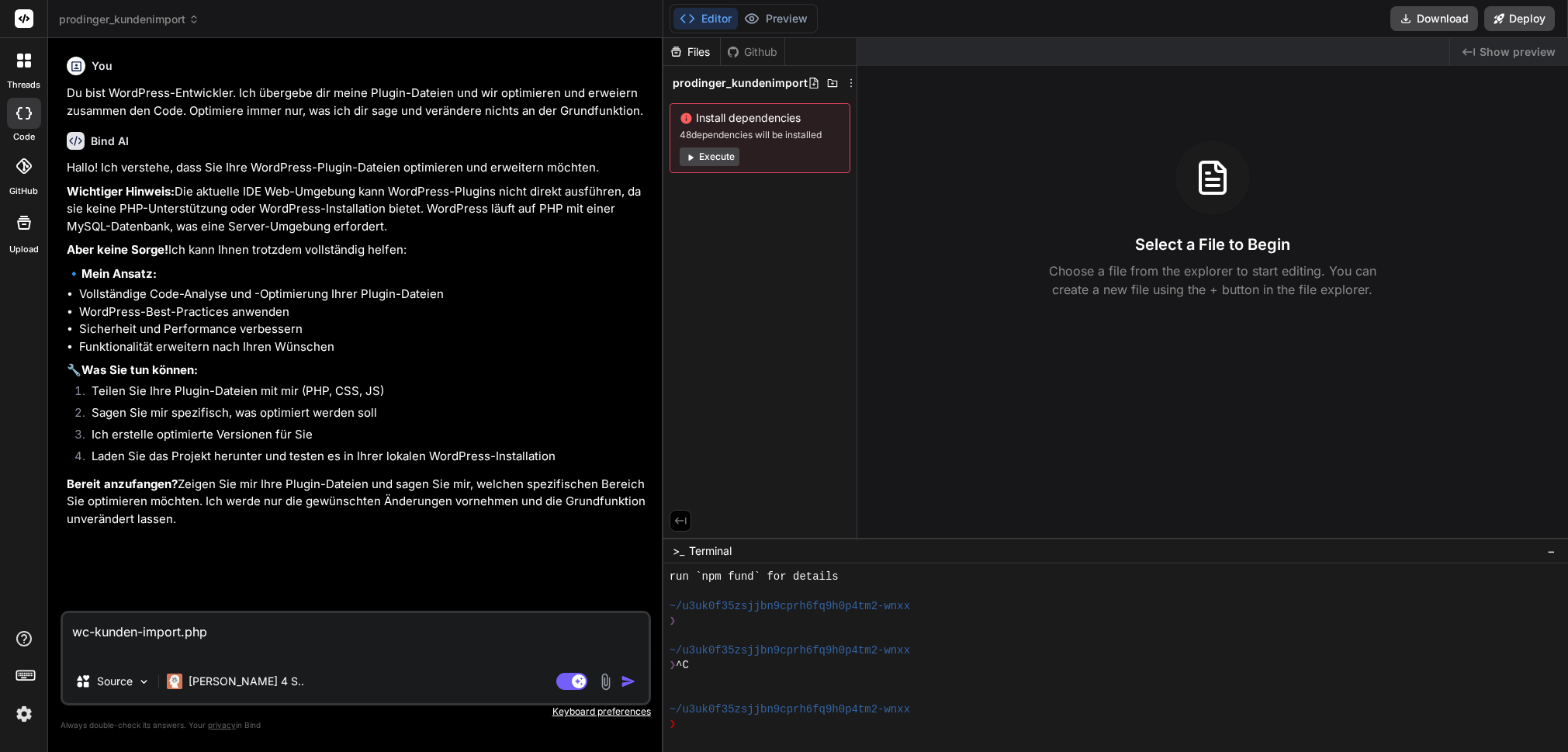
paste textarea "<?lor /** * Ipsumd Sita: ConSectetur - Adipiscingel sed DOE-Tempor * Incidi UTL…"
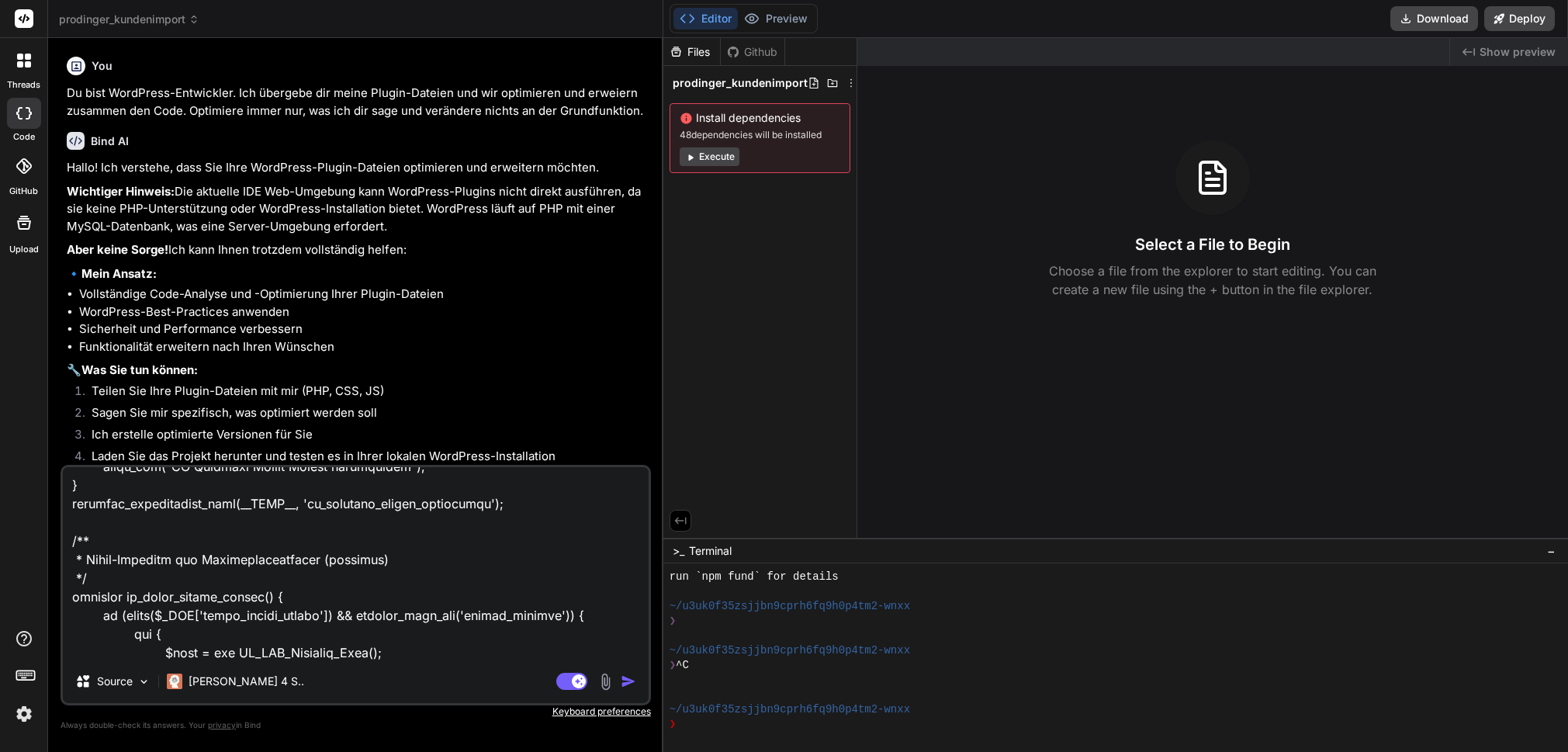
click at [431, 655] on textarea at bounding box center [356, 563] width 586 height 192
click at [485, 600] on textarea at bounding box center [356, 563] width 586 height 192
click at [527, 629] on textarea at bounding box center [356, 563] width 586 height 192
click at [0, 0] on lt-span at bounding box center [0, 0] width 0 height 0
click at [0, 0] on lt-span "Auf dieser Website deaktivieren" at bounding box center [0, 0] width 0 height 0
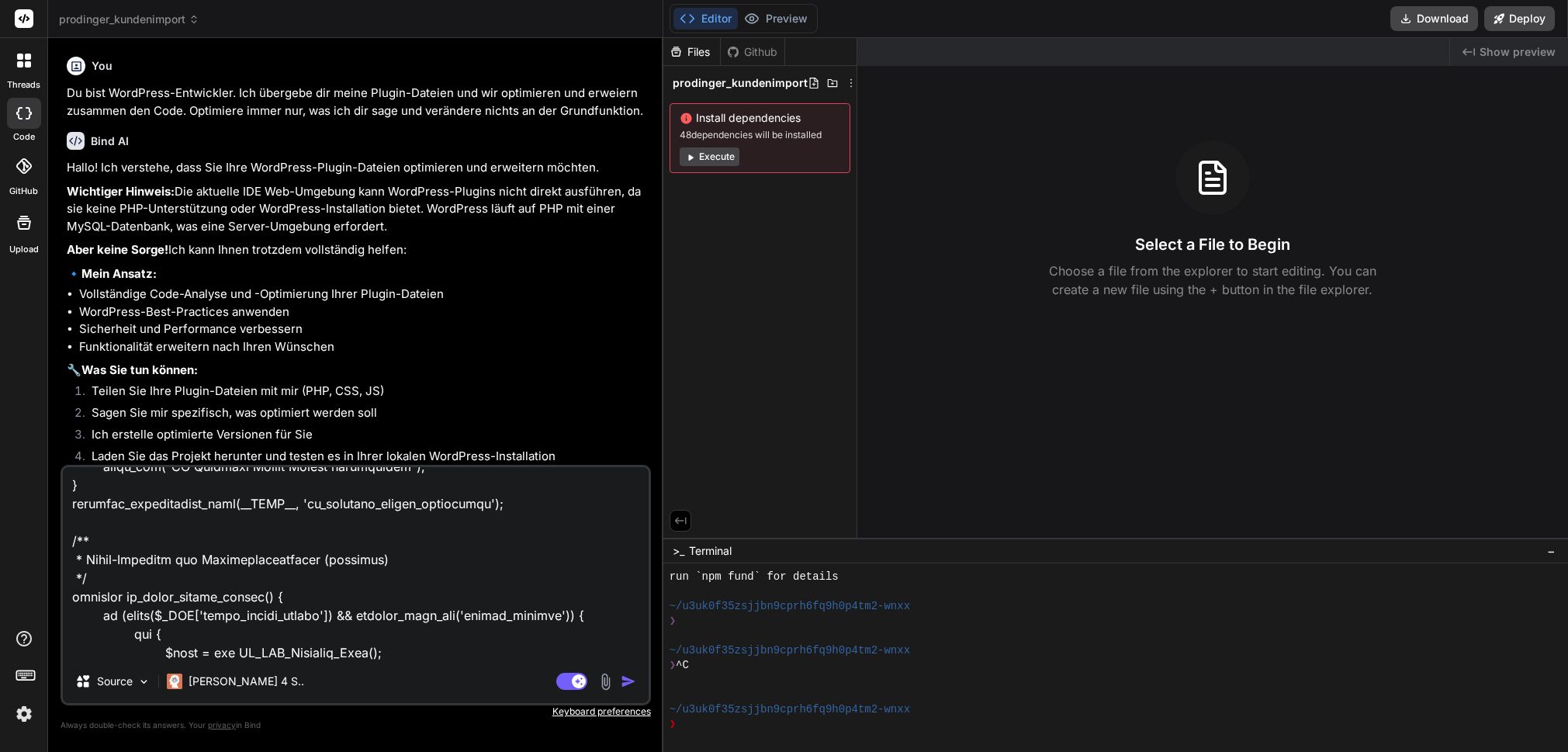
click at [1355, 751] on lt-div "Okay, verstanden!" at bounding box center [1308, 761] width 115 height 15
click at [378, 650] on textarea at bounding box center [356, 563] width 586 height 192
click at [434, 654] on textarea at bounding box center [356, 563] width 586 height 192
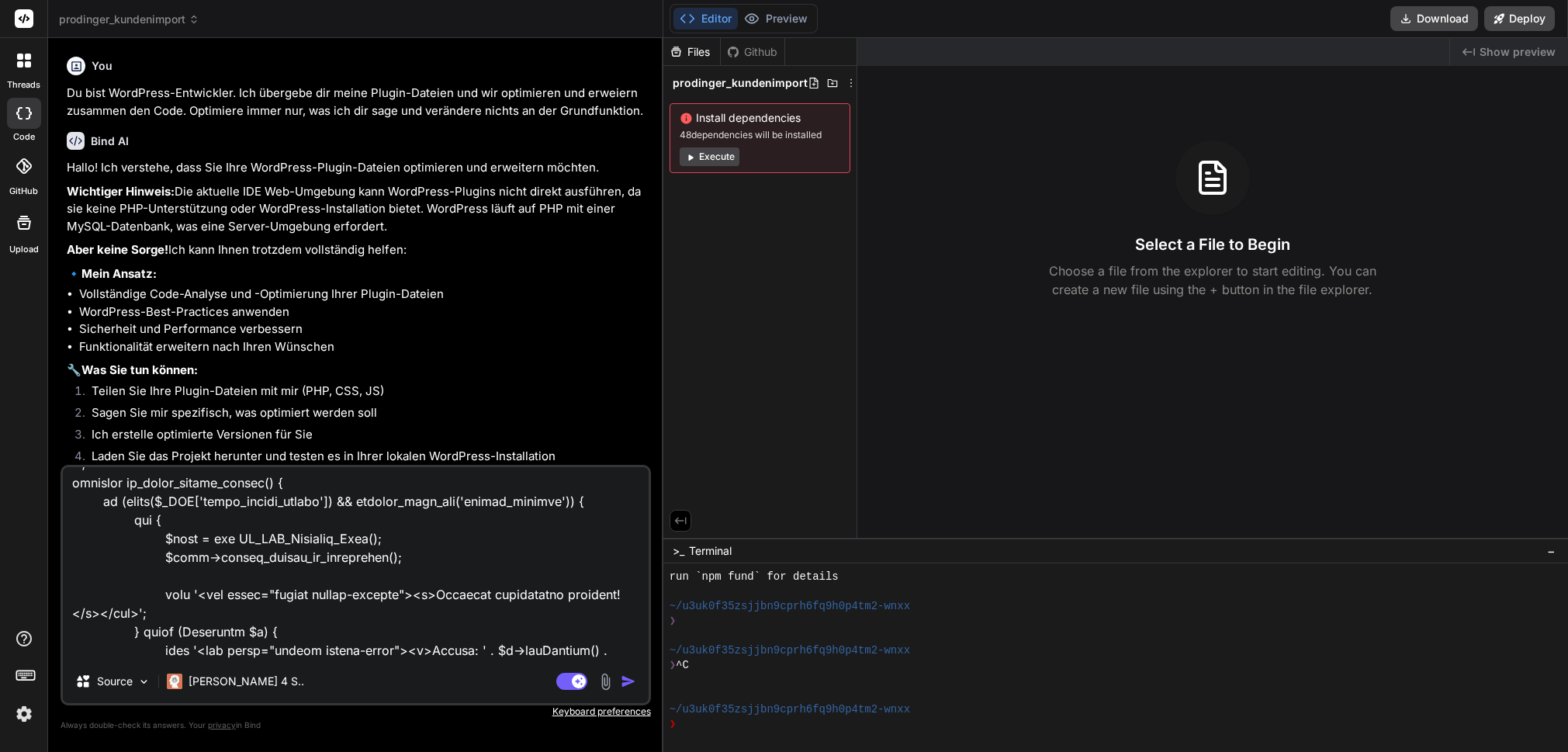
paste textarea "customer-importer.js"
paste textarea "(loremips($) { 'dol sitame'; $(consecte).adipi(elitsedd() { // Eiusmo-Temporinc…"
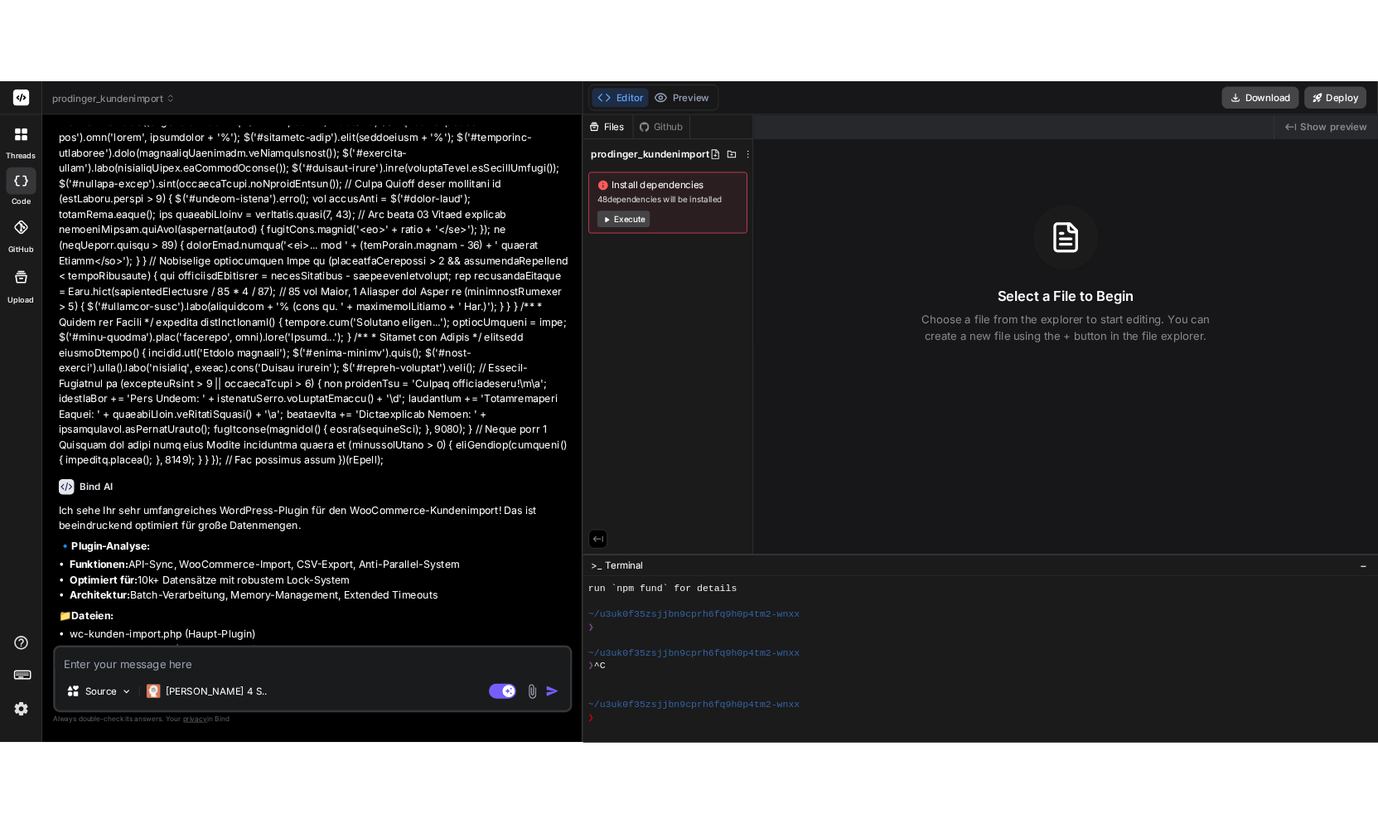
scroll to position [16636, 0]
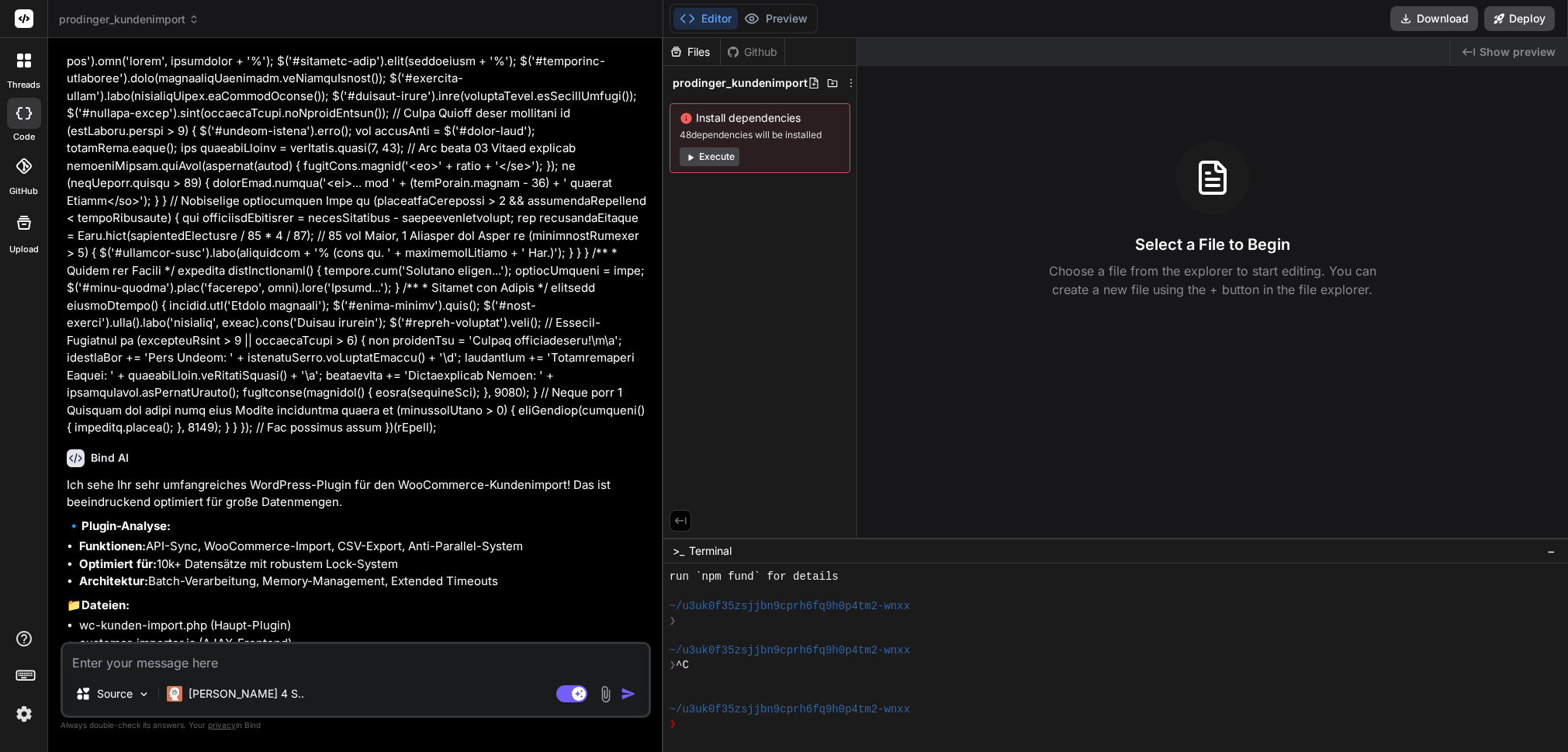
click at [292, 662] on textarea at bounding box center [356, 658] width 586 height 28
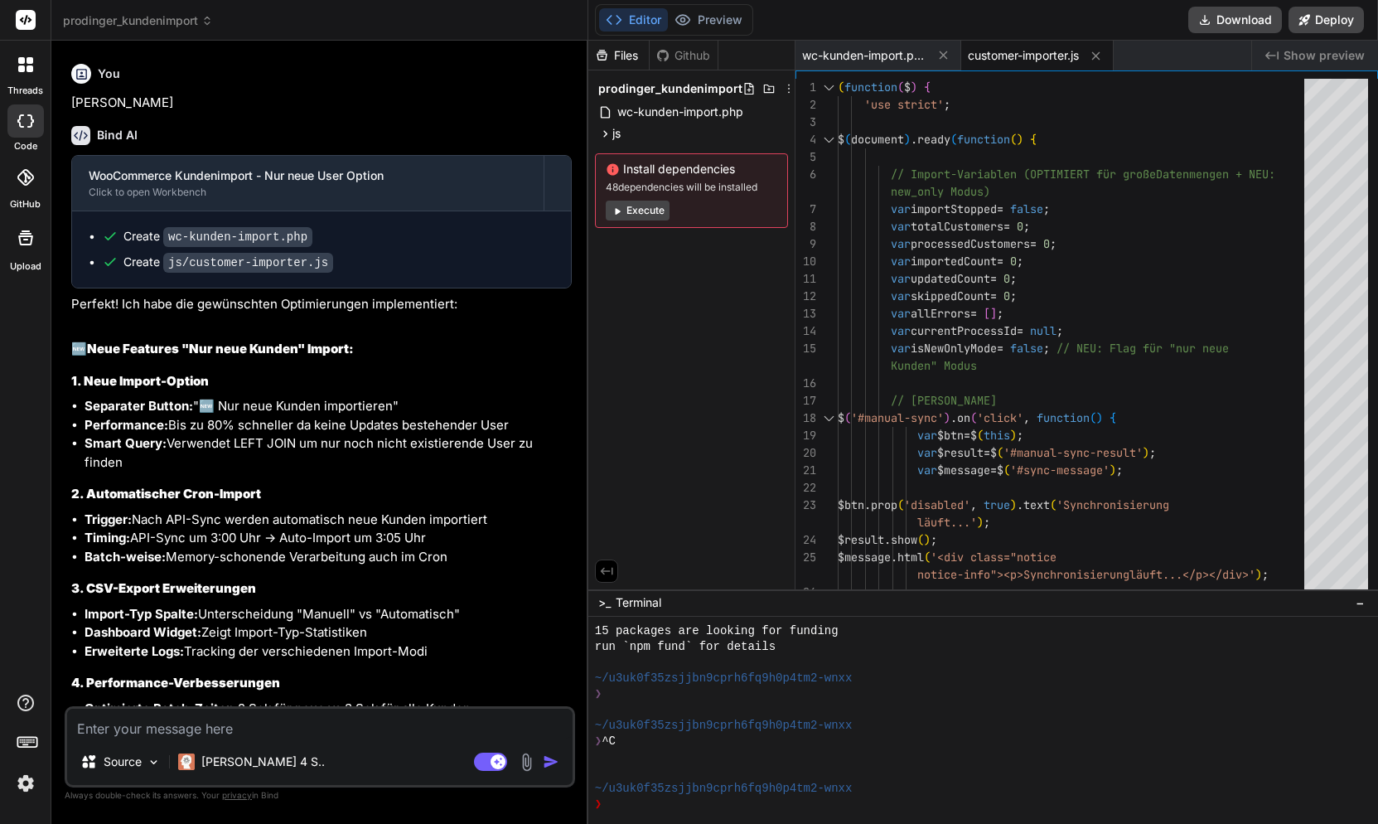
scroll to position [22237, 0]
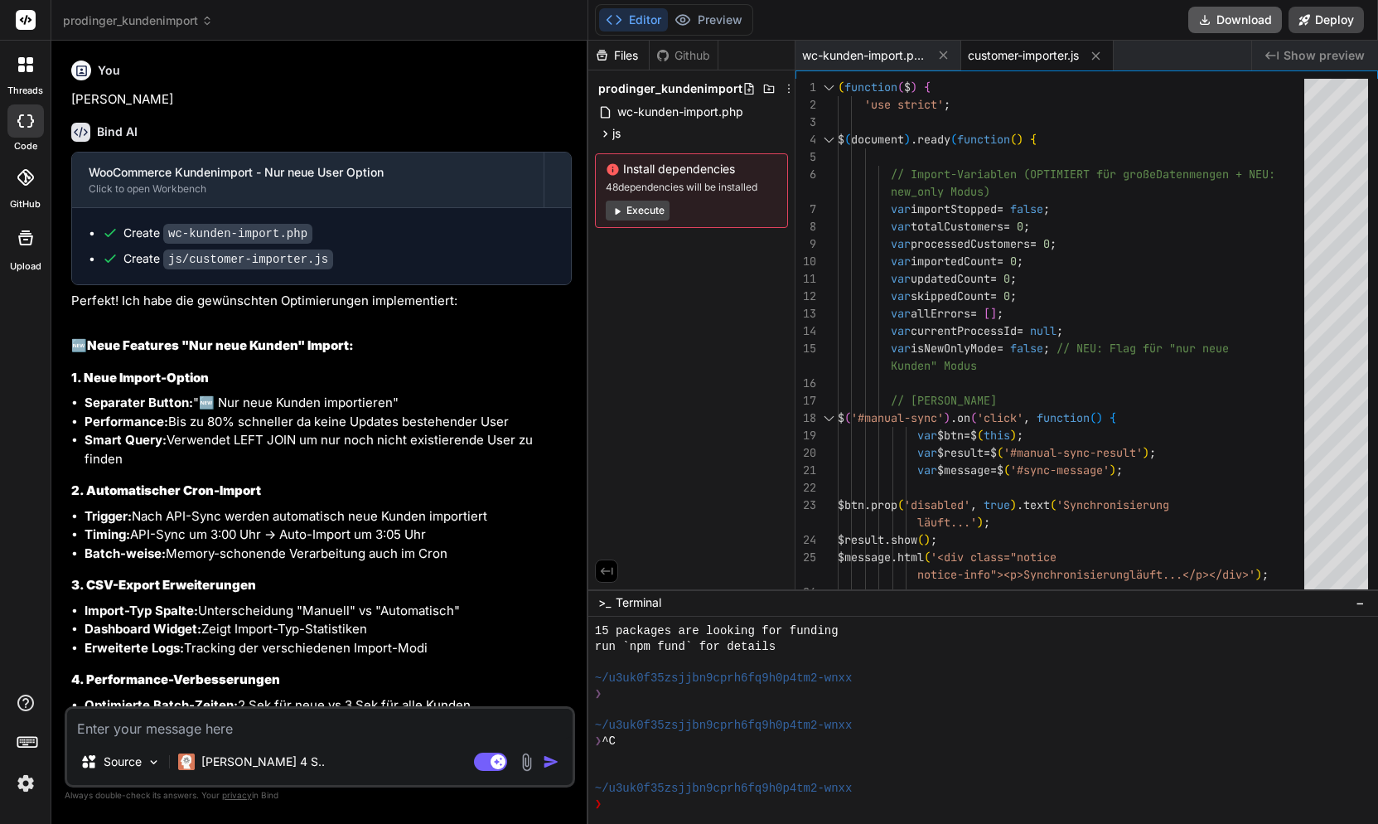
click at [1262, 12] on button "Download" at bounding box center [1235, 20] width 94 height 27
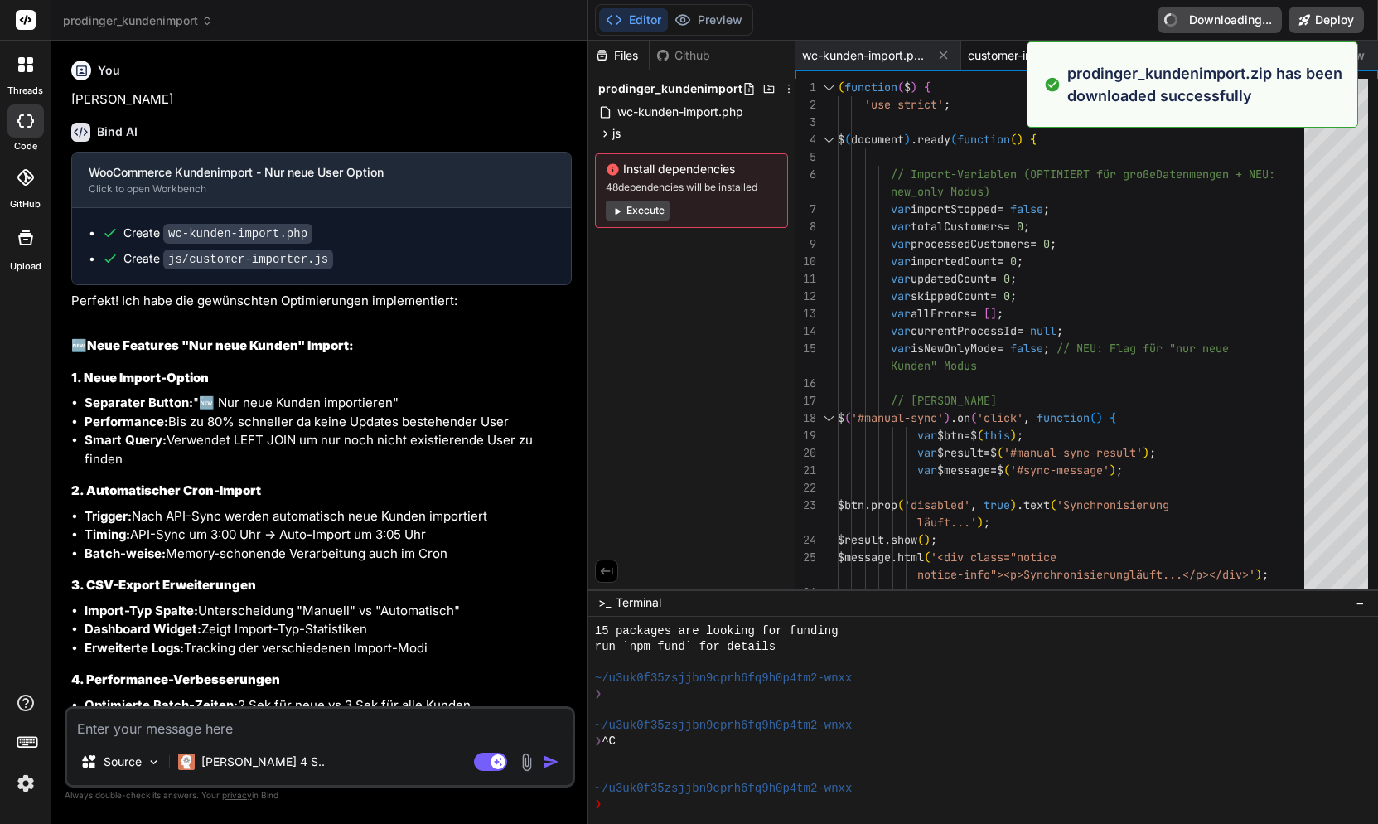
click at [223, 724] on textarea at bounding box center [319, 723] width 505 height 30
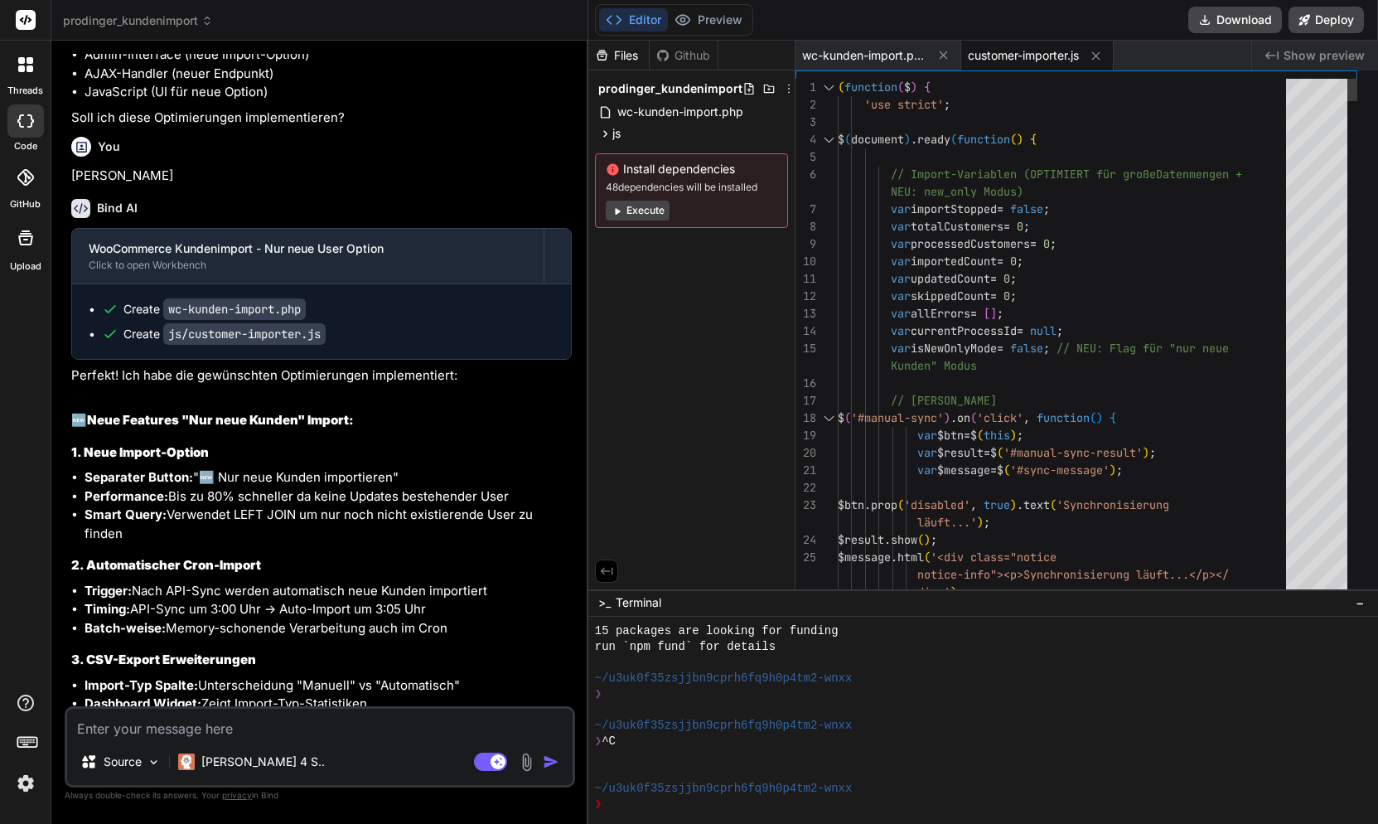
scroll to position [22172, 0]
